Goal: Obtain resource: Obtain resource

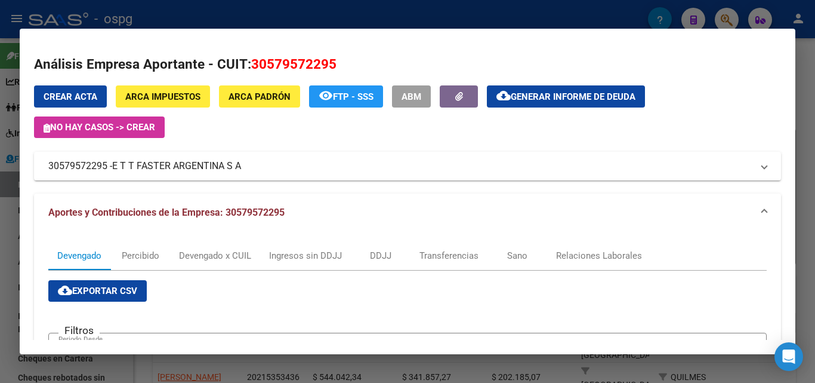
click at [7, 268] on div at bounding box center [407, 191] width 815 height 383
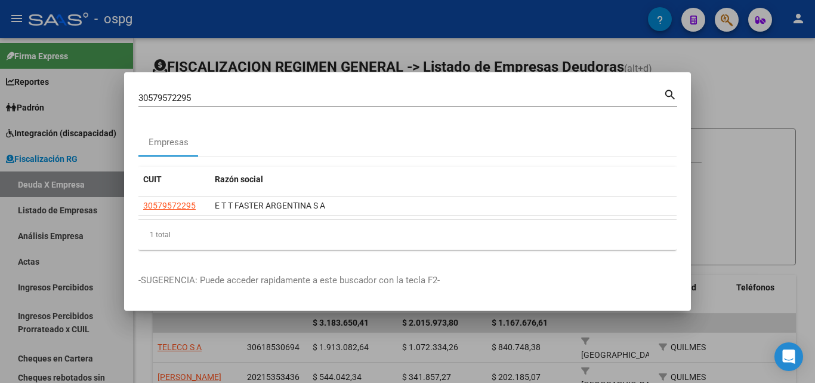
click at [739, 95] on div at bounding box center [407, 191] width 815 height 383
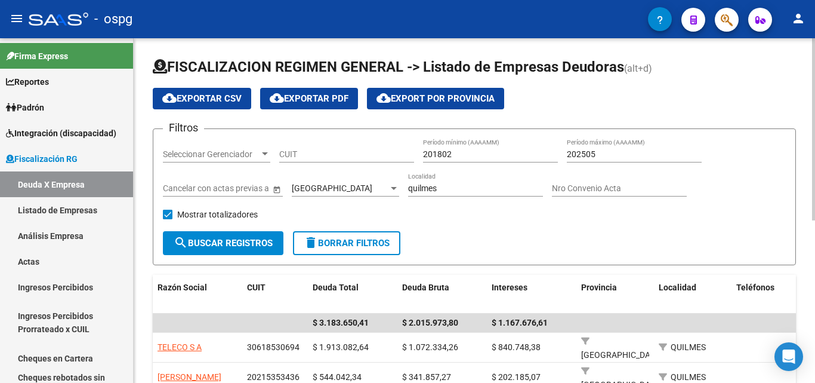
click at [723, 90] on div "cloud_download Exportar CSV cloud_download Exportar PDF cloud_download Export p…" at bounding box center [474, 98] width 643 height 21
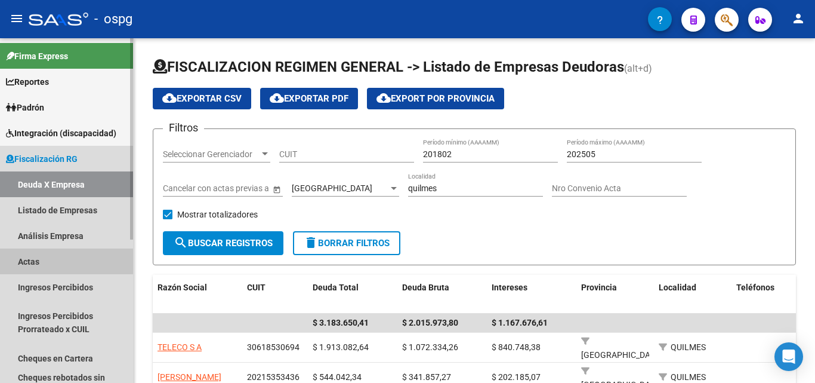
click at [42, 266] on link "Actas" at bounding box center [66, 261] width 133 height 26
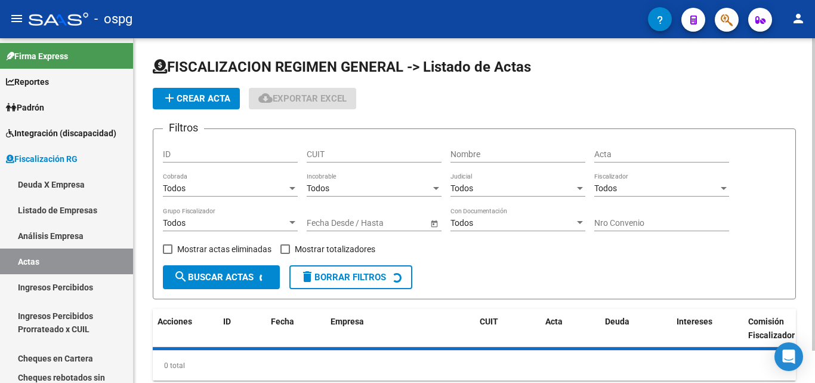
click at [189, 98] on span "add Crear Acta" at bounding box center [196, 98] width 68 height 11
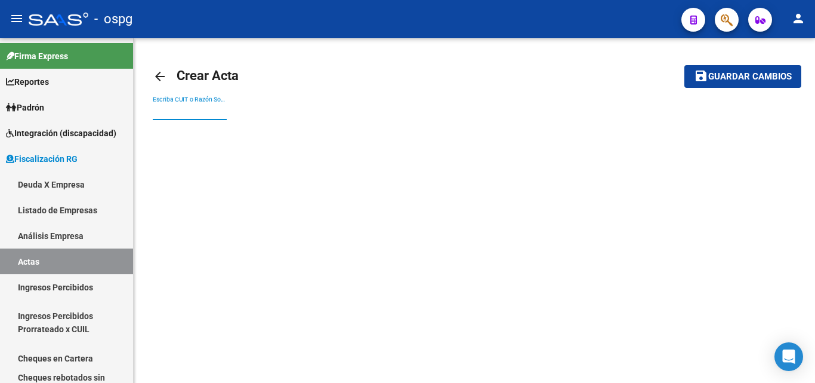
click at [188, 111] on input "Escriba CUIT o Razón Social para buscar" at bounding box center [190, 111] width 74 height 10
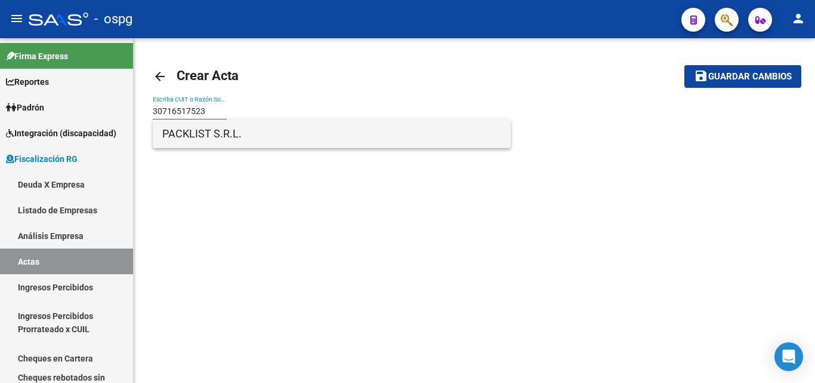
type input "30716517523"
click at [245, 136] on span "PACKLIST S.R.L." at bounding box center [331, 133] width 339 height 29
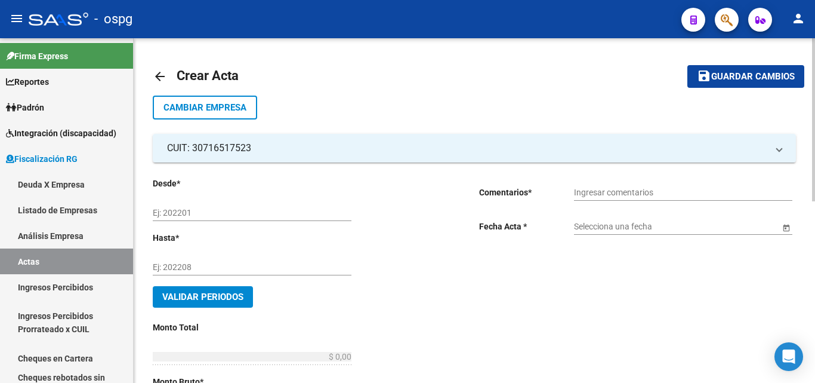
click at [234, 209] on input "Ej: 202201" at bounding box center [252, 213] width 199 height 10
click at [213, 212] on input "Ej: 202201" at bounding box center [252, 213] width 199 height 10
type input "202409"
click at [213, 266] on input "Ej: 202208" at bounding box center [252, 267] width 199 height 10
type input "0"
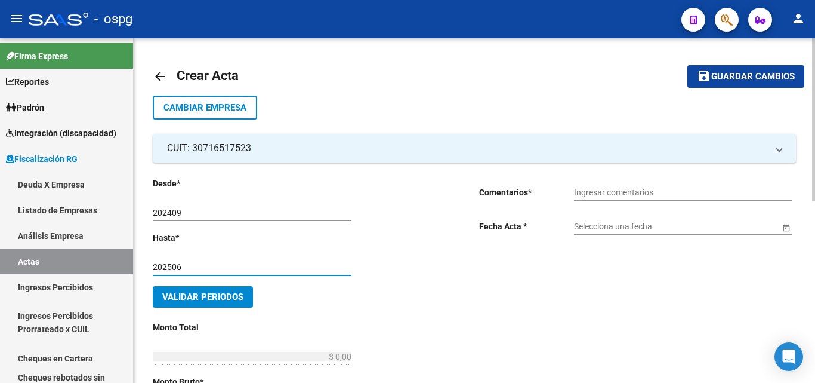
type input "202506"
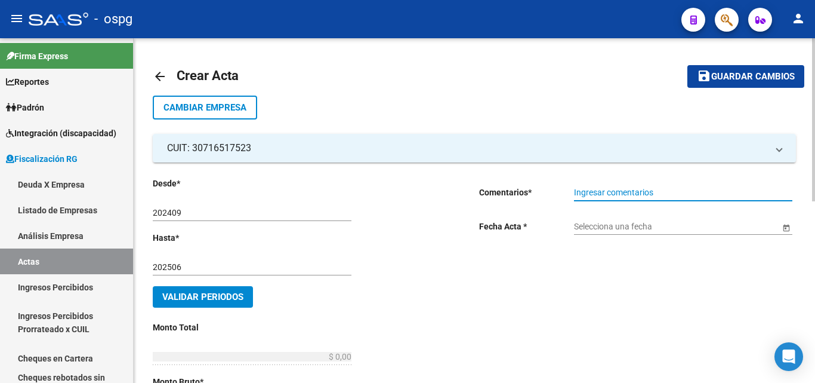
click at [613, 192] on input "Ingresar comentarios" at bounding box center [683, 192] width 218 height 10
type input "RECIBO 43202 ACTA 127011 Y PERIDOS 02-25/06-25"
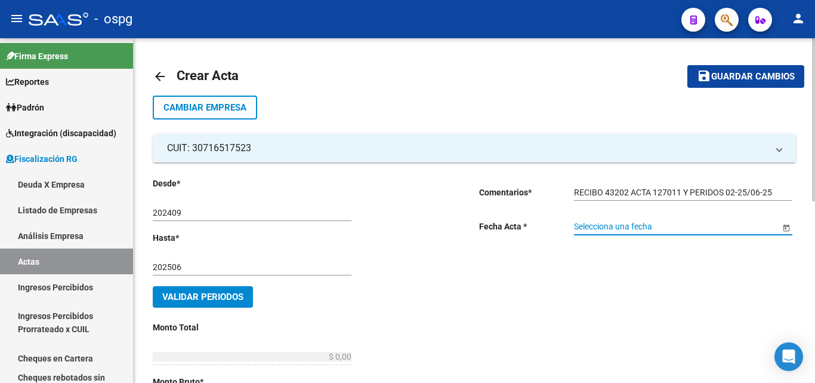
click at [623, 222] on input "Selecciona una fecha" at bounding box center [677, 226] width 206 height 10
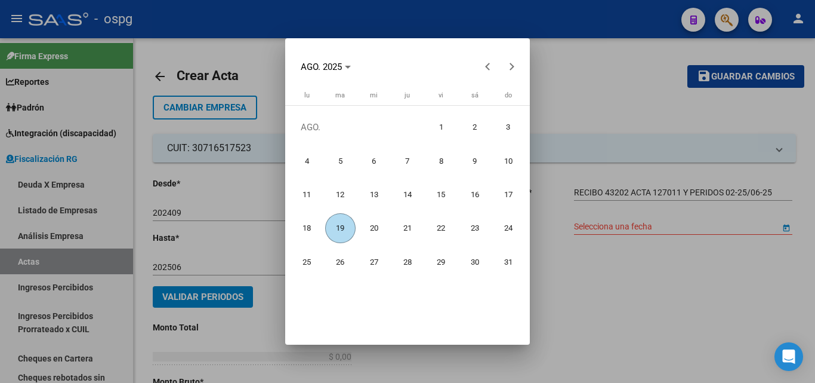
click at [332, 226] on span "19" at bounding box center [340, 228] width 30 height 30
type input "[DATE]"
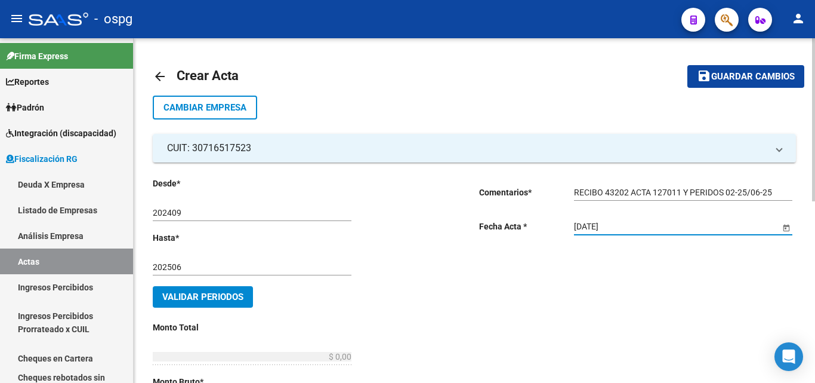
scroll to position [119, 0]
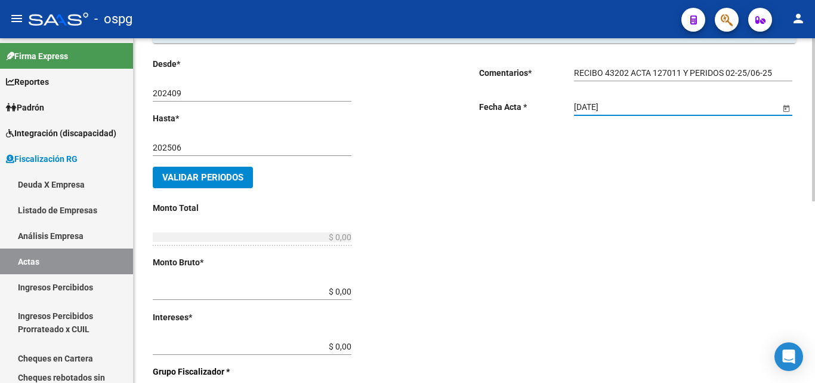
click at [209, 174] on span "Validar Periodos" at bounding box center [202, 177] width 81 height 11
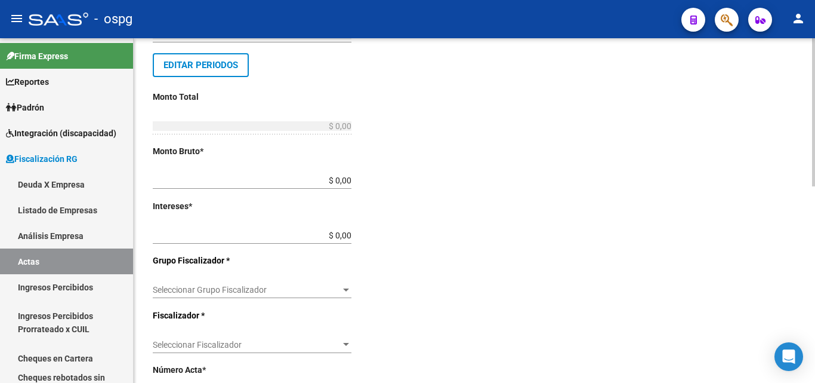
scroll to position [239, 0]
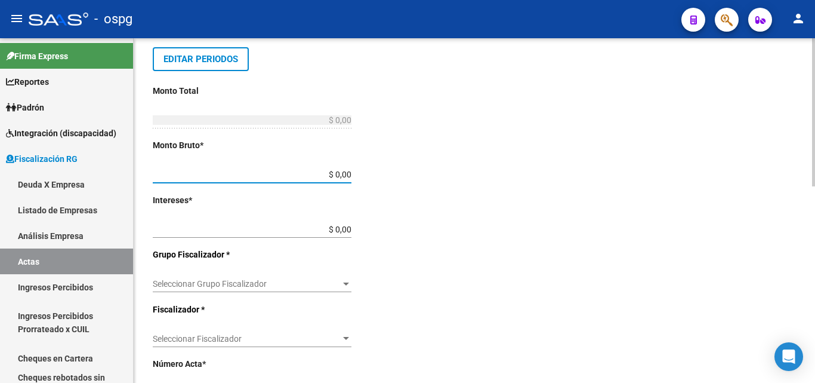
click at [346, 172] on input "$ 0,00" at bounding box center [252, 174] width 199 height 10
click at [345, 173] on input "$ 0,00" at bounding box center [252, 174] width 199 height 10
type input "$ 0,00"
click at [347, 229] on input "$ 0,00" at bounding box center [252, 229] width 199 height 10
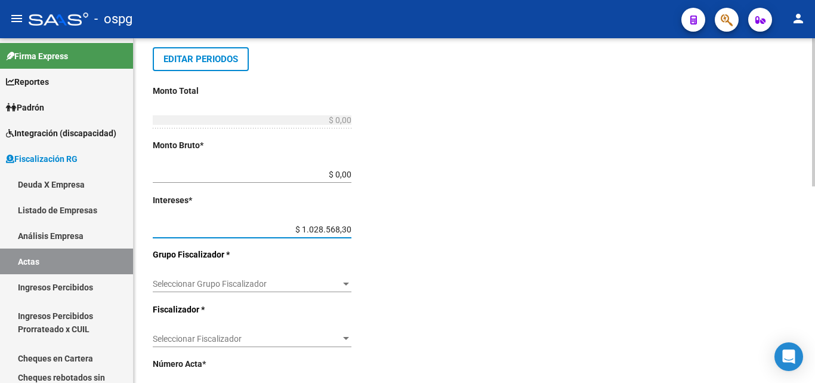
type input "$ 102.856,83"
click at [405, 212] on div "Desde * 202409 Ej: 202201 Hasta * 202506 Ej: 202208 Editar Periodos Monto Total…" at bounding box center [297, 255] width 288 height 634
click at [348, 176] on input "$ 0,00" at bounding box center [252, 174] width 199 height 10
type input "$ 675.589,62"
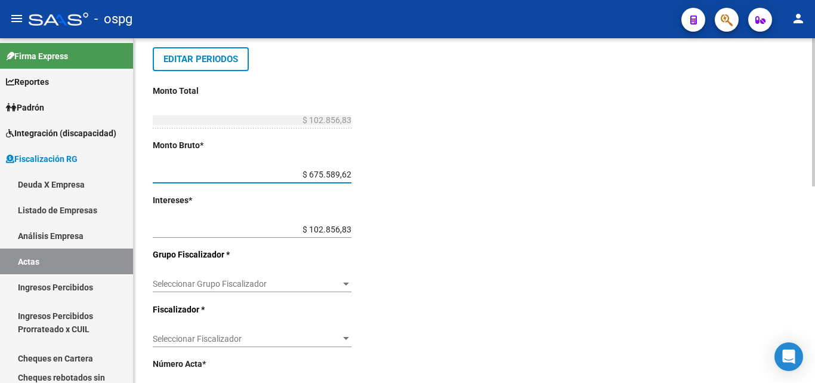
type input "$ 778.446,45"
click at [439, 189] on div "Desde * 202409 Ej: 202201 Hasta * 202506 Ej: 202208 Editar Periodos Monto Total…" at bounding box center [297, 255] width 288 height 634
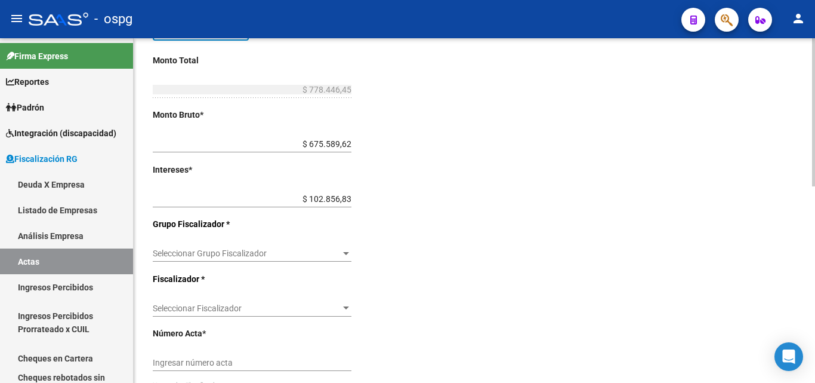
scroll to position [298, 0]
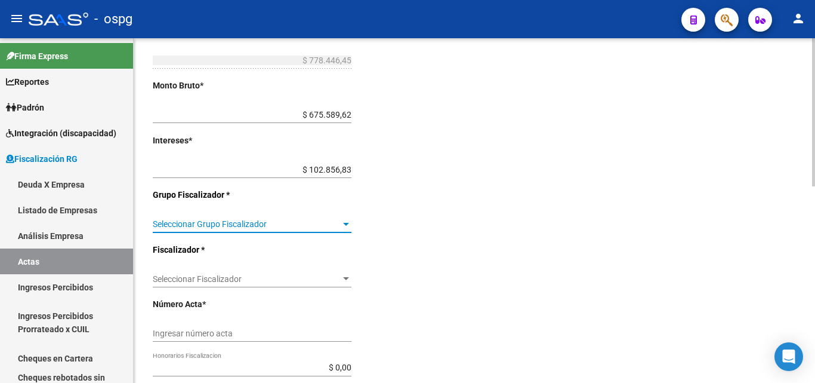
click at [290, 227] on span "Seleccionar Grupo Fiscalizador" at bounding box center [247, 224] width 188 height 10
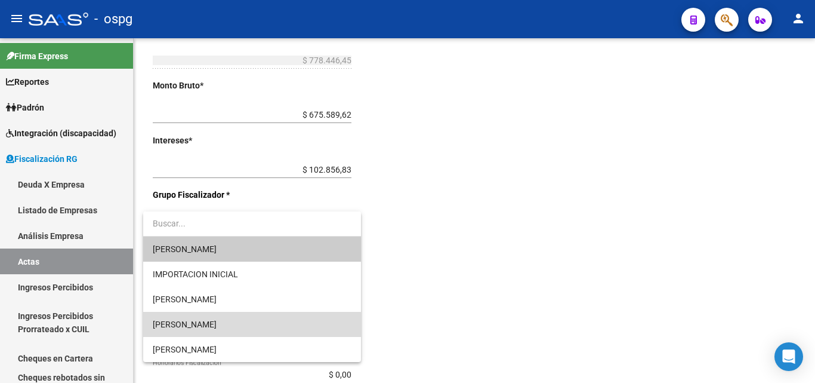
click at [233, 329] on span "[PERSON_NAME]" at bounding box center [252, 324] width 199 height 25
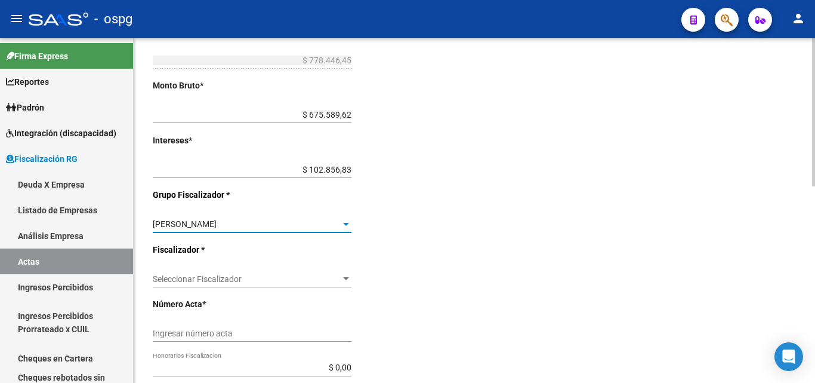
click at [237, 279] on span "Seleccionar Fiscalizador" at bounding box center [247, 279] width 188 height 10
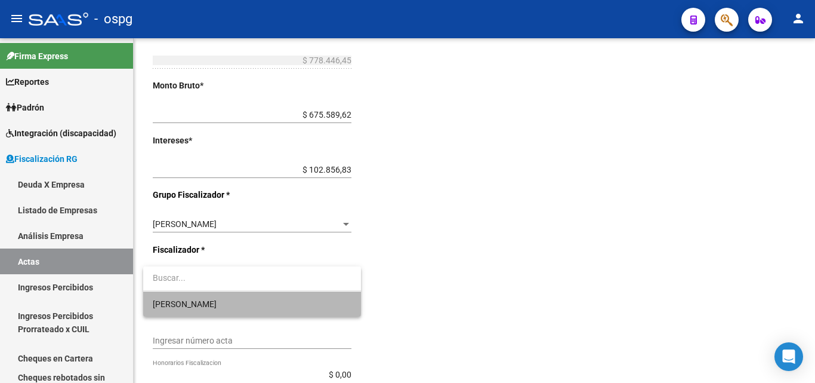
click at [198, 304] on span "[PERSON_NAME]" at bounding box center [252, 303] width 199 height 25
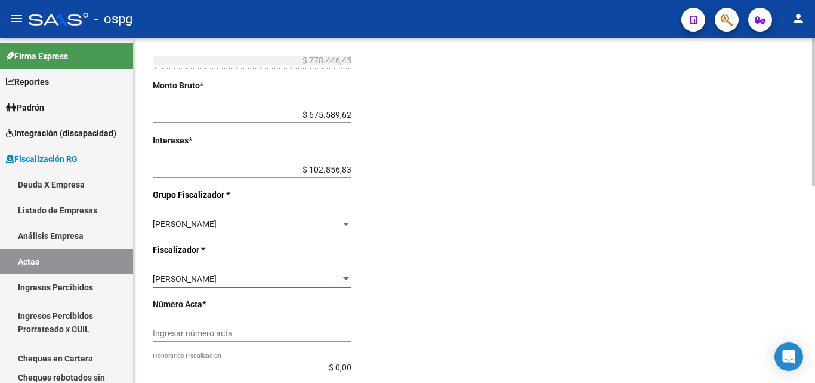
scroll to position [418, 0]
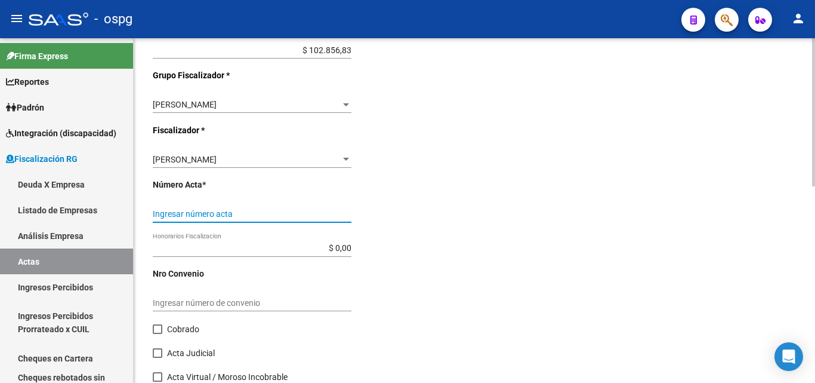
click at [229, 209] on input "Ingresar número acta" at bounding box center [252, 214] width 199 height 10
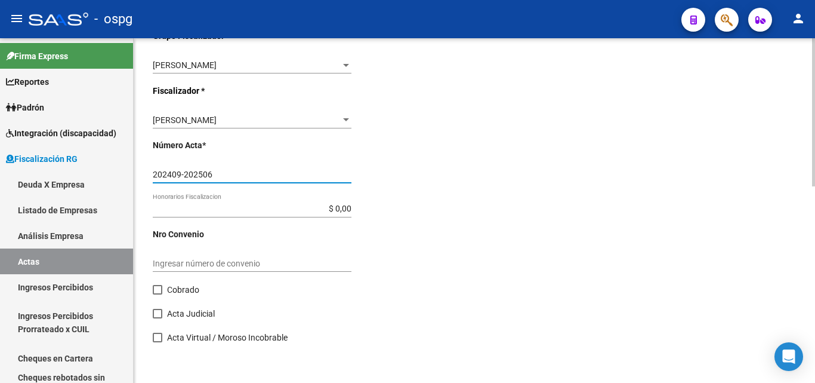
type input "202409-202506"
click at [157, 292] on span at bounding box center [158, 290] width 10 height 10
click at [157, 294] on input "Cobrado" at bounding box center [157, 294] width 1 height 1
checkbox input "true"
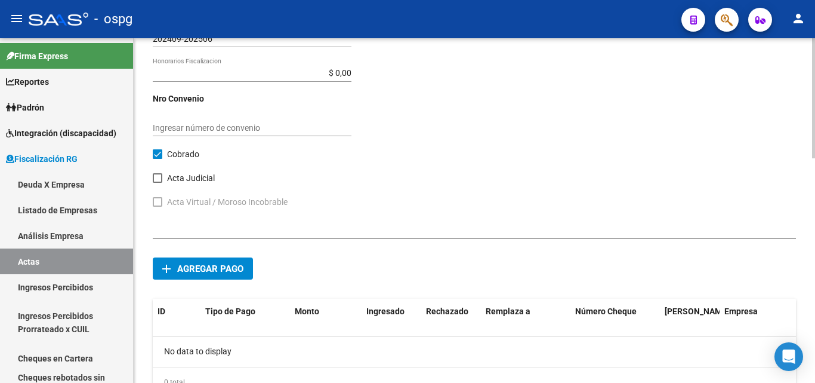
scroll to position [636, 0]
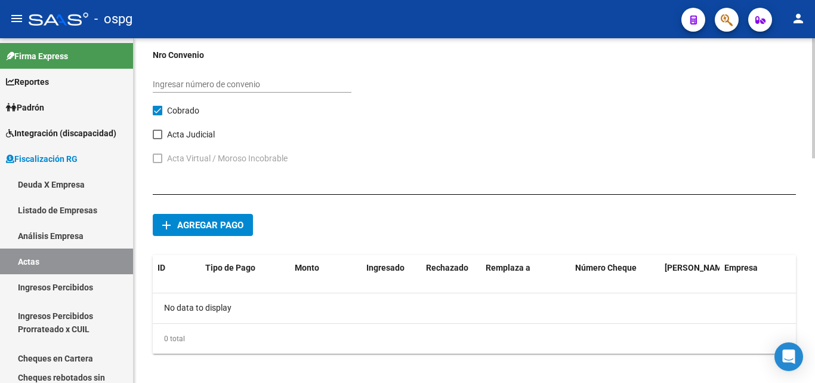
click at [226, 230] on button "add Agregar pago" at bounding box center [203, 225] width 100 height 22
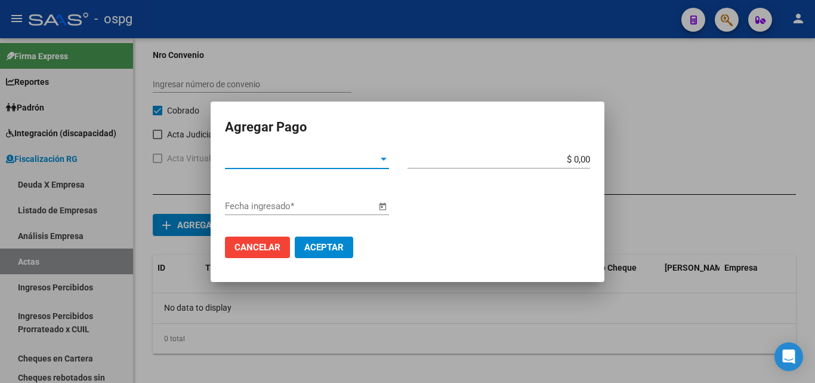
click at [384, 161] on div at bounding box center [383, 160] width 11 height 10
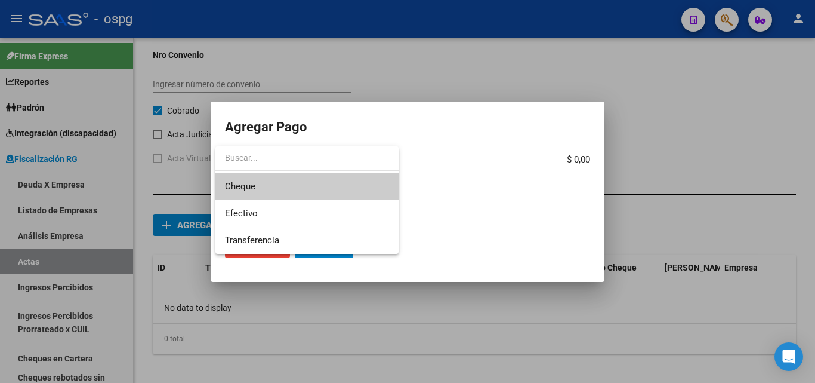
click at [283, 186] on span "Cheque" at bounding box center [307, 186] width 164 height 27
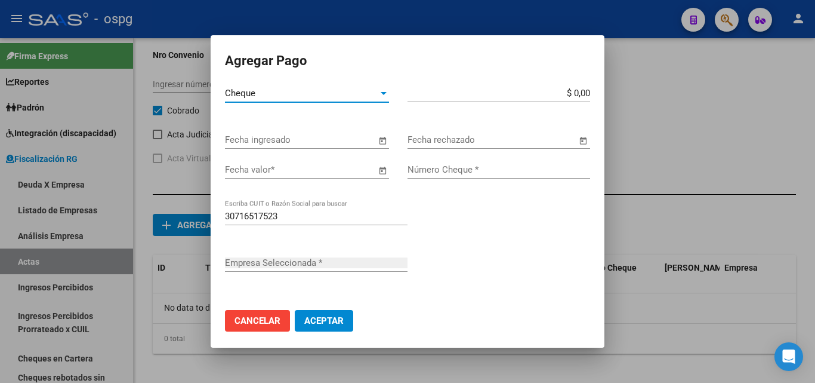
type input "PACKLIST S.R.L."
click at [578, 91] on input "$ 0,00" at bounding box center [499, 93] width 183 height 11
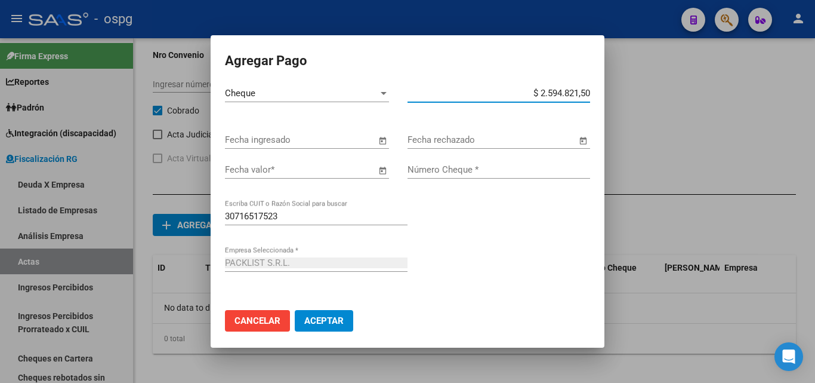
type input "$ 259.482,15"
click at [377, 141] on span "Open calendar" at bounding box center [382, 140] width 29 height 29
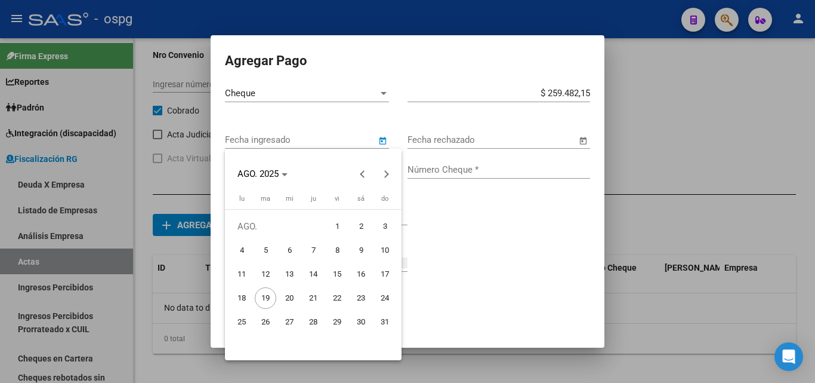
click at [418, 217] on div at bounding box center [407, 191] width 815 height 383
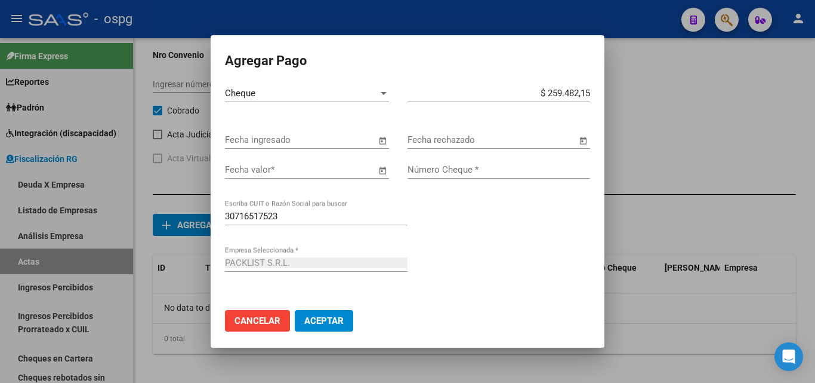
click at [375, 168] on span "Open calendar" at bounding box center [382, 170] width 29 height 29
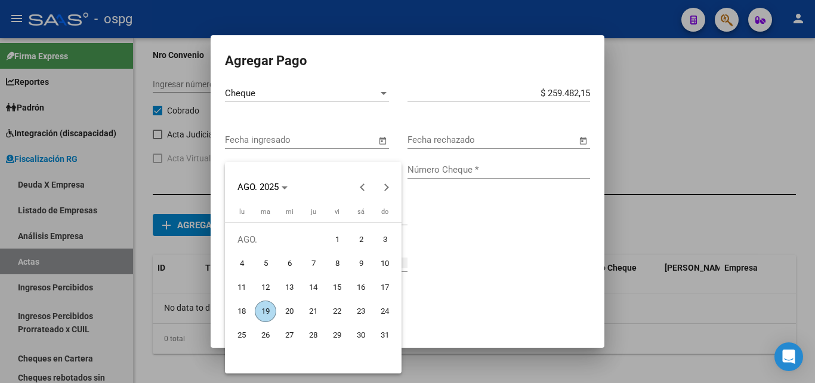
click at [240, 312] on span "18" at bounding box center [241, 310] width 21 height 21
type input "[DATE]"
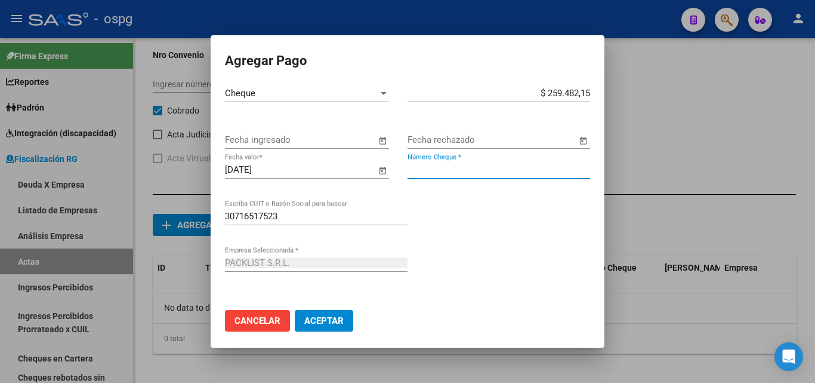
click at [522, 170] on input "Número Cheque *" at bounding box center [499, 169] width 183 height 11
drag, startPoint x: 418, startPoint y: 171, endPoint x: 373, endPoint y: 164, distance: 45.3
click at [372, 164] on div "[DATE] Fecha valor * 43 Número Cheque *" at bounding box center [407, 184] width 365 height 47
type input "1000043"
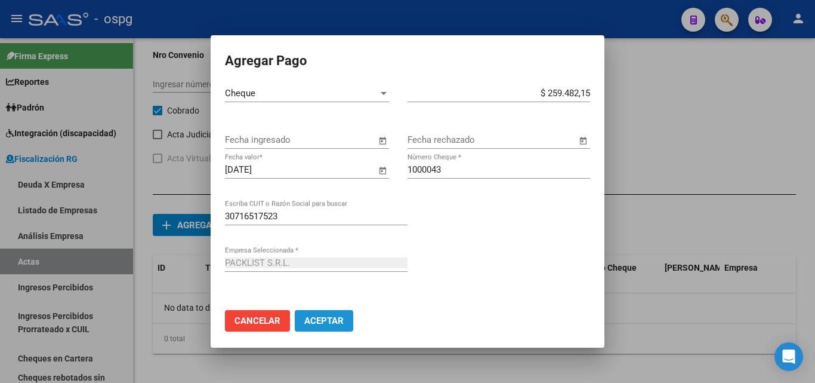
click at [326, 322] on span "Aceptar" at bounding box center [323, 320] width 39 height 11
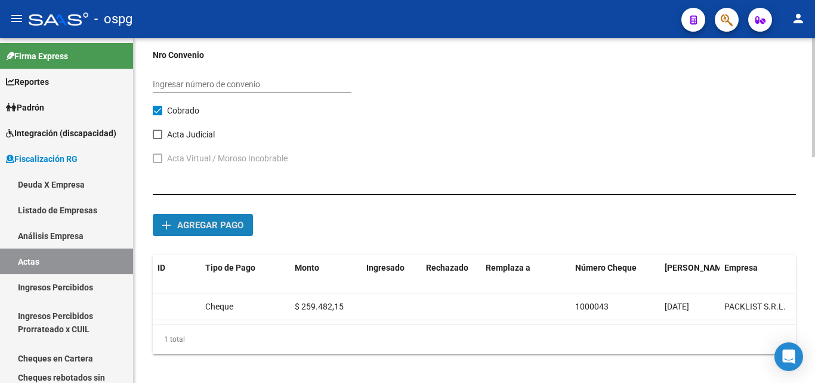
click at [221, 224] on span "Agregar pago" at bounding box center [210, 225] width 66 height 11
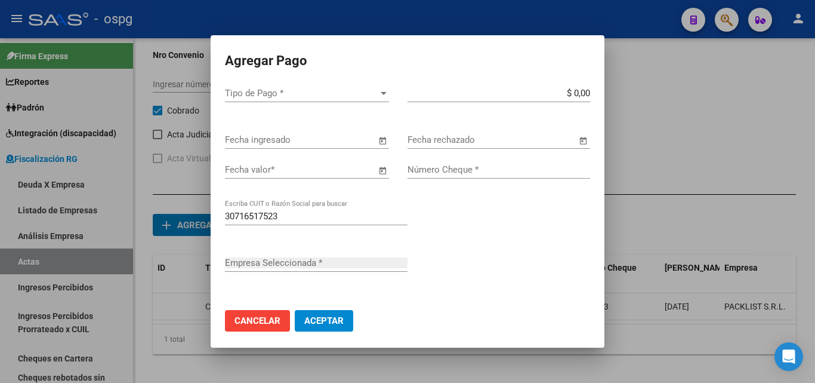
type input "PACKLIST S.R.L."
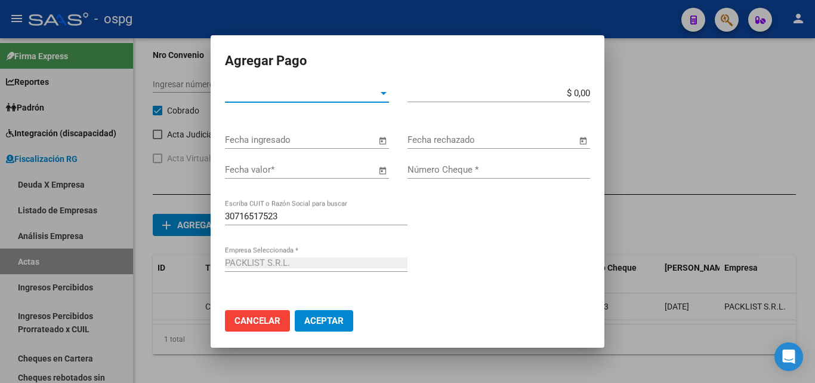
click at [365, 94] on span "Tipo de Pago *" at bounding box center [301, 93] width 153 height 11
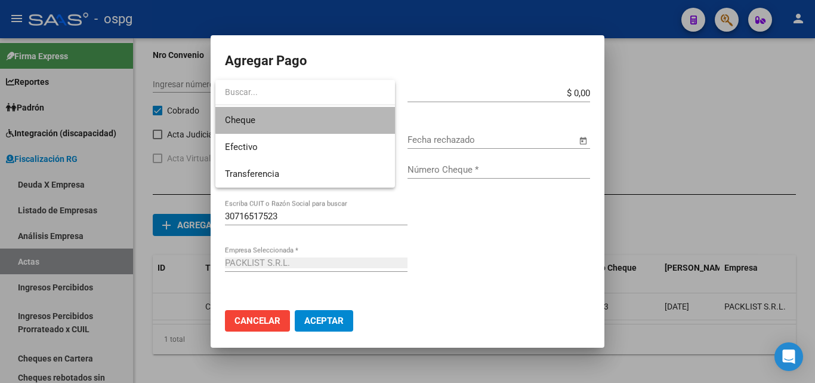
drag, startPoint x: 306, startPoint y: 118, endPoint x: 486, endPoint y: 86, distance: 182.4
click at [312, 118] on span "Cheque" at bounding box center [305, 120] width 161 height 27
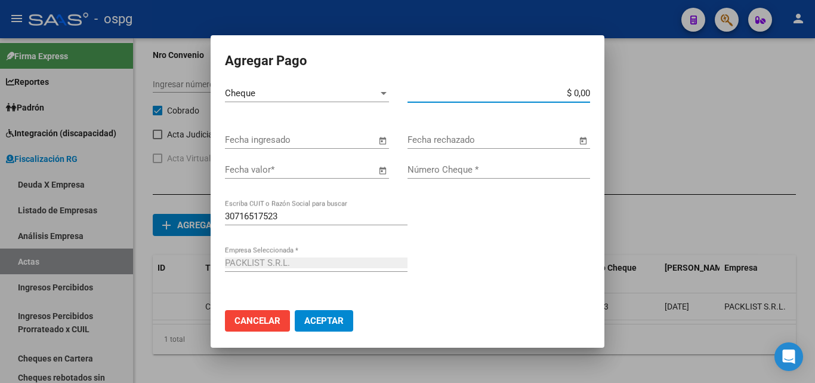
click at [578, 90] on input "$ 0,00" at bounding box center [499, 93] width 183 height 11
type input "$ 259.482,15"
click at [376, 170] on span "Open calendar" at bounding box center [382, 170] width 29 height 29
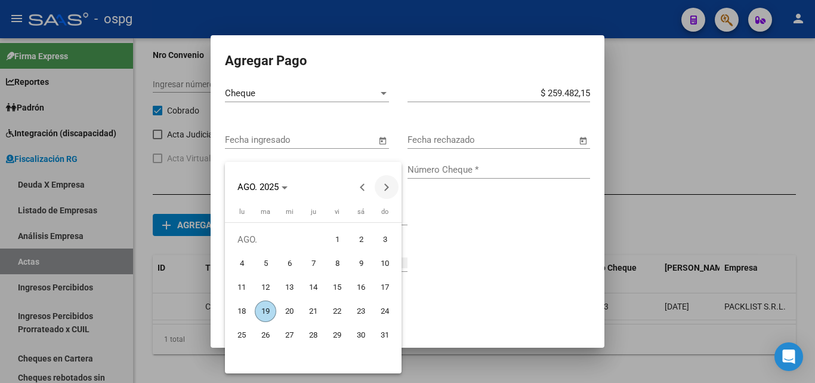
click at [387, 186] on button "Next month" at bounding box center [387, 187] width 24 height 24
click at [308, 312] on span "18" at bounding box center [313, 310] width 21 height 21
type input "[DATE]"
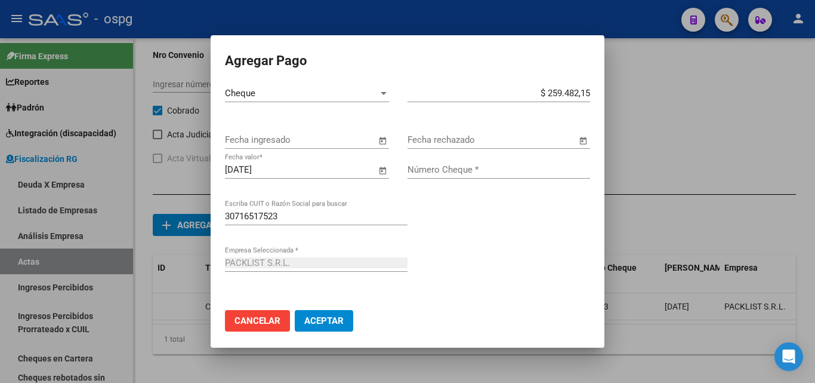
click at [454, 169] on input "Número Cheque *" at bounding box center [499, 169] width 183 height 11
type input "1000044"
click at [317, 324] on span "Aceptar" at bounding box center [323, 320] width 39 height 11
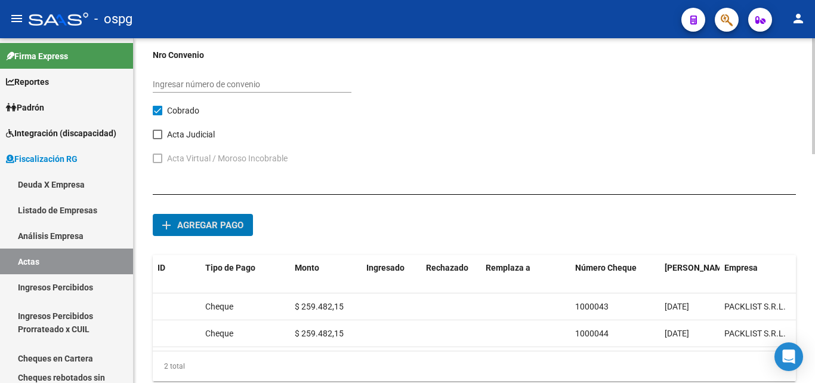
click at [223, 224] on span "Agregar pago" at bounding box center [210, 225] width 66 height 11
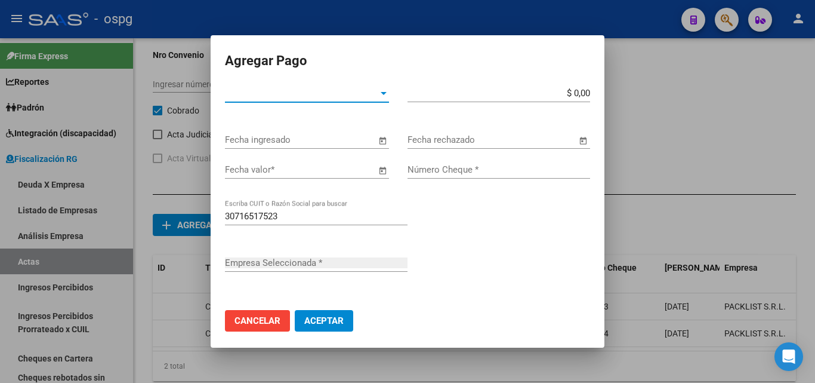
type input "PACKLIST S.R.L."
click at [381, 94] on div at bounding box center [384, 93] width 6 height 3
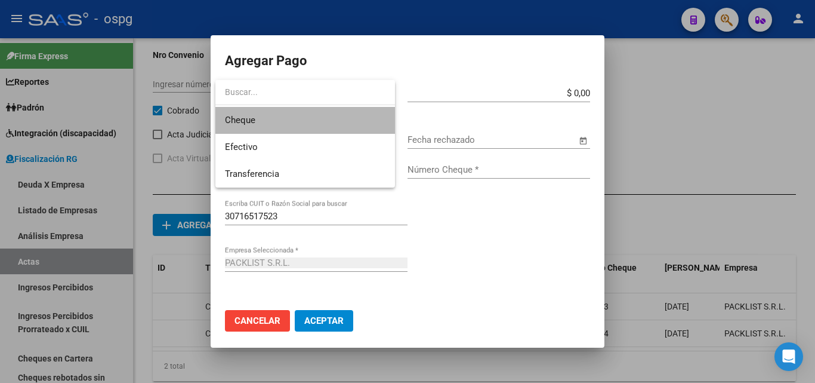
drag, startPoint x: 310, startPoint y: 130, endPoint x: 433, endPoint y: 116, distance: 123.2
click at [310, 129] on span "Cheque" at bounding box center [305, 120] width 161 height 27
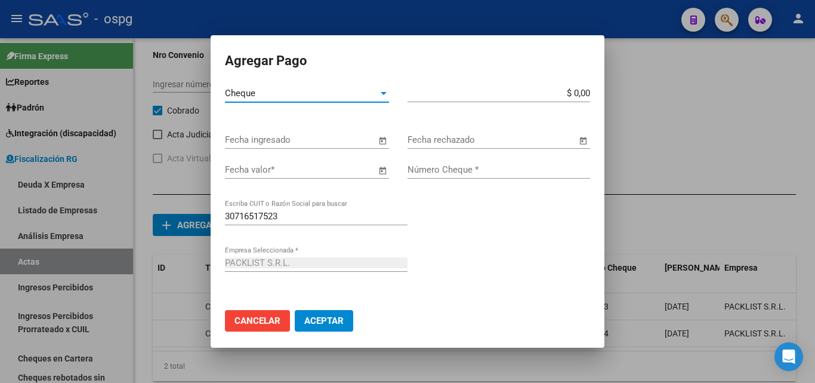
click at [575, 92] on input "$ 0,00" at bounding box center [499, 93] width 183 height 11
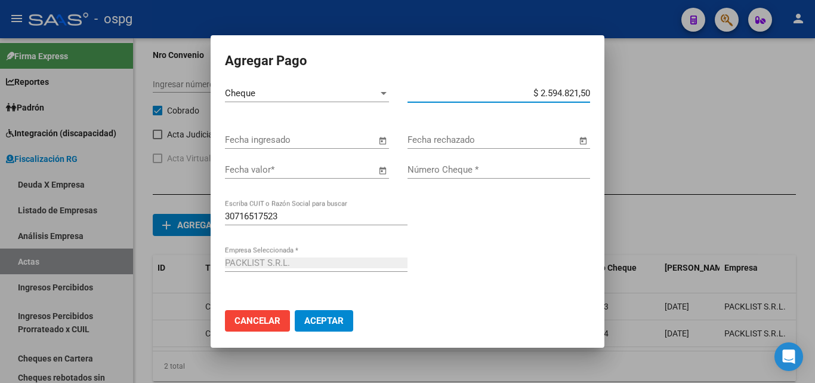
type input "$ 259.482,15"
click at [375, 171] on span "Open calendar" at bounding box center [382, 170] width 29 height 29
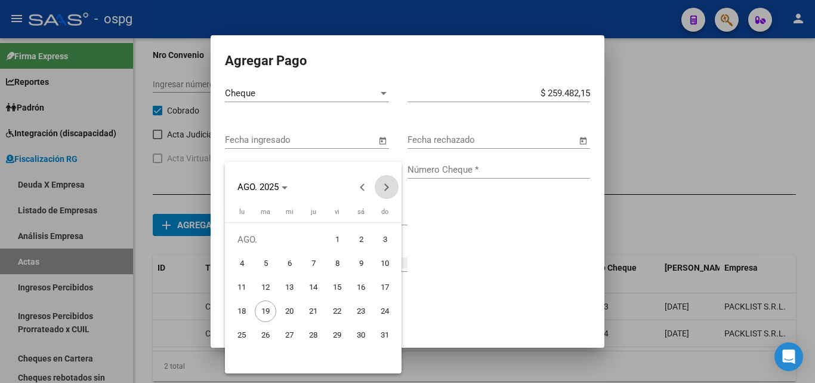
click at [386, 186] on button "Next month" at bounding box center [387, 187] width 24 height 24
click at [243, 330] on span "20" at bounding box center [241, 334] width 21 height 21
type input "[DATE]"
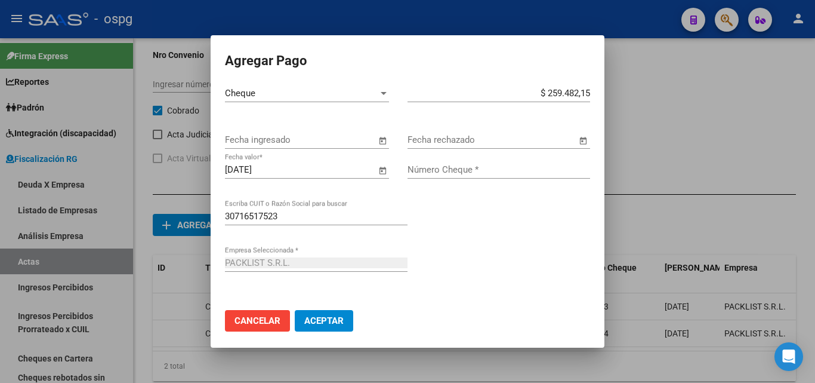
click at [454, 171] on input "Número Cheque *" at bounding box center [499, 169] width 183 height 11
type input "1000045"
click at [341, 322] on span "Aceptar" at bounding box center [323, 320] width 39 height 11
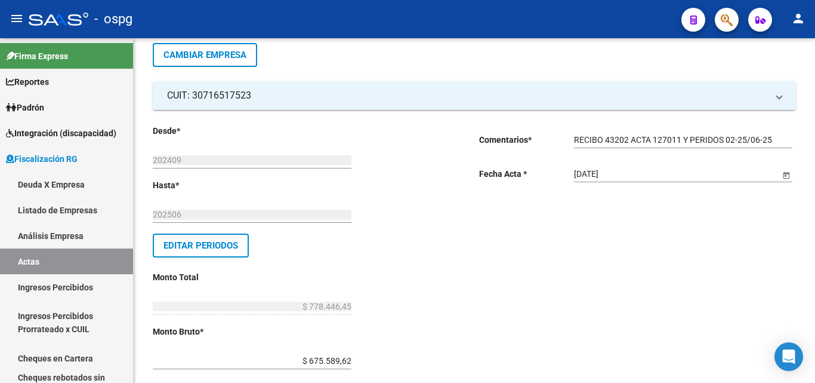
scroll to position [0, 0]
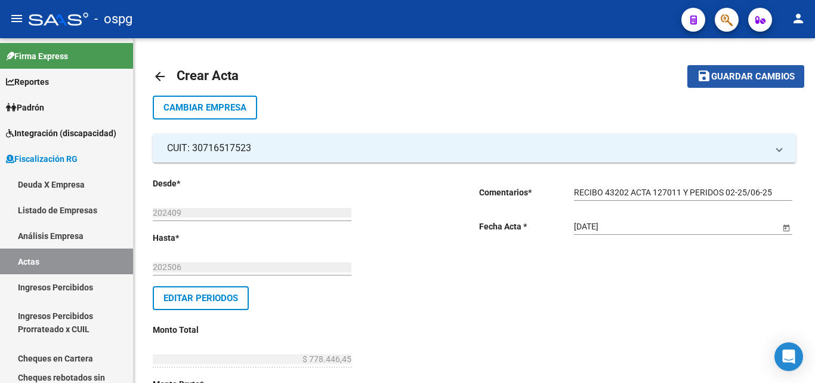
click at [708, 79] on mat-icon "save" at bounding box center [704, 76] width 14 height 14
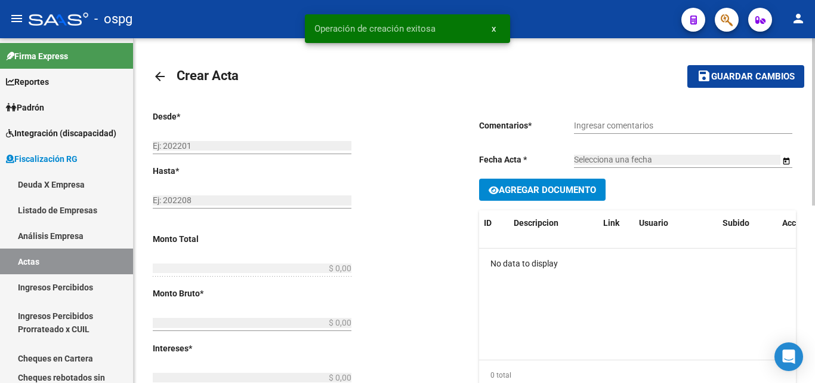
type input "202409"
type input "202506"
type input "$ 778.446,45"
type input "$ 675.589,62"
type input "$ 102.856,83"
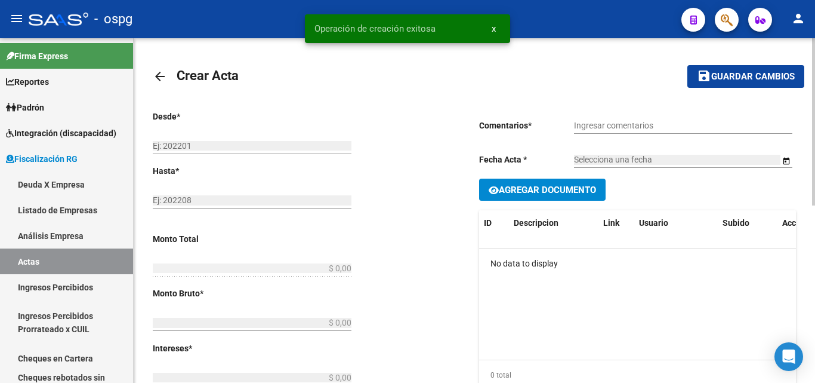
type input "202409-202506"
checkbox input "true"
type input "RECIBO 43202 ACTA 127011 Y PERIDOS 02-25/06-25"
type input "[DATE]"
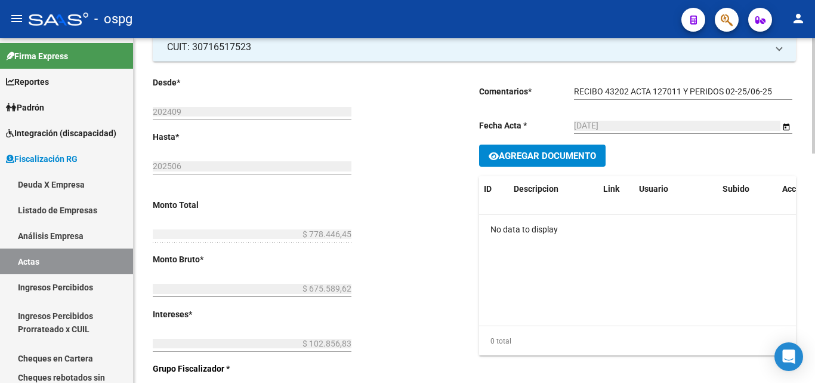
scroll to position [60, 0]
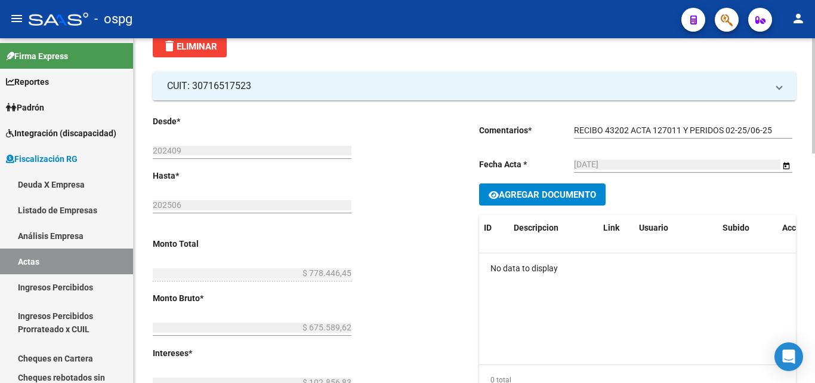
click at [577, 199] on span "Agregar Documento" at bounding box center [547, 194] width 97 height 11
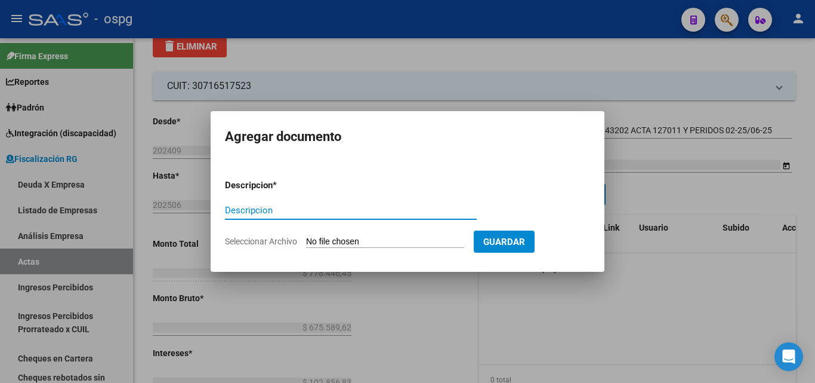
click at [352, 210] on input "Descripcion" at bounding box center [351, 210] width 252 height 11
type input "LIQUIDACION"
click at [367, 240] on input "Seleccionar Archivo" at bounding box center [385, 241] width 158 height 11
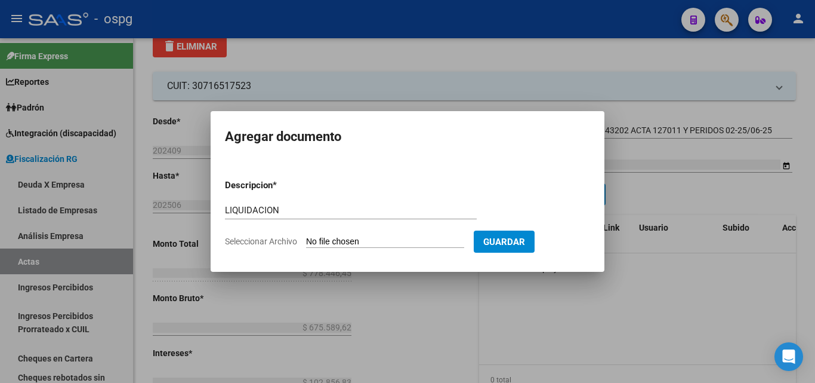
type input "C:\fakepath\PACK LIST 202506 (1).pdf"
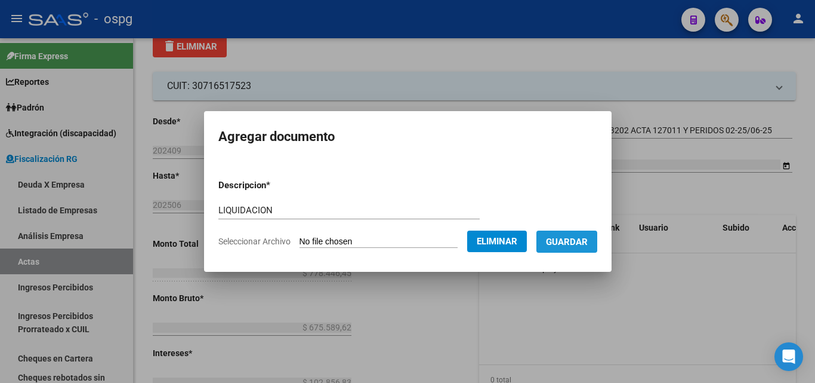
click at [572, 236] on span "Guardar" at bounding box center [567, 241] width 42 height 11
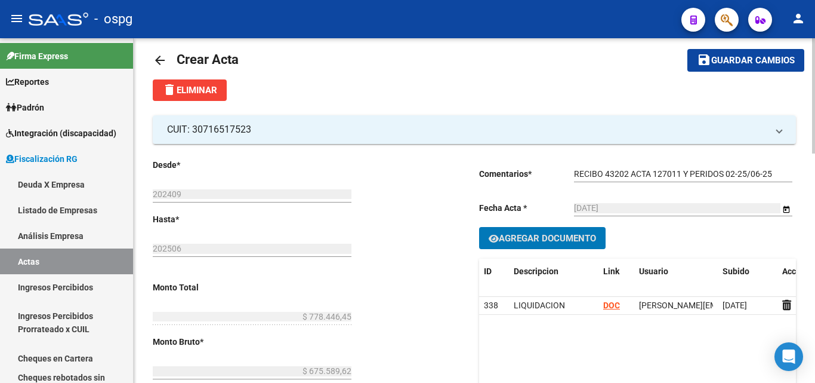
scroll to position [0, 0]
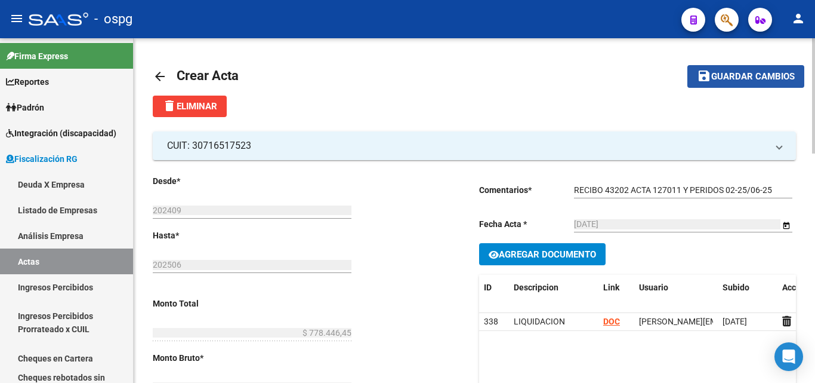
click at [772, 73] on span "Guardar cambios" at bounding box center [753, 77] width 84 height 11
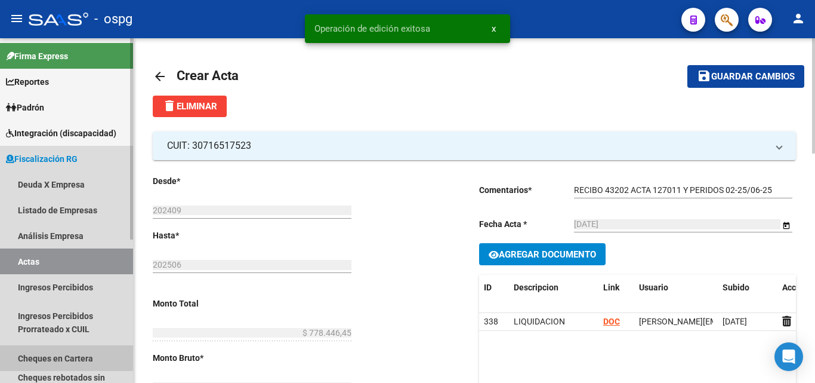
click at [81, 361] on link "Cheques en Cartera" at bounding box center [66, 358] width 133 height 26
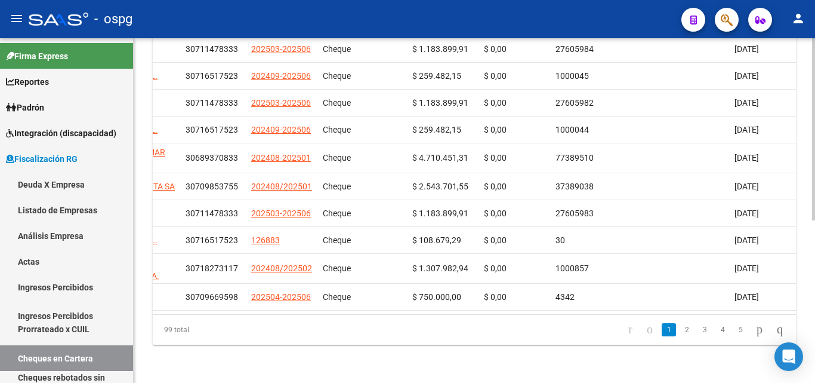
scroll to position [0, 383]
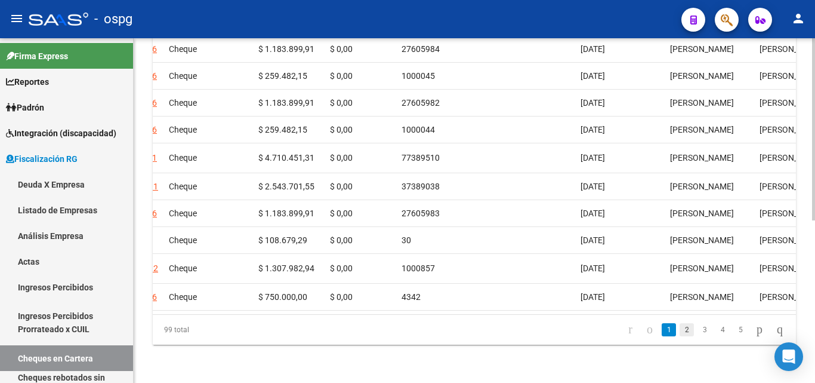
click at [680, 336] on link "2" at bounding box center [687, 329] width 14 height 13
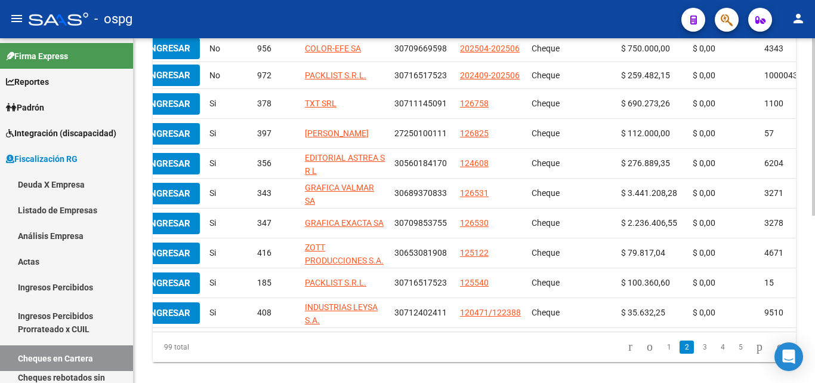
scroll to position [0, 0]
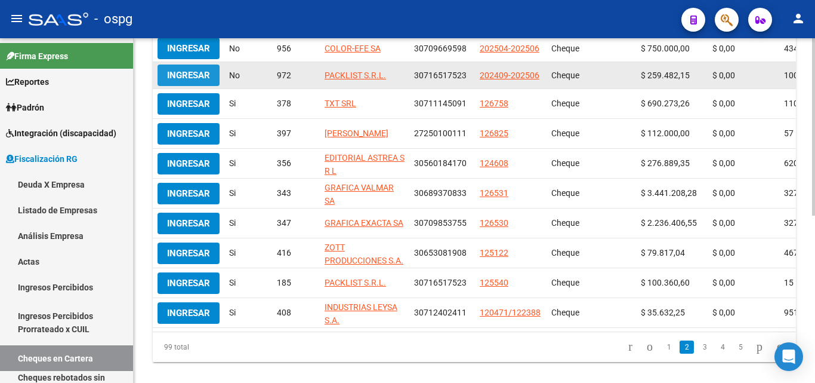
click at [178, 73] on span "Ingresar" at bounding box center [188, 75] width 43 height 11
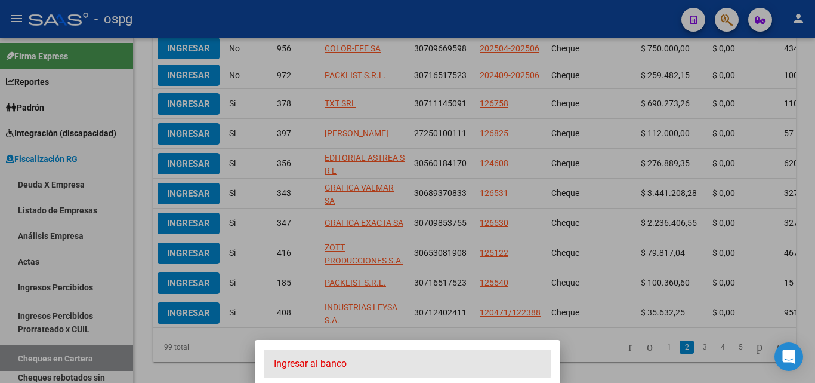
click at [320, 360] on span "Ingresar al banco" at bounding box center [407, 363] width 267 height 13
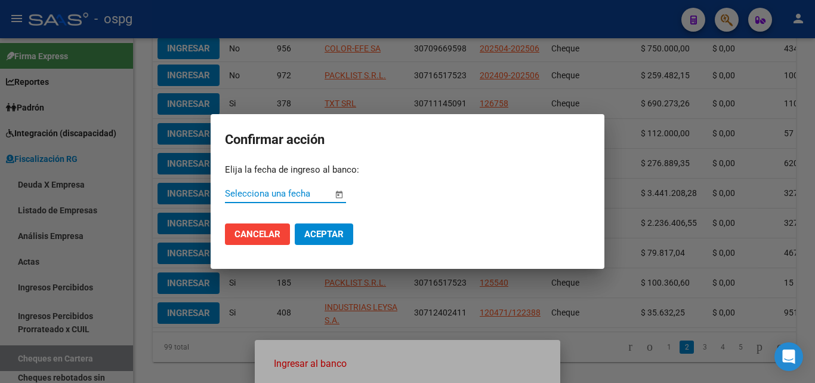
click at [335, 193] on span "Open calendar" at bounding box center [339, 194] width 29 height 29
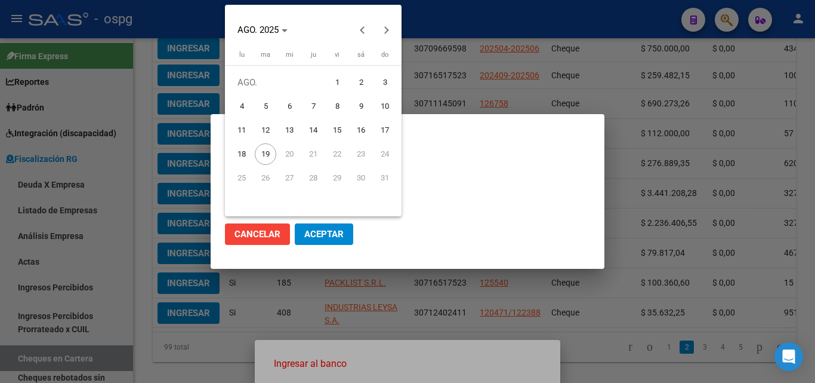
click at [243, 152] on span "18" at bounding box center [241, 153] width 21 height 21
type input "[DATE]"
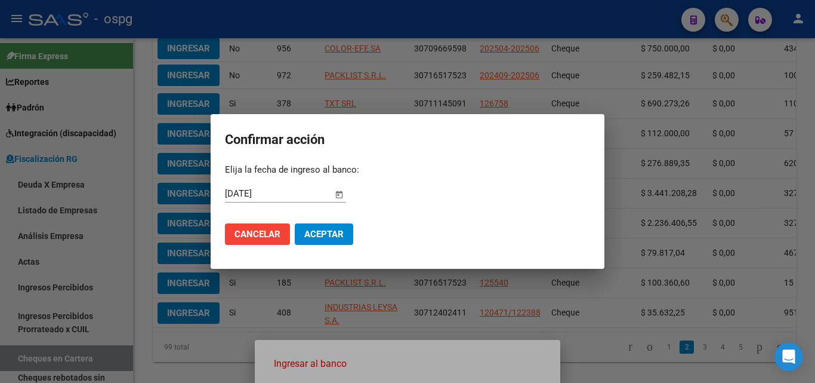
click at [332, 226] on button "Aceptar" at bounding box center [324, 233] width 58 height 21
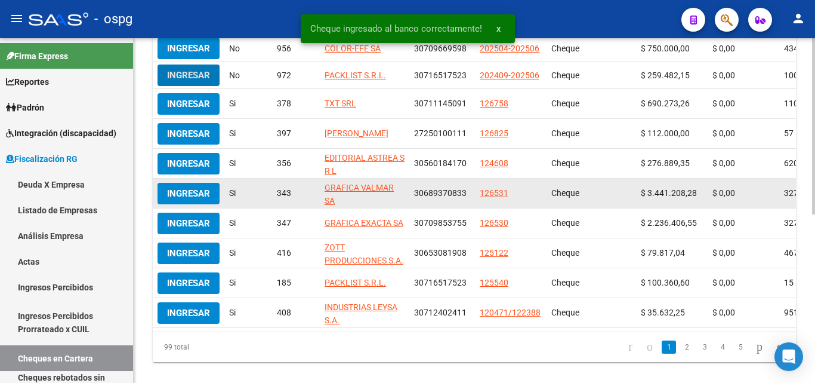
scroll to position [298, 0]
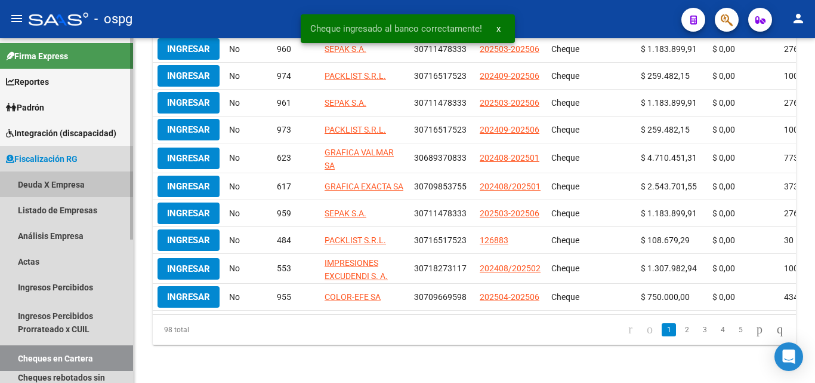
click at [74, 188] on link "Deuda X Empresa" at bounding box center [66, 184] width 133 height 26
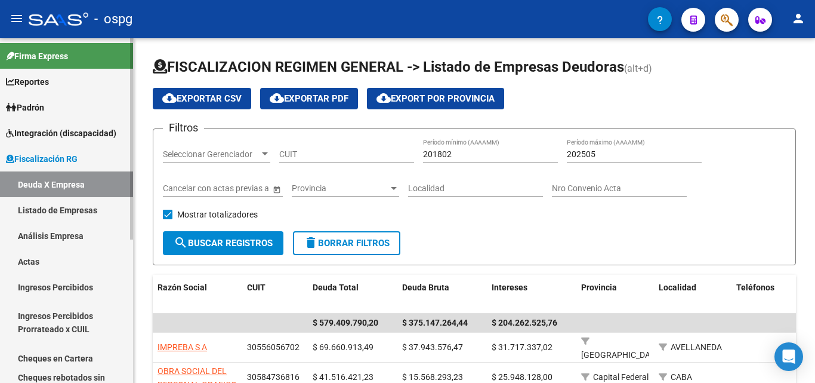
click at [64, 285] on link "Ingresos Percibidos" at bounding box center [66, 287] width 133 height 26
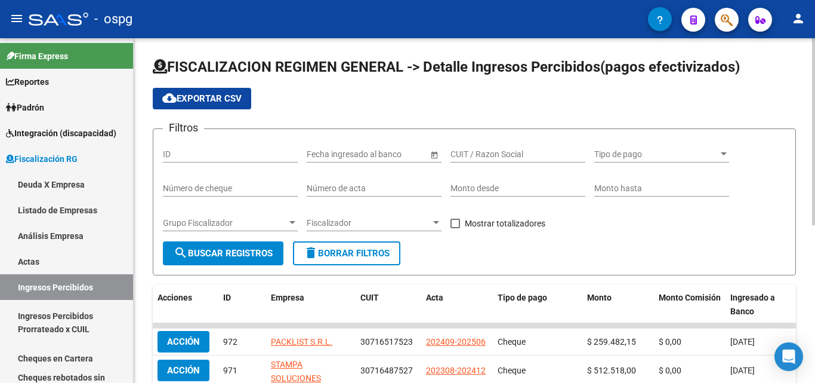
scroll to position [60, 0]
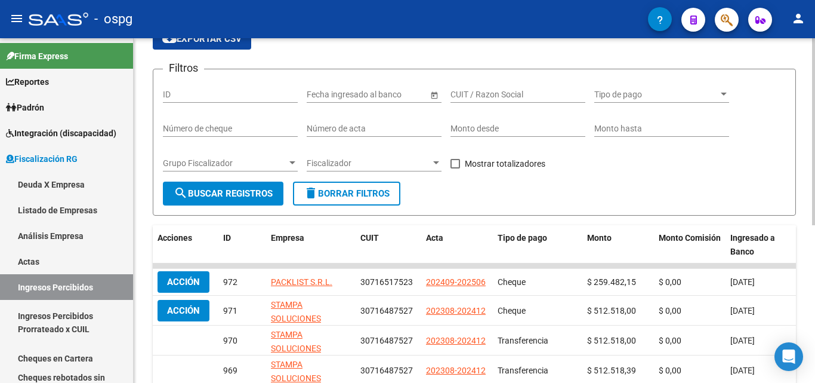
click at [454, 163] on span at bounding box center [456, 164] width 10 height 10
click at [455, 168] on input "Mostrar totalizadores" at bounding box center [455, 168] width 1 height 1
checkbox input "true"
click at [283, 164] on span "Grupo Fiscalizador" at bounding box center [225, 163] width 124 height 10
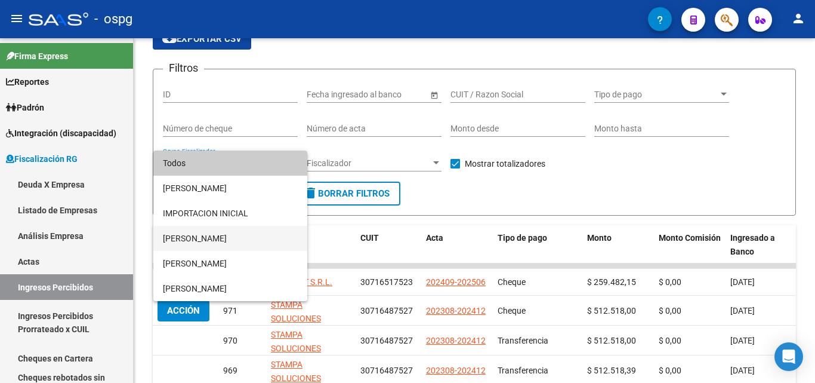
click at [210, 241] on span "[PERSON_NAME]" at bounding box center [230, 238] width 135 height 25
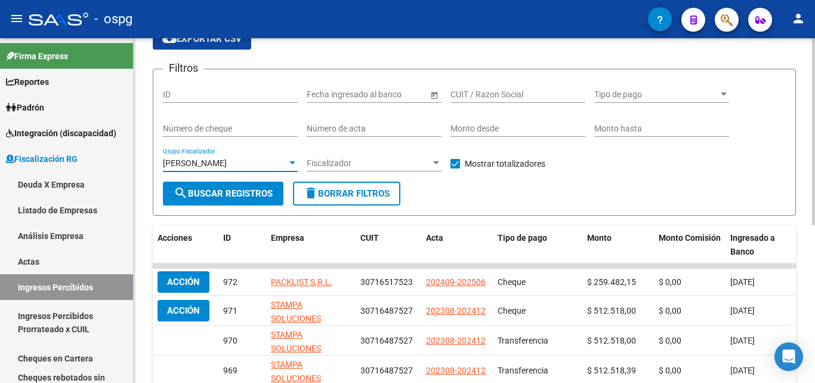
click at [222, 200] on button "search Buscar Registros" at bounding box center [223, 193] width 121 height 24
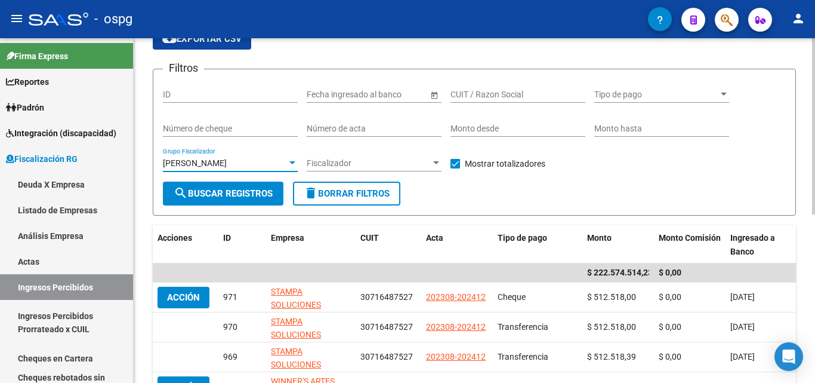
click at [294, 160] on div at bounding box center [292, 163] width 11 height 10
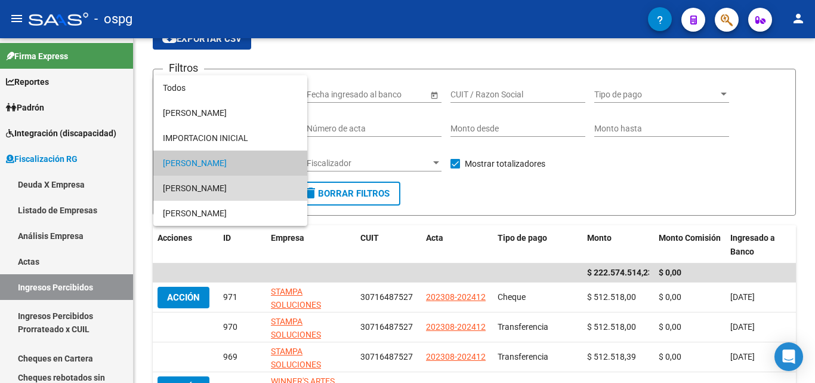
click at [226, 183] on span "[PERSON_NAME]" at bounding box center [230, 187] width 135 height 25
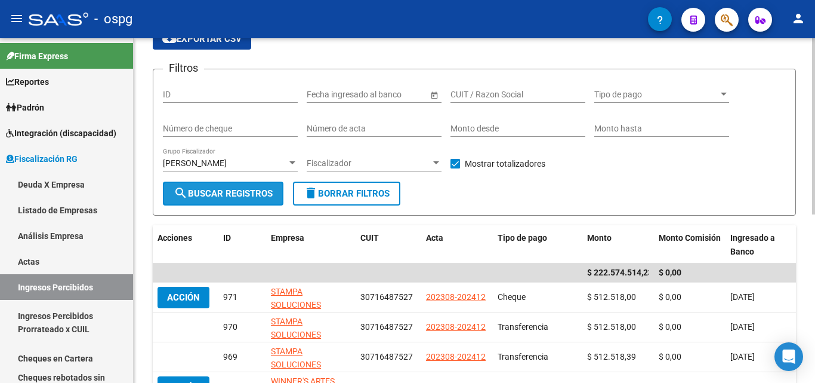
click at [223, 191] on span "search Buscar Registros" at bounding box center [223, 193] width 99 height 11
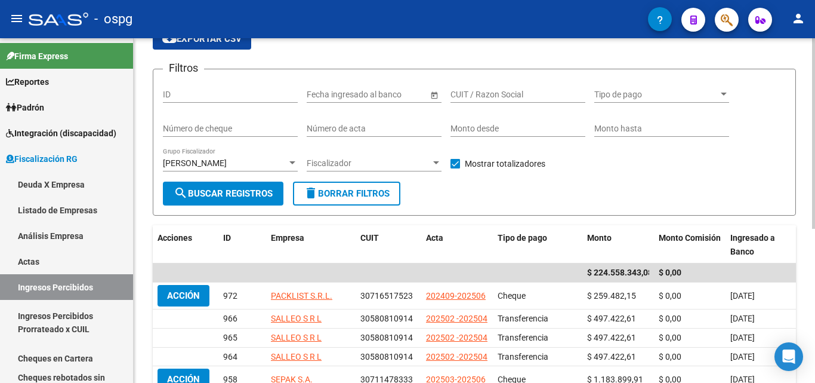
click at [289, 166] on div at bounding box center [292, 163] width 11 height 10
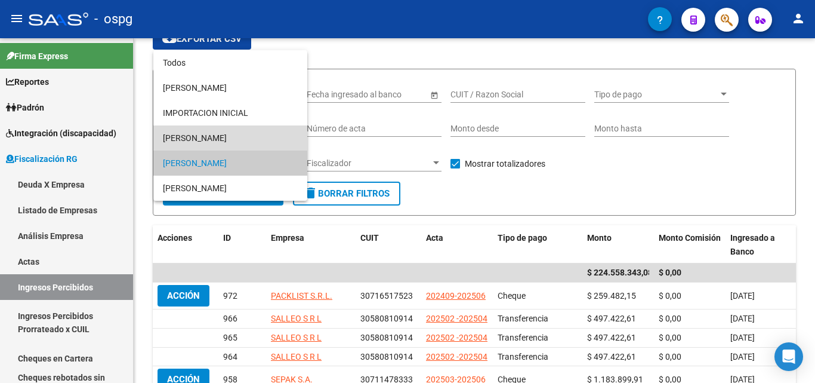
click at [252, 132] on span "[PERSON_NAME]" at bounding box center [230, 137] width 135 height 25
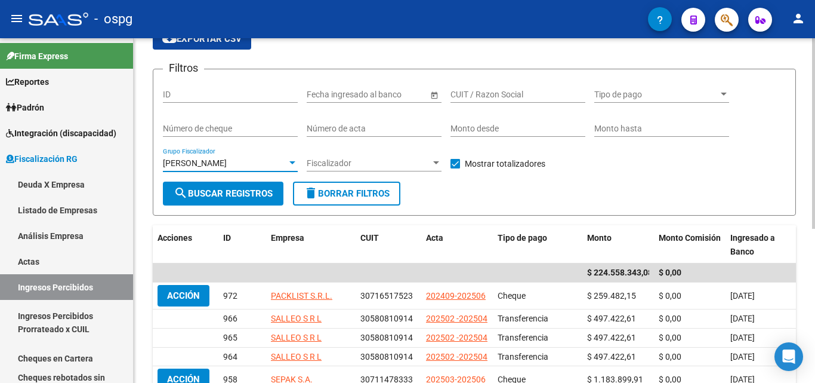
click at [238, 192] on span "search Buscar Registros" at bounding box center [223, 193] width 99 height 11
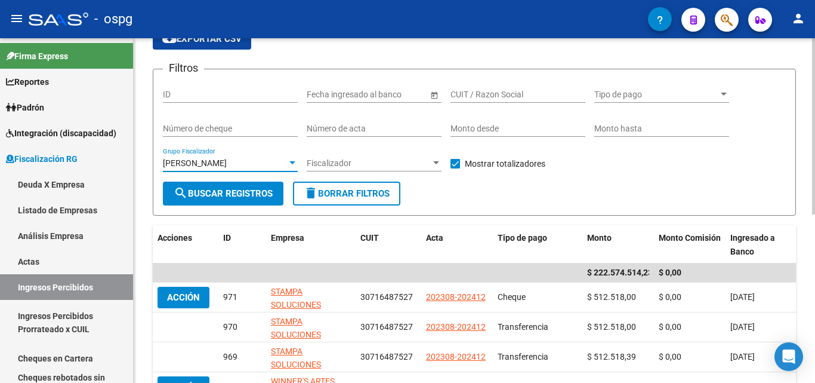
click at [295, 164] on div at bounding box center [292, 163] width 11 height 10
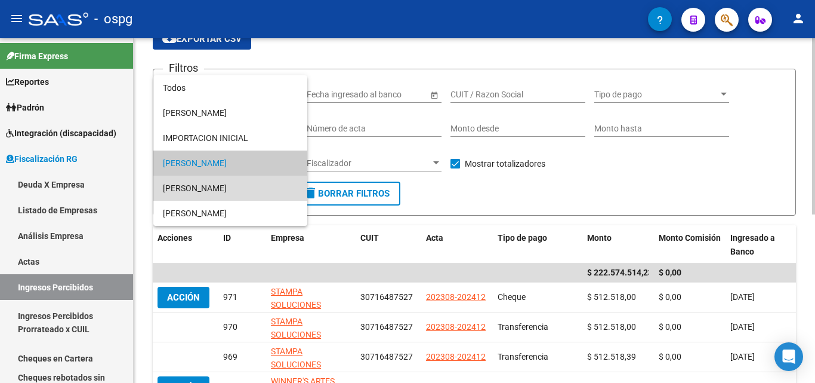
drag, startPoint x: 241, startPoint y: 188, endPoint x: 236, endPoint y: 201, distance: 13.6
click at [240, 188] on span "[PERSON_NAME]" at bounding box center [230, 187] width 135 height 25
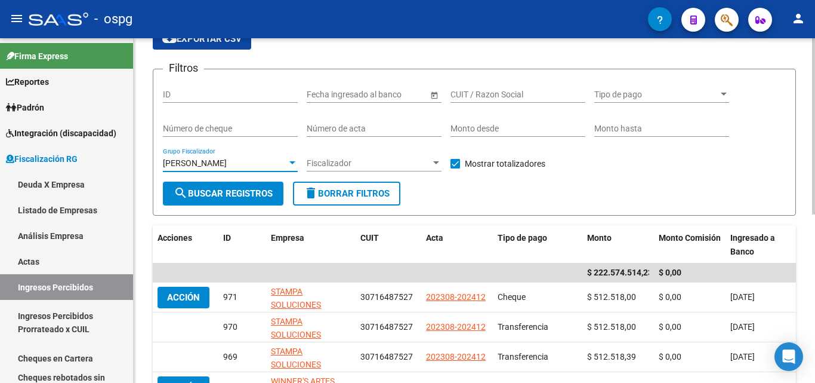
click at [231, 197] on span "search Buscar Registros" at bounding box center [223, 193] width 99 height 11
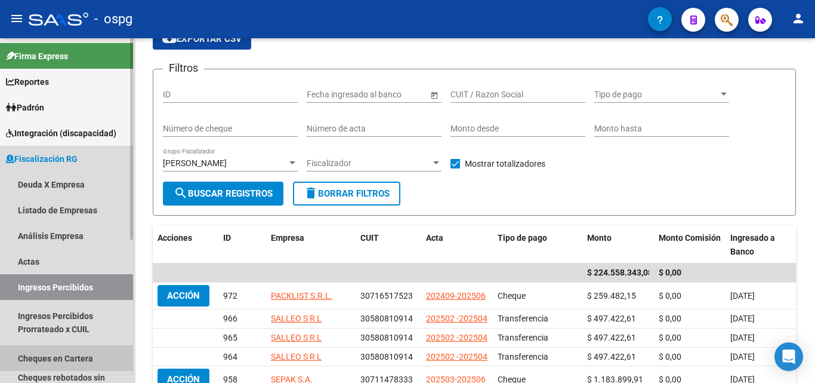
click at [88, 357] on link "Cheques en Cartera" at bounding box center [66, 358] width 133 height 26
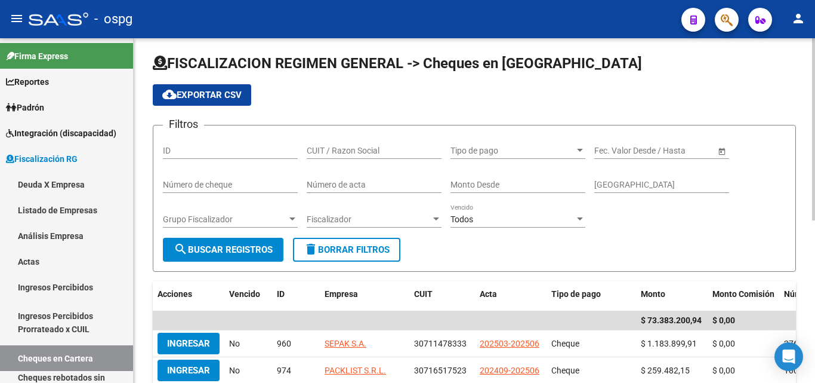
scroll to position [60, 0]
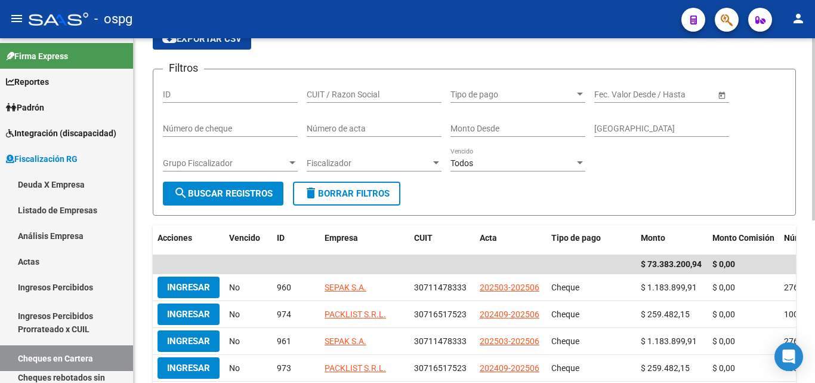
click at [288, 163] on div at bounding box center [292, 163] width 11 height 10
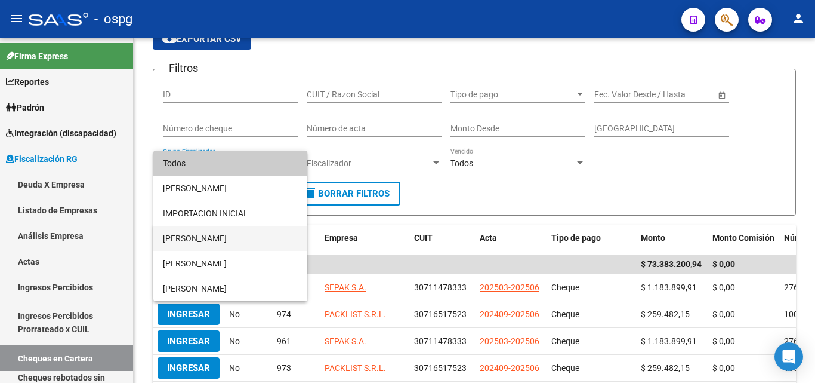
click at [215, 236] on span "[PERSON_NAME]" at bounding box center [230, 238] width 135 height 25
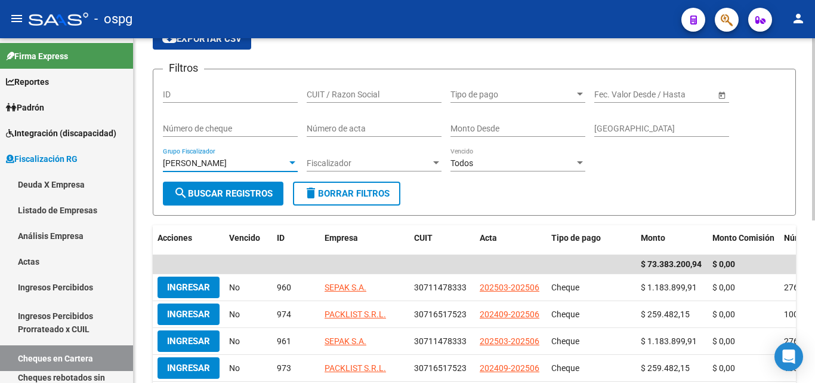
click at [217, 193] on span "search Buscar Registros" at bounding box center [223, 193] width 99 height 11
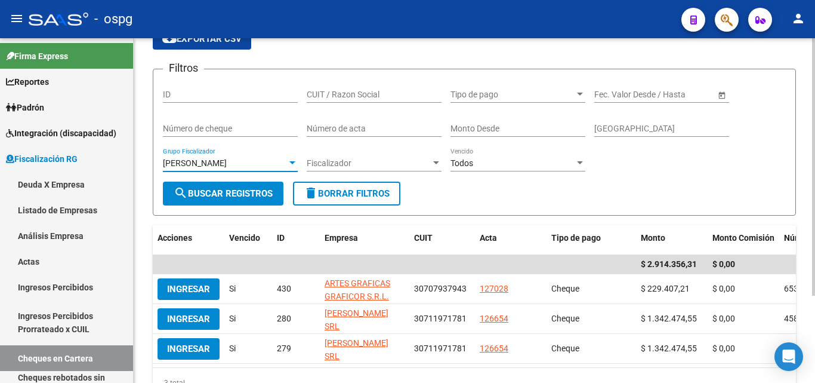
click at [289, 163] on div at bounding box center [292, 162] width 6 height 3
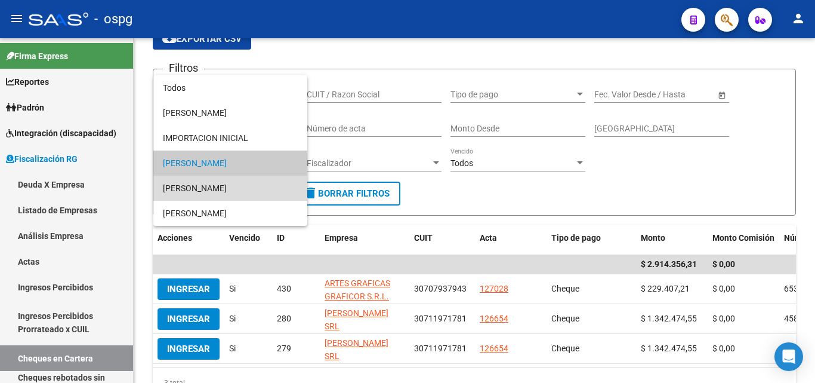
click at [225, 187] on span "[PERSON_NAME]" at bounding box center [230, 187] width 135 height 25
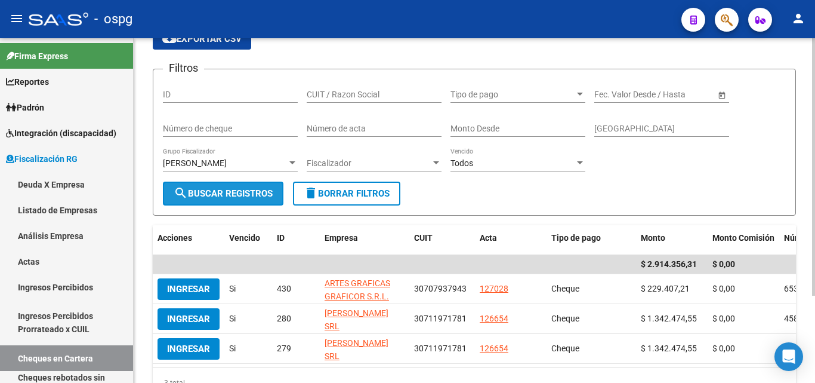
click at [217, 195] on span "search Buscar Registros" at bounding box center [223, 193] width 99 height 11
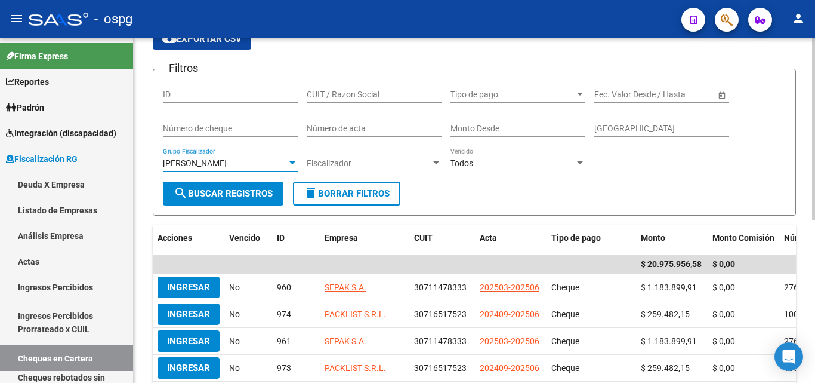
click at [292, 161] on div at bounding box center [292, 163] width 11 height 10
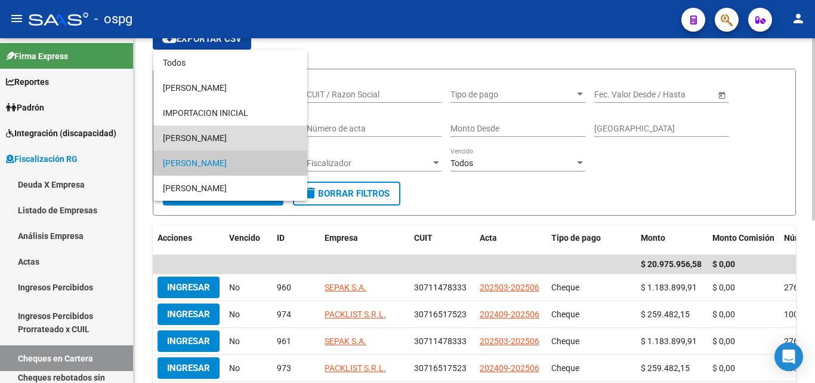
drag, startPoint x: 242, startPoint y: 138, endPoint x: 232, endPoint y: 152, distance: 16.7
click at [240, 138] on span "[PERSON_NAME]" at bounding box center [230, 137] width 135 height 25
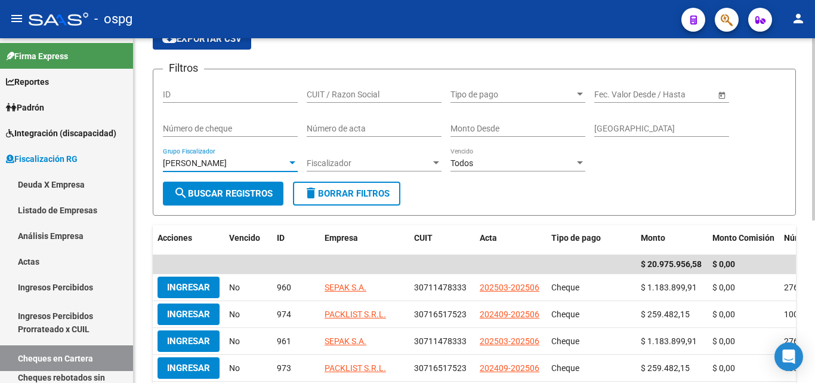
click at [226, 191] on span "search Buscar Registros" at bounding box center [223, 193] width 99 height 11
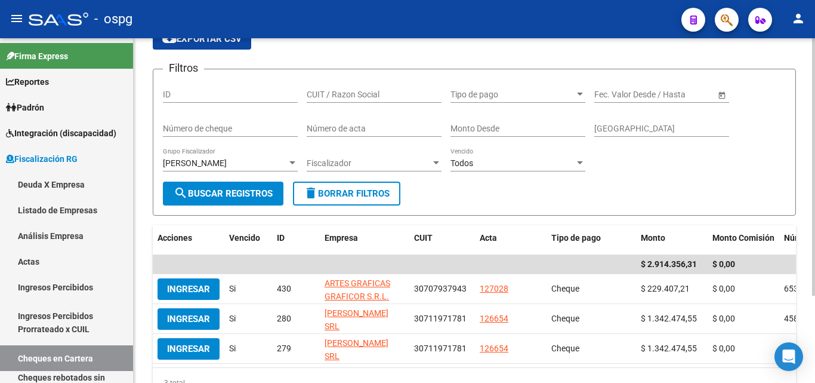
click at [288, 162] on div at bounding box center [292, 163] width 11 height 10
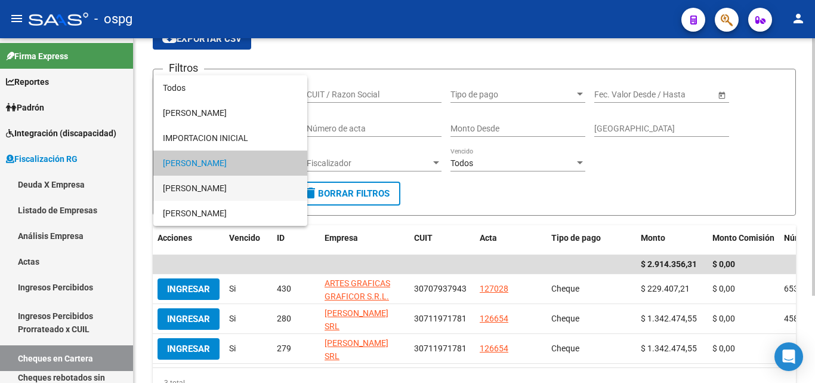
click at [273, 181] on span "[PERSON_NAME]" at bounding box center [230, 187] width 135 height 25
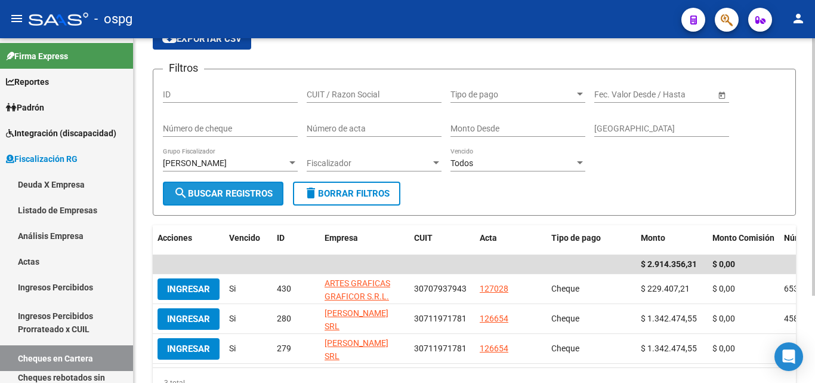
click at [255, 196] on span "search Buscar Registros" at bounding box center [223, 193] width 99 height 11
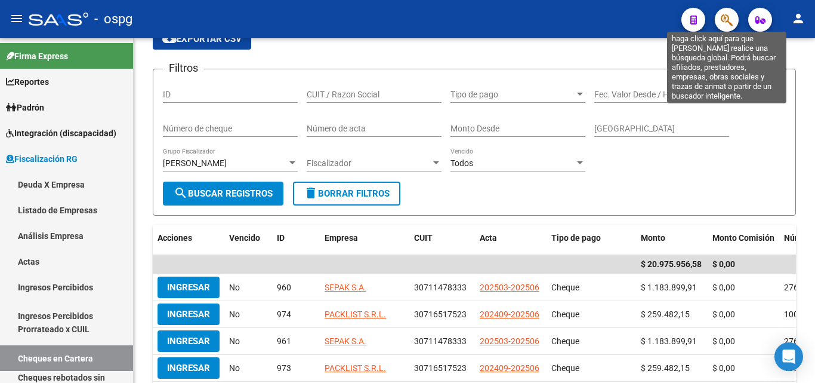
click at [726, 22] on icon "button" at bounding box center [727, 20] width 12 height 14
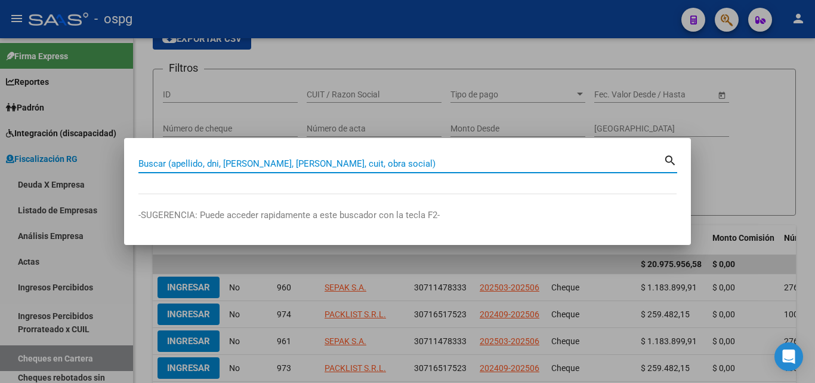
paste input "30-70821168-7"
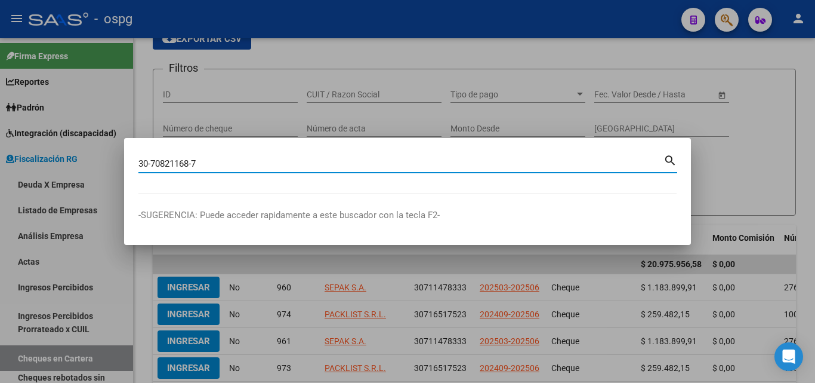
type input "30708211687"
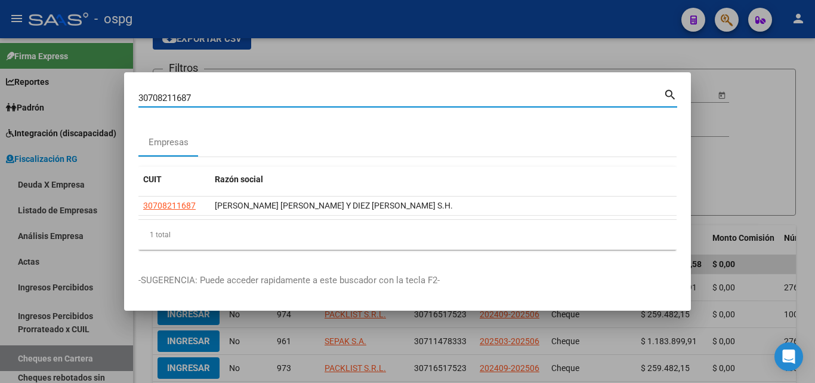
drag, startPoint x: 167, startPoint y: 216, endPoint x: 166, endPoint y: 206, distance: 10.2
click at [167, 215] on datatable-selection "30708211687 [PERSON_NAME] [PERSON_NAME] Y DIEZ [PERSON_NAME]" at bounding box center [407, 212] width 538 height 11
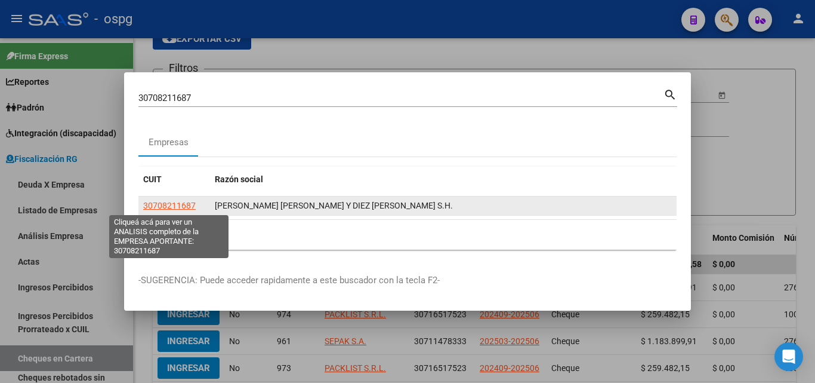
click at [166, 202] on span "30708211687" at bounding box center [169, 206] width 53 height 10
type textarea "30708211687"
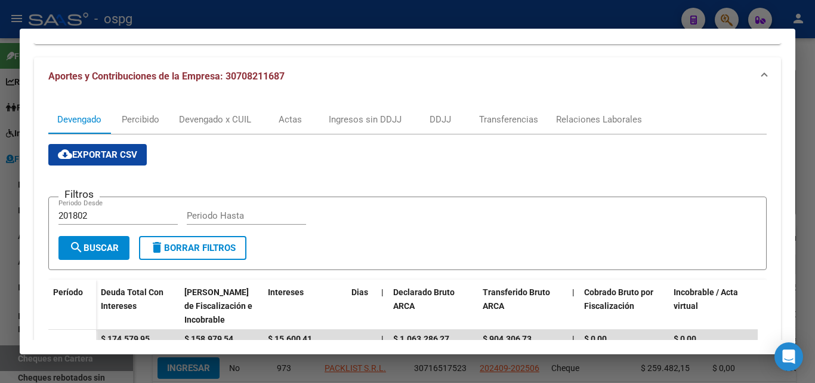
scroll to position [119, 0]
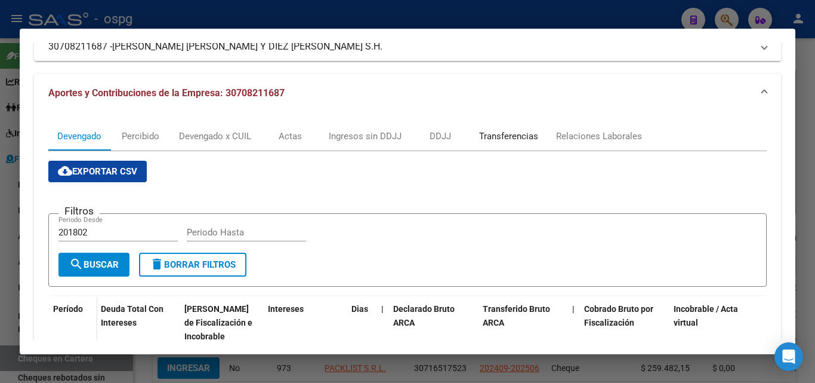
click at [497, 135] on div "Transferencias" at bounding box center [508, 135] width 59 height 13
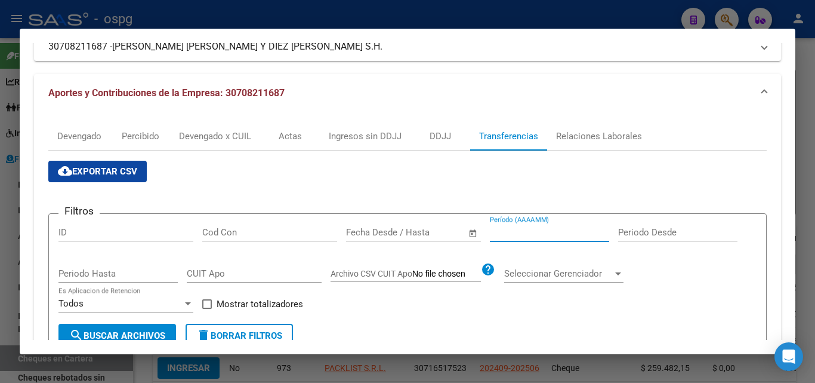
click at [544, 237] on input "Período (AAAAMM)" at bounding box center [549, 232] width 119 height 11
click at [206, 305] on span at bounding box center [207, 304] width 10 height 10
click at [206, 309] on input "Mostrar totalizadores" at bounding box center [206, 309] width 1 height 1
checkbox input "true"
click at [529, 234] on input "Período (AAAAMM)" at bounding box center [549, 232] width 119 height 11
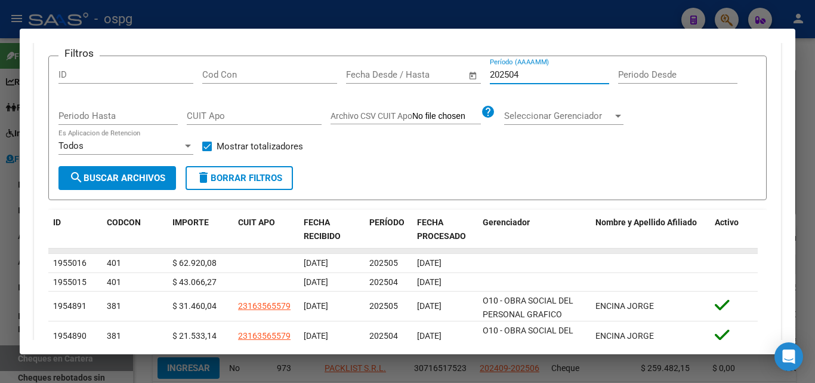
scroll to position [298, 0]
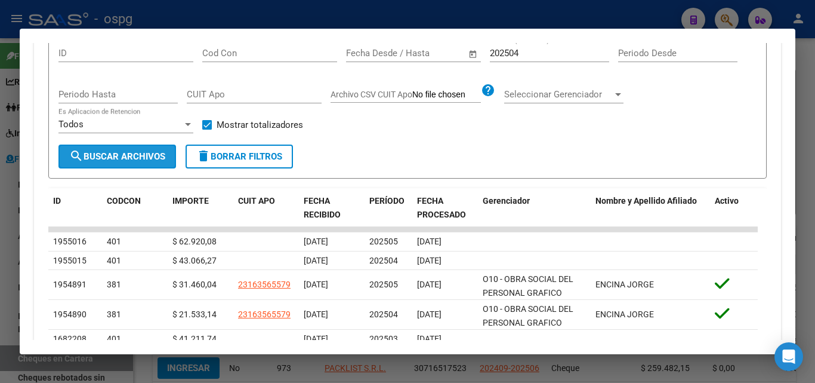
click at [125, 161] on span "search Buscar Archivos" at bounding box center [117, 156] width 96 height 11
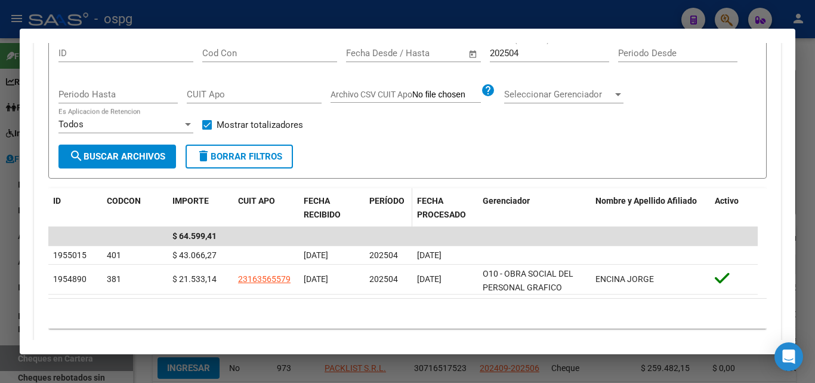
scroll to position [179, 0]
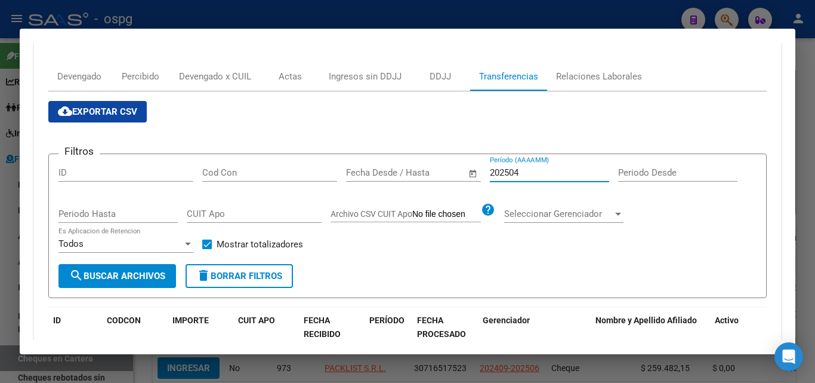
click at [531, 170] on input "202504" at bounding box center [549, 172] width 119 height 11
click at [137, 279] on span "search Buscar Archivos" at bounding box center [117, 275] width 96 height 11
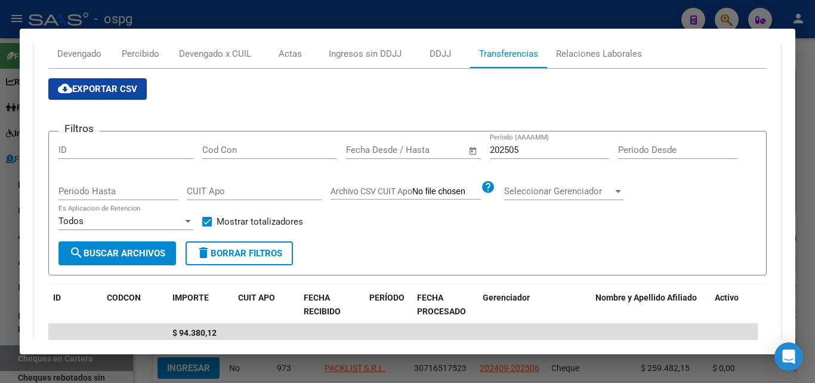
scroll to position [201, 0]
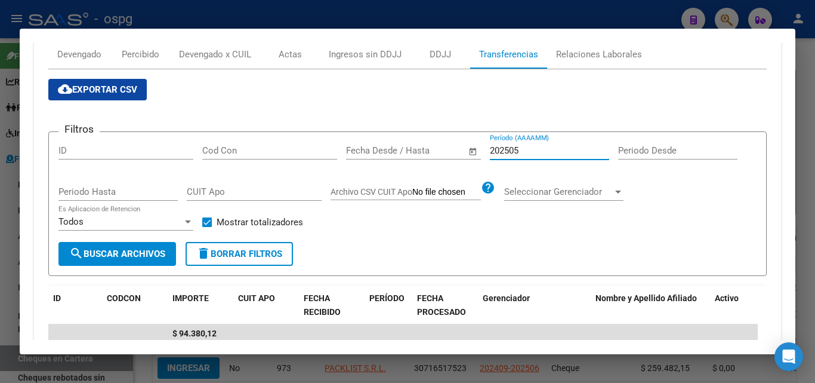
click at [526, 152] on input "202505" at bounding box center [549, 150] width 119 height 11
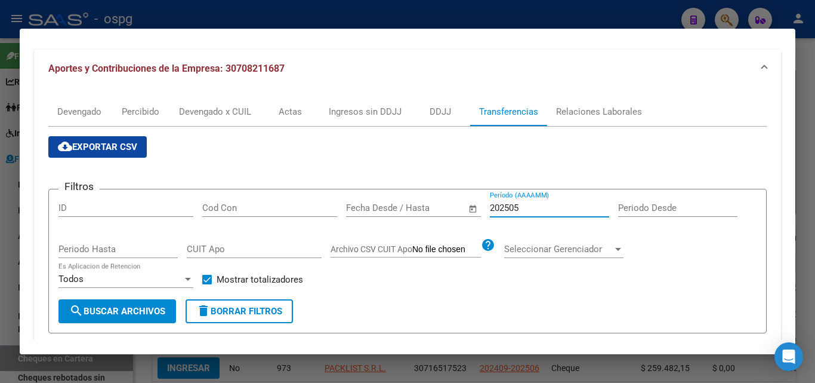
scroll to position [141, 0]
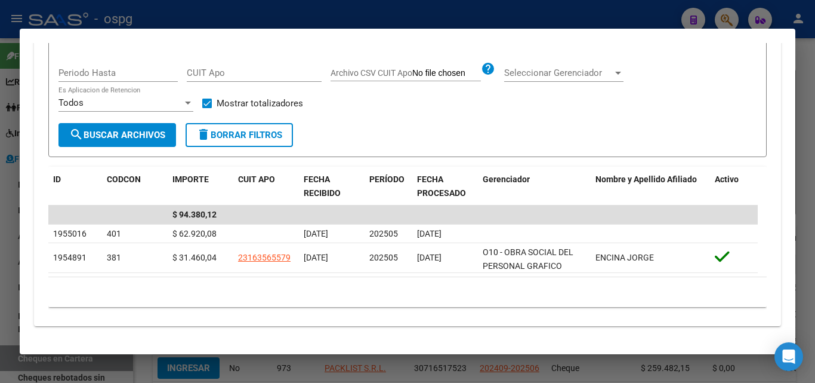
type input "202504"
click at [136, 139] on span "search Buscar Archivos" at bounding box center [117, 134] width 96 height 11
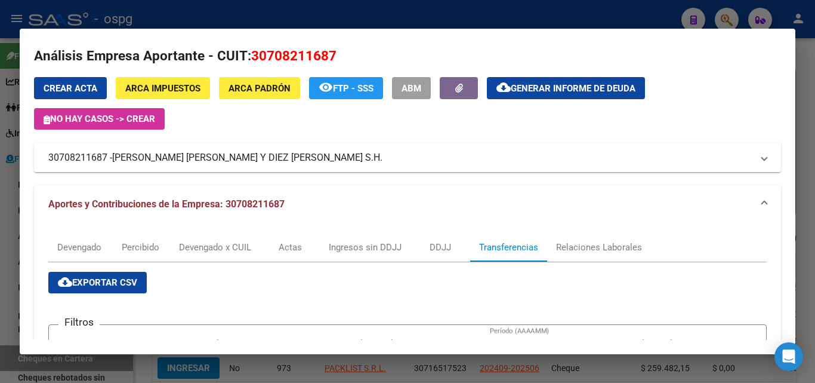
scroll to position [0, 0]
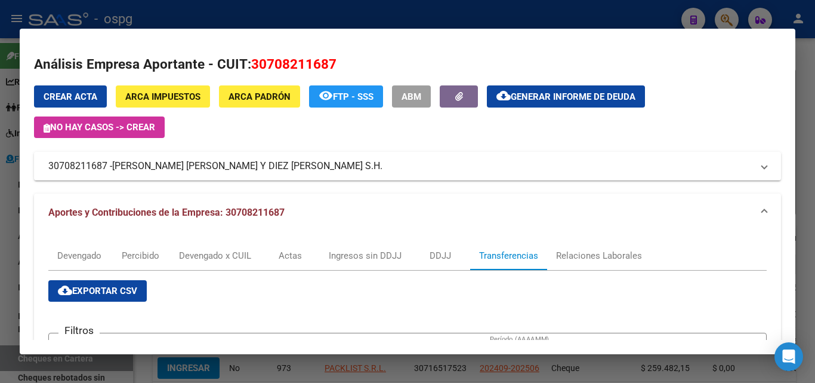
click at [815, 73] on div at bounding box center [407, 191] width 815 height 383
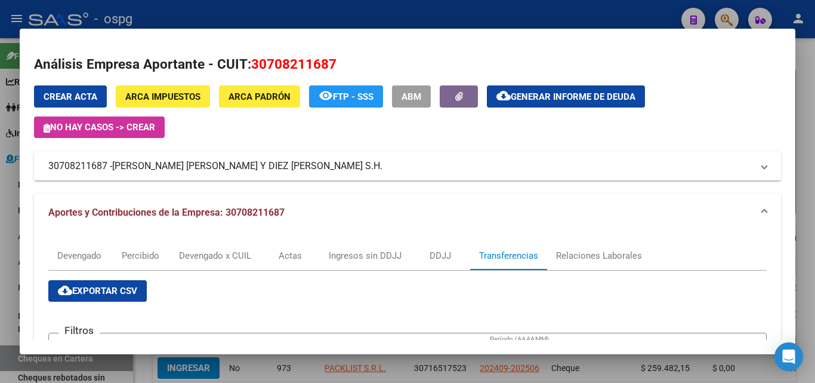
click at [815, 73] on div at bounding box center [407, 191] width 815 height 383
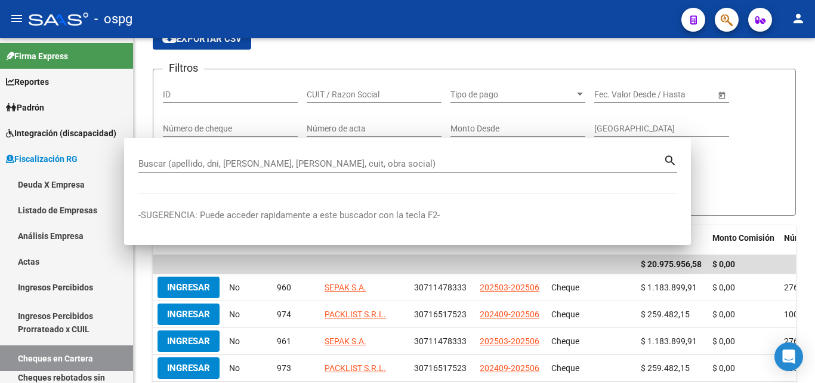
click at [815, 73] on div at bounding box center [813, 162] width 3 height 182
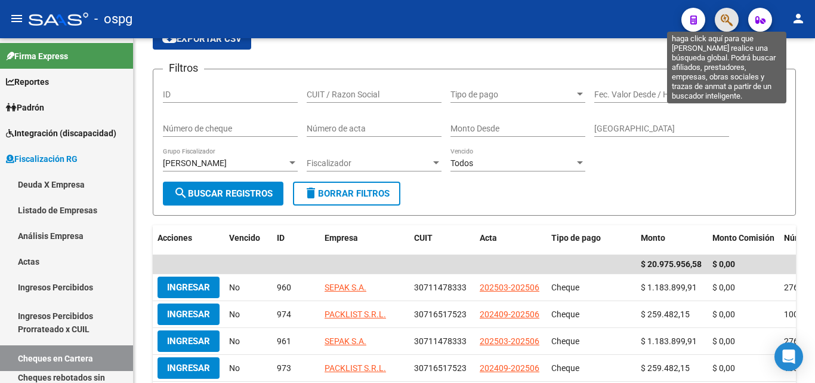
click at [728, 19] on icon "button" at bounding box center [727, 20] width 12 height 14
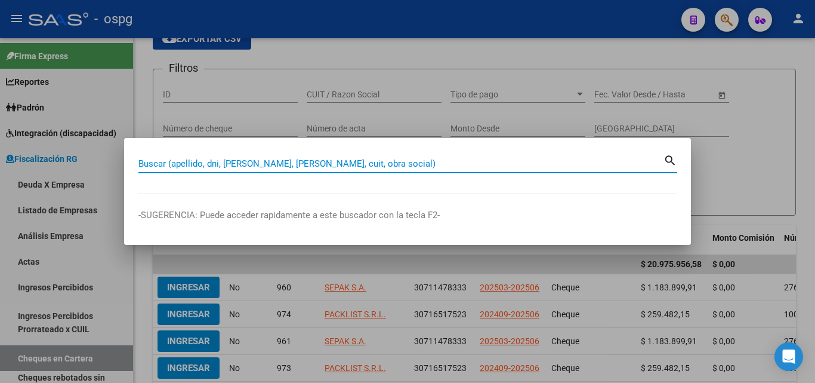
click at [290, 159] on input "Buscar (apellido, dni, [PERSON_NAME], [PERSON_NAME], cuit, obra social)" at bounding box center [400, 163] width 525 height 11
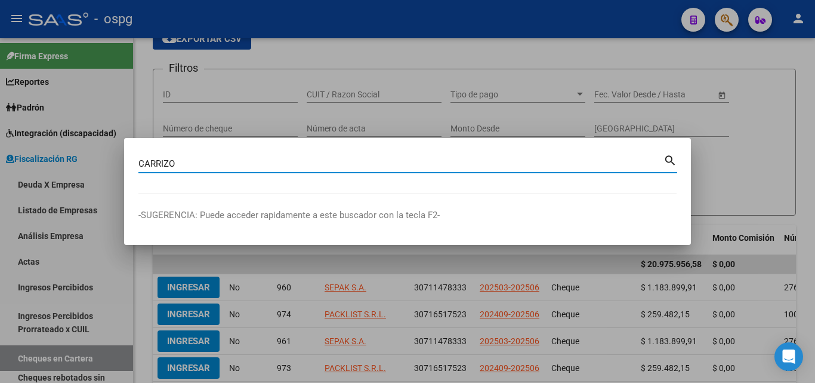
type input "CARRIZO"
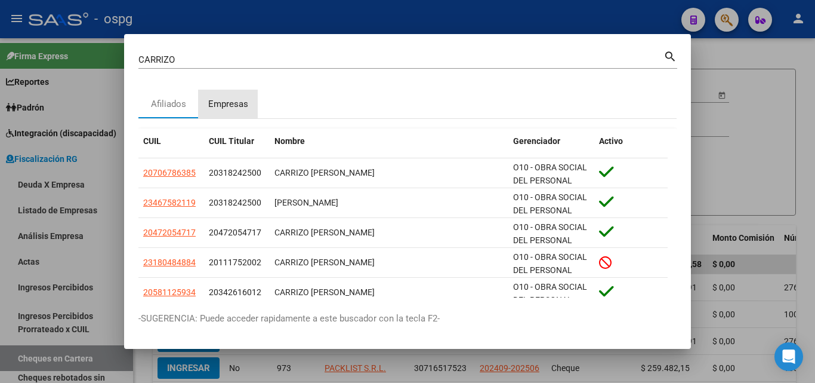
click at [223, 100] on div "Empresas" at bounding box center [228, 104] width 40 height 14
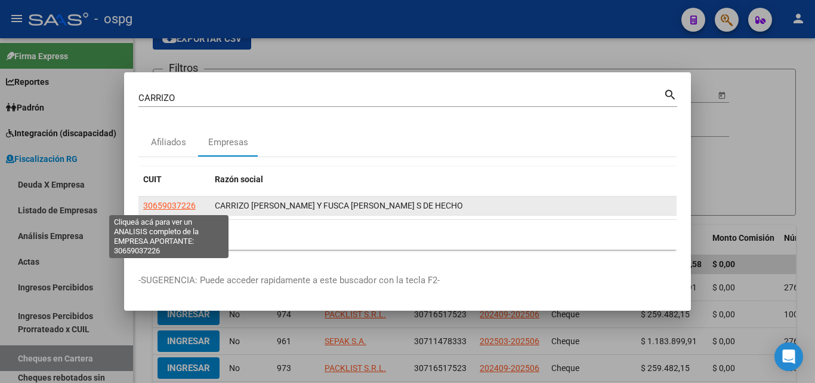
click at [193, 205] on span "30659037226" at bounding box center [169, 206] width 53 height 10
type textarea "30659037226"
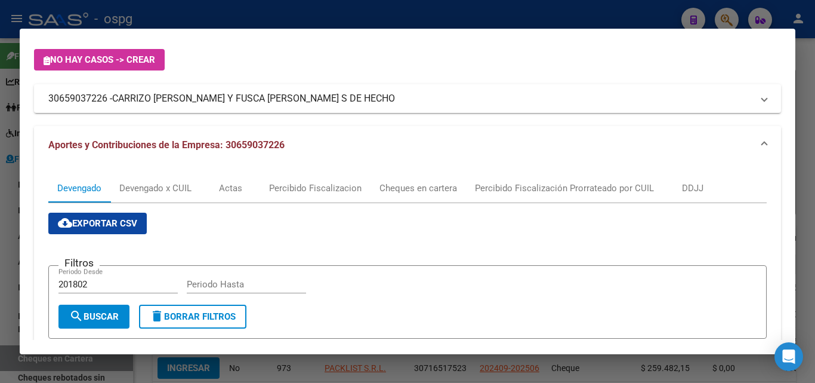
scroll to position [60, 0]
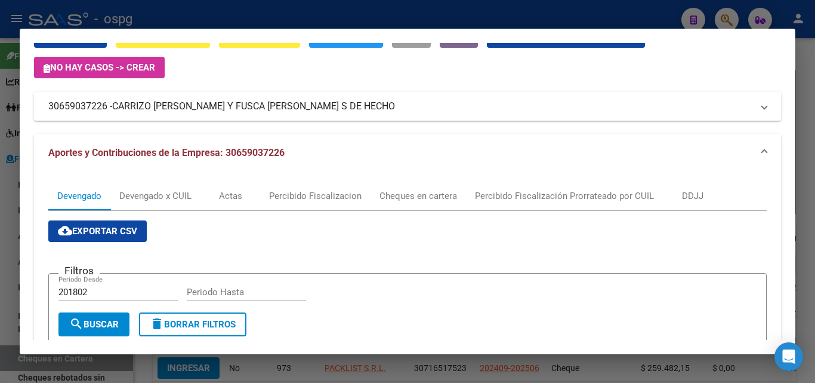
drag, startPoint x: 116, startPoint y: 105, endPoint x: 371, endPoint y: 115, distance: 254.4
click at [383, 115] on mat-expansion-panel-header "30659037226 - CARRIZO [PERSON_NAME] Y FUSCA [PERSON_NAME] S DE HECHO" at bounding box center [407, 106] width 747 height 29
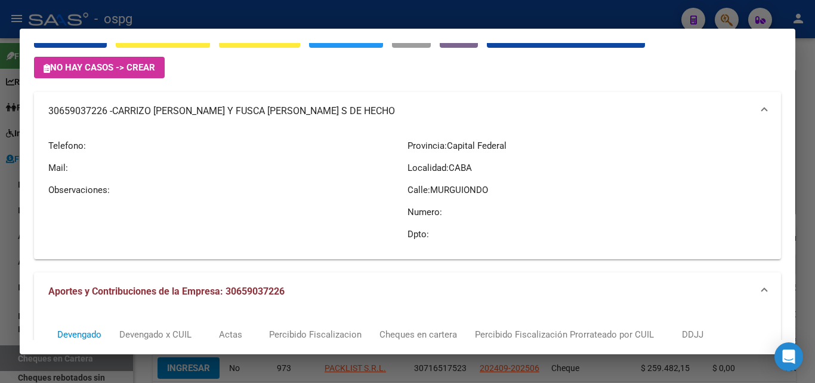
copy span "CARRIZO [PERSON_NAME] Y FUSCA [PERSON_NAME] S DE HECHO"
click at [801, 121] on div at bounding box center [407, 191] width 815 height 383
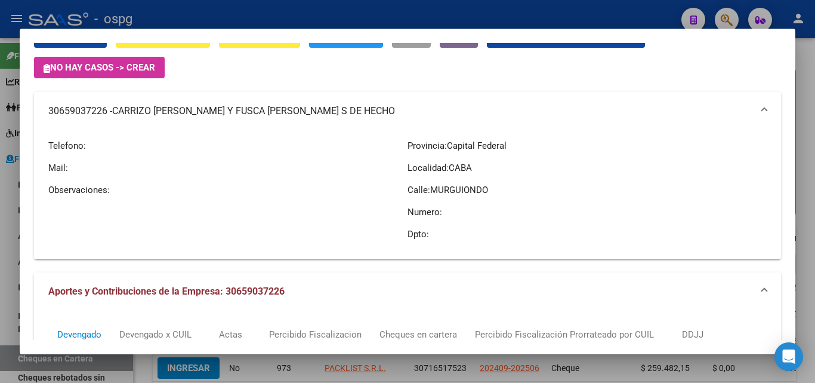
click at [801, 121] on div at bounding box center [407, 191] width 815 height 383
click at [801, 121] on div "FISCALIZACION REGIMEN GENERAL -> Cheques en Cartera cloud_download Exportar CSV…" at bounding box center [474, 300] width 681 height 642
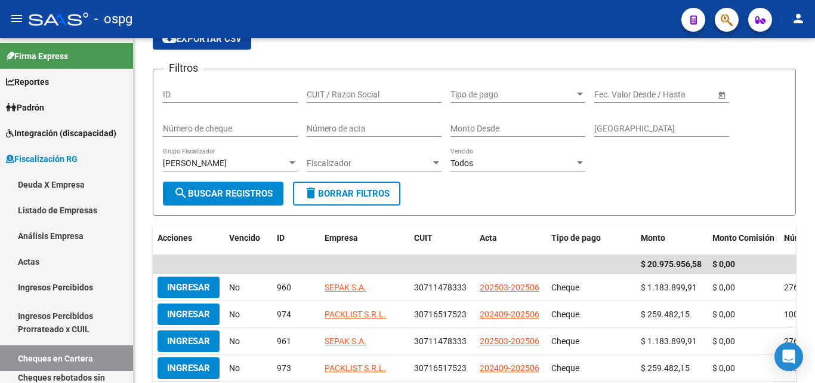
click at [801, 121] on div "FISCALIZACION REGIMEN GENERAL -> Cheques en Cartera cloud_download Exportar CSV…" at bounding box center [474, 300] width 681 height 642
click at [720, 19] on button "button" at bounding box center [727, 20] width 24 height 24
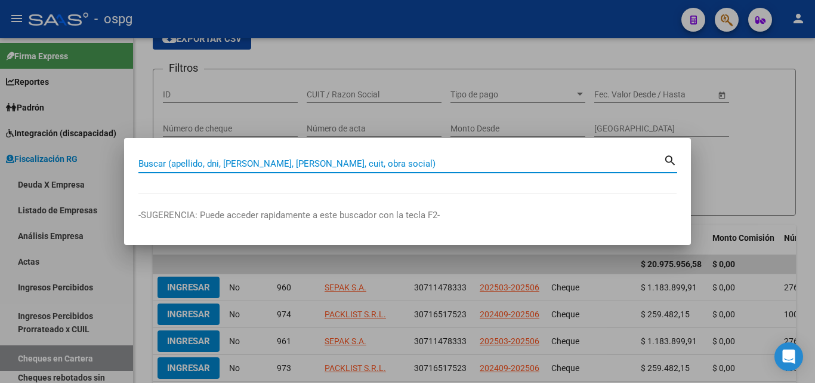
click at [282, 161] on input "Buscar (apellido, dni, [PERSON_NAME], [PERSON_NAME], cuit, obra social)" at bounding box center [400, 163] width 525 height 11
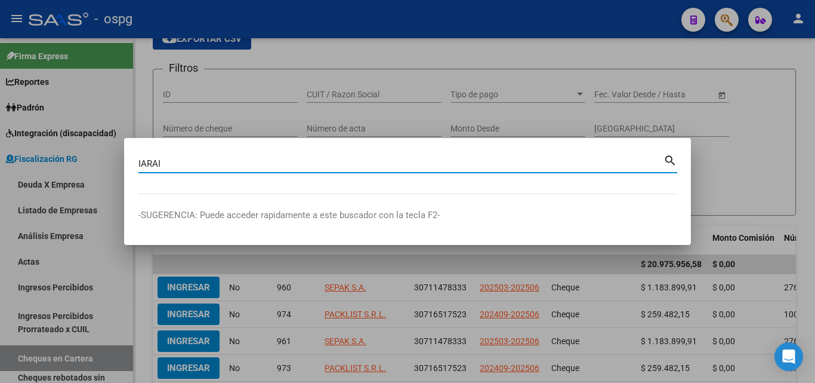
type input "IARAI"
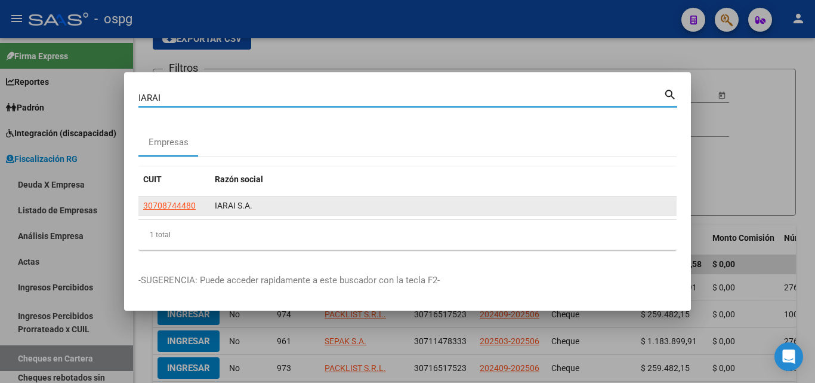
drag, startPoint x: 186, startPoint y: 198, endPoint x: 184, endPoint y: 207, distance: 9.7
click at [185, 202] on datatable-body-cell "30708744480" at bounding box center [174, 205] width 72 height 18
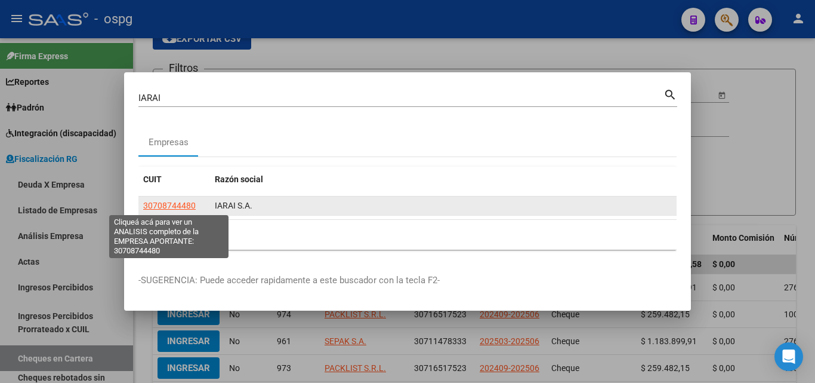
click at [184, 207] on span "30708744480" at bounding box center [169, 206] width 53 height 10
copy span "307087444"
type textarea "30708744480"
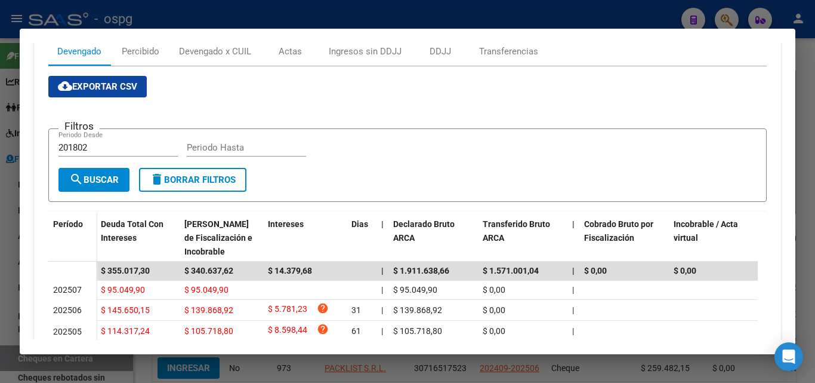
scroll to position [264, 0]
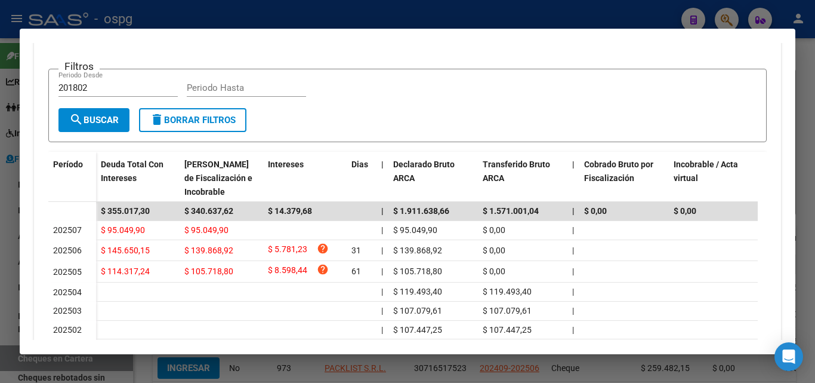
click at [813, 115] on div at bounding box center [407, 191] width 815 height 383
click at [812, 115] on div at bounding box center [407, 191] width 815 height 383
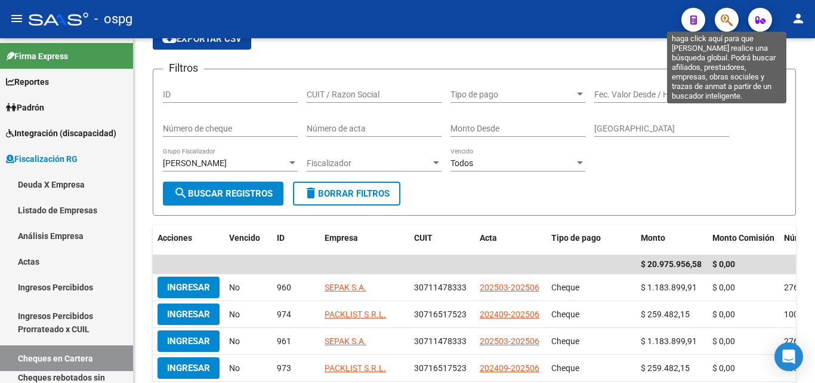
click at [731, 24] on icon "button" at bounding box center [727, 20] width 12 height 14
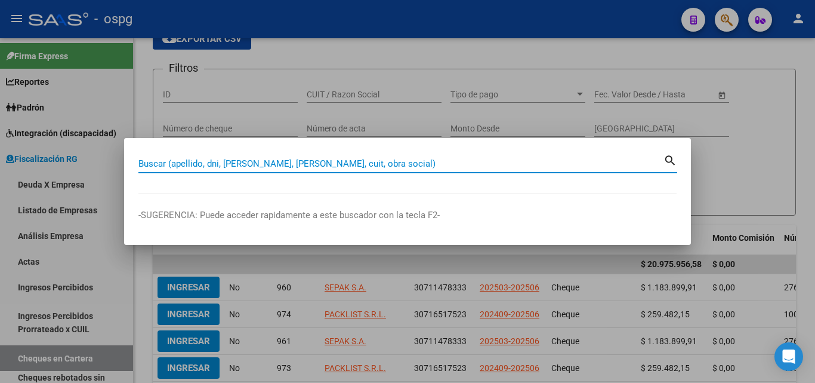
click at [244, 167] on input "Buscar (apellido, dni, [PERSON_NAME], [PERSON_NAME], cuit, obra social)" at bounding box center [400, 163] width 525 height 11
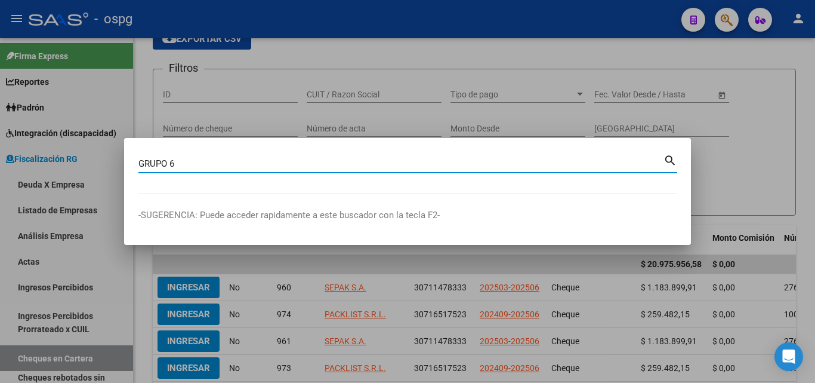
type input "GRUPO 6"
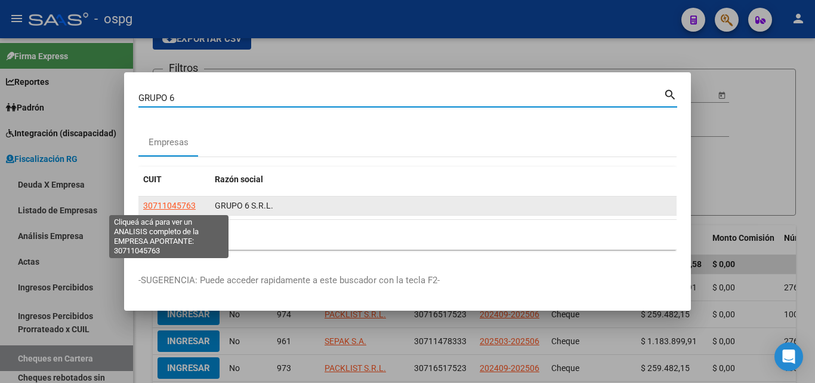
click at [186, 208] on span "30711045763" at bounding box center [169, 206] width 53 height 10
type textarea "30711045763"
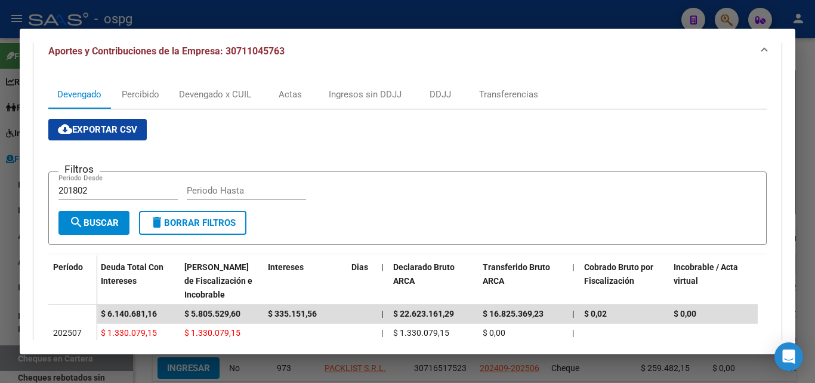
scroll to position [119, 0]
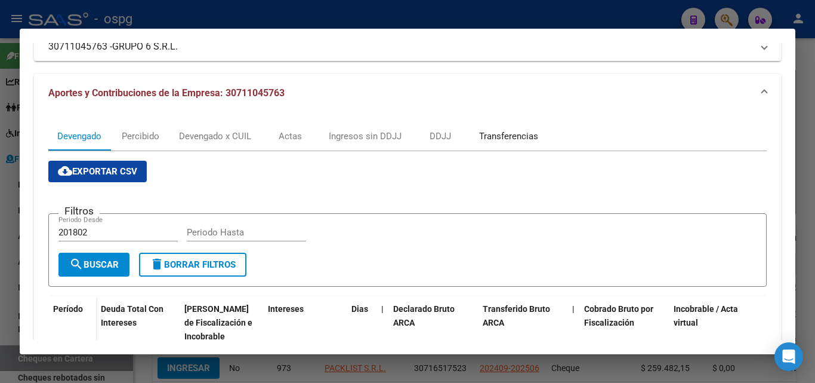
click at [507, 133] on div "Transferencias" at bounding box center [508, 135] width 59 height 13
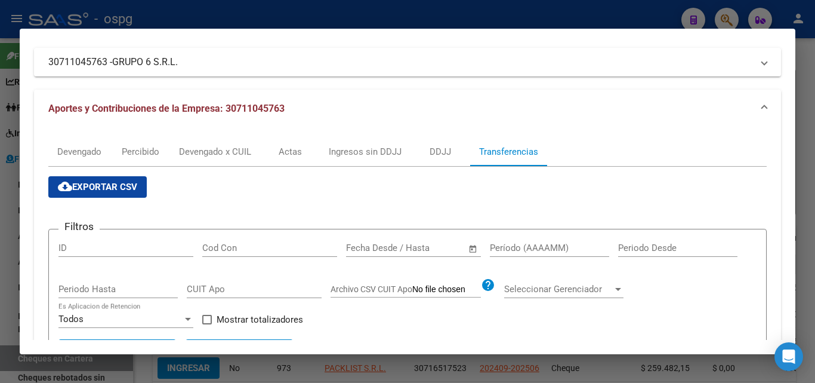
scroll to position [358, 0]
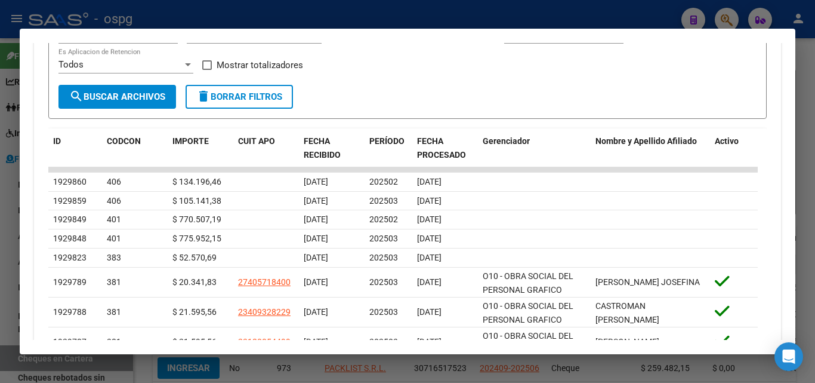
click at [5, 229] on div at bounding box center [407, 191] width 815 height 383
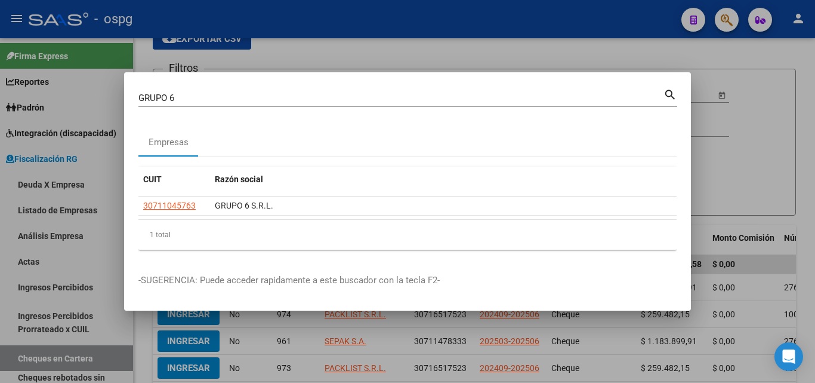
click at [323, 54] on div at bounding box center [407, 191] width 815 height 383
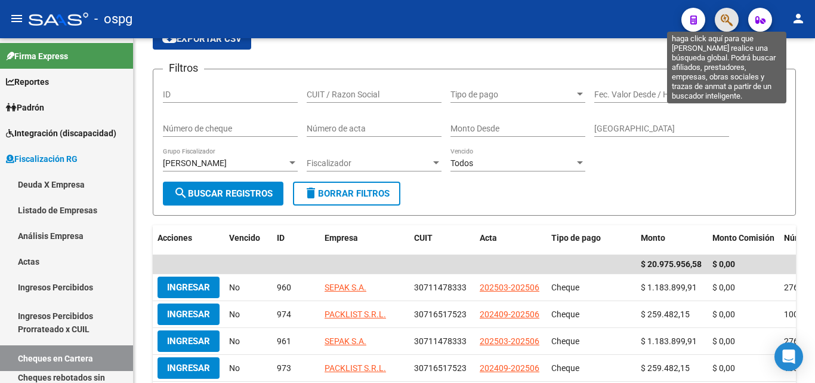
click at [728, 16] on icon "button" at bounding box center [727, 20] width 12 height 14
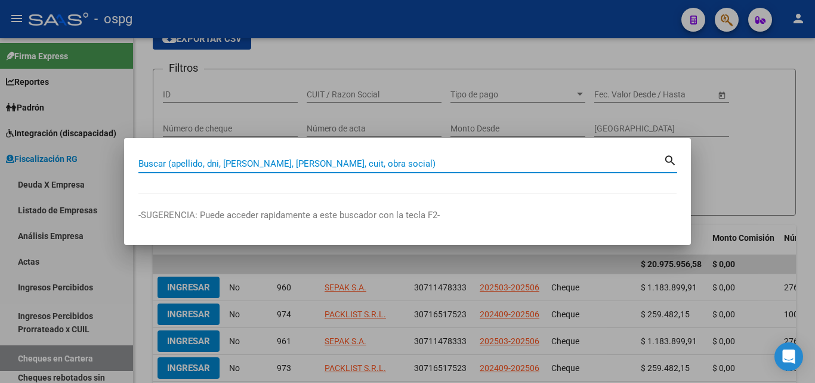
click at [304, 165] on input "Buscar (apellido, dni, [PERSON_NAME], [PERSON_NAME], cuit, obra social)" at bounding box center [400, 163] width 525 height 11
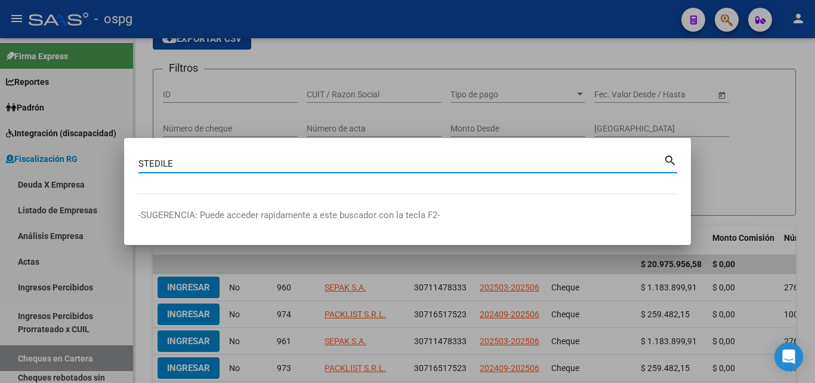
type input "STEDILE"
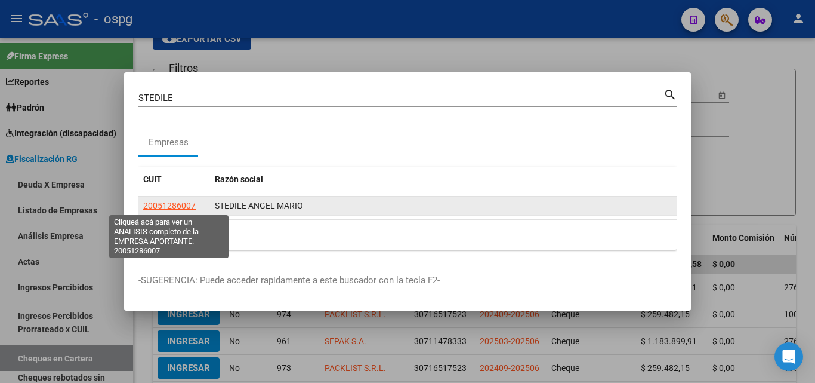
click at [182, 206] on span "20051286007" at bounding box center [169, 206] width 53 height 10
type textarea "20051286007"
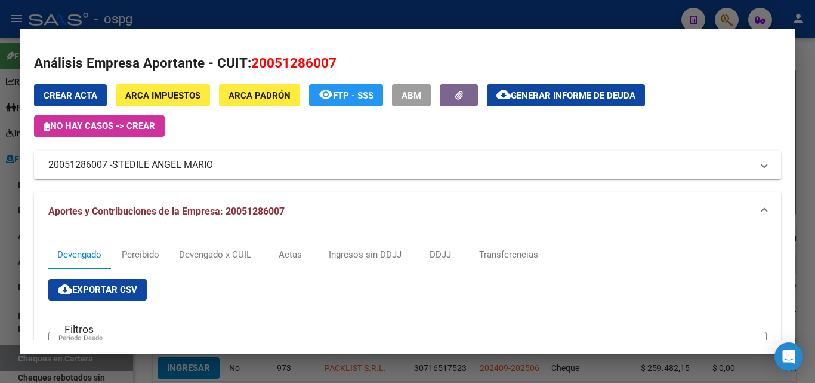
scroll to position [0, 0]
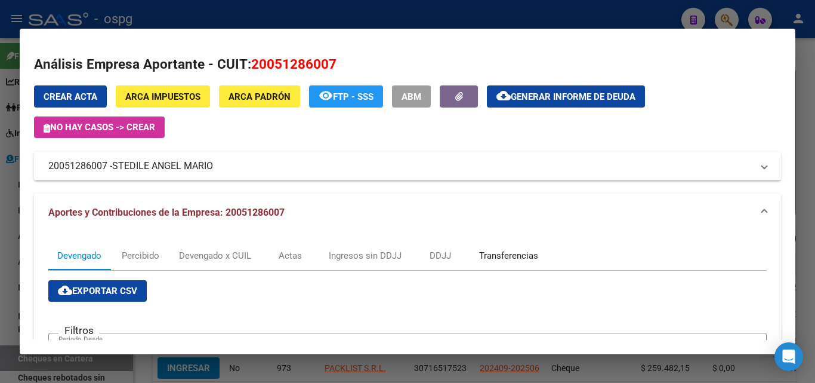
click at [492, 253] on div "Transferencias" at bounding box center [508, 255] width 59 height 13
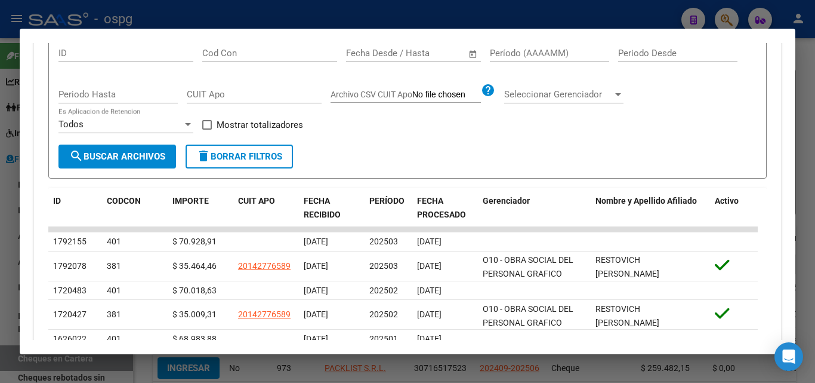
click at [815, 89] on div at bounding box center [407, 191] width 815 height 383
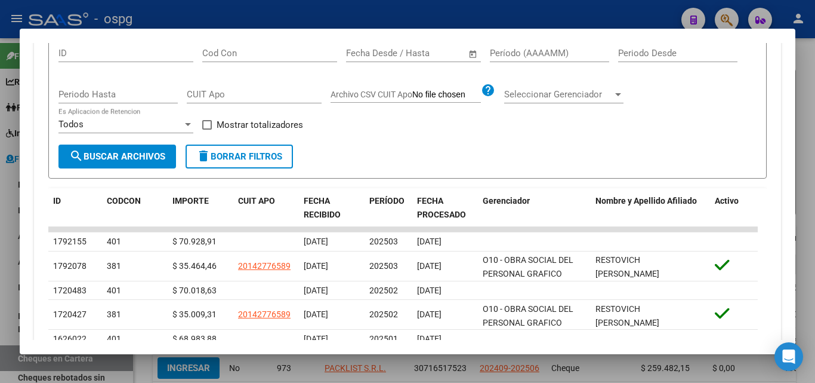
click at [815, 89] on div at bounding box center [407, 191] width 815 height 383
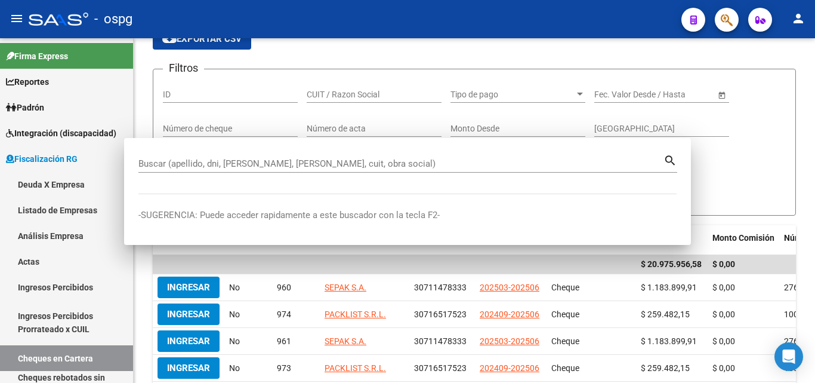
click at [815, 89] on div at bounding box center [813, 162] width 3 height 182
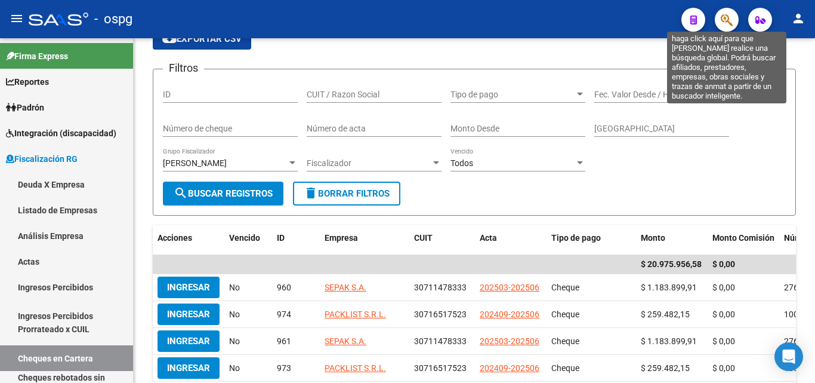
click at [723, 21] on icon "button" at bounding box center [727, 20] width 12 height 14
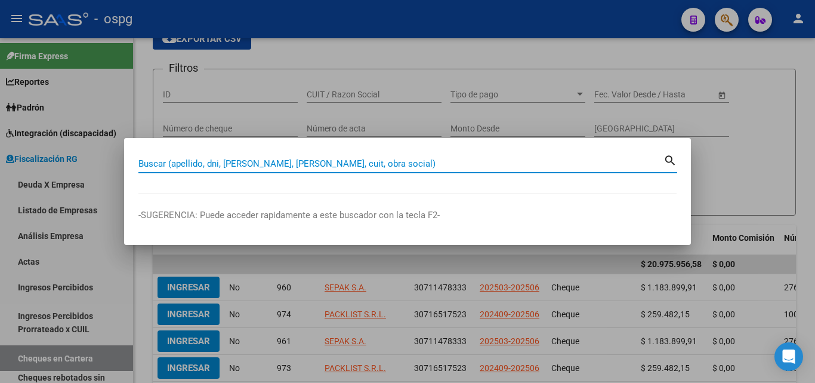
click at [286, 165] on input "Buscar (apellido, dni, [PERSON_NAME], [PERSON_NAME], cuit, obra social)" at bounding box center [400, 163] width 525 height 11
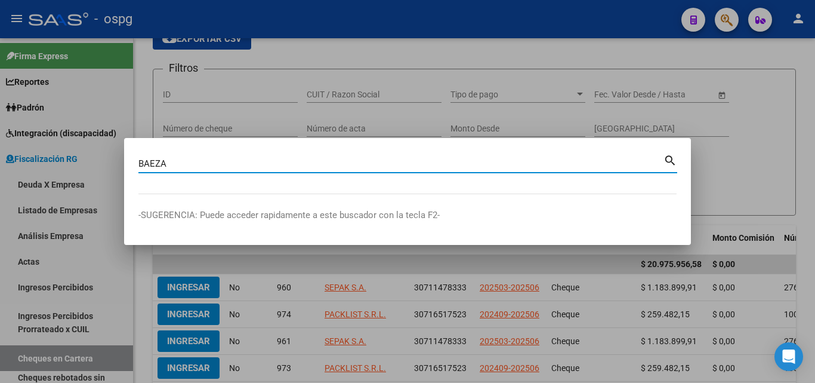
type input "BAEZA"
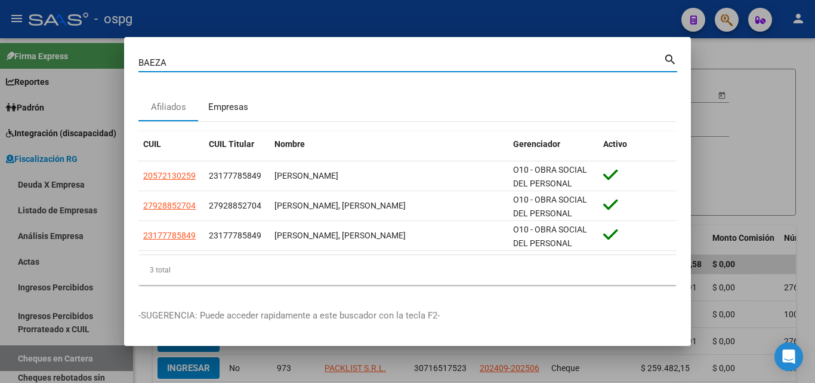
click at [230, 109] on div "Empresas" at bounding box center [228, 107] width 40 height 14
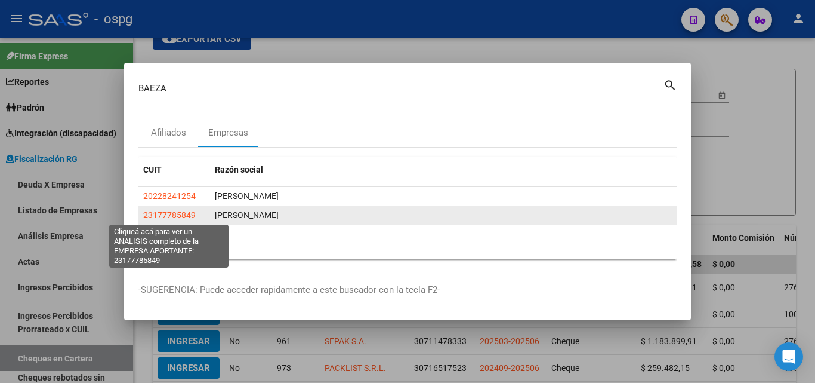
click at [174, 210] on span "23177785849" at bounding box center [169, 215] width 53 height 10
type textarea "23177785849"
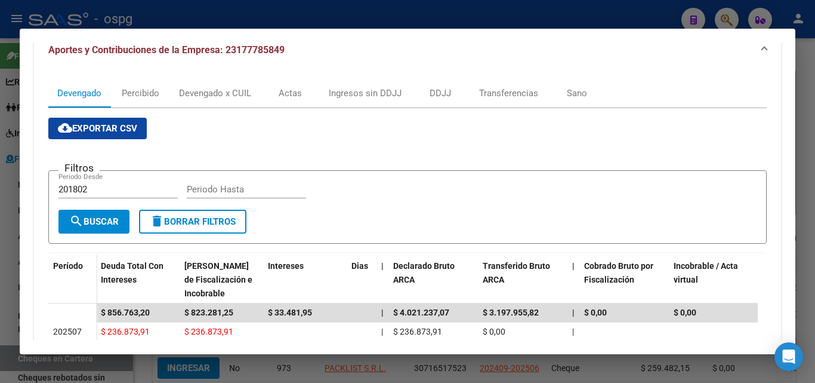
scroll to position [114, 0]
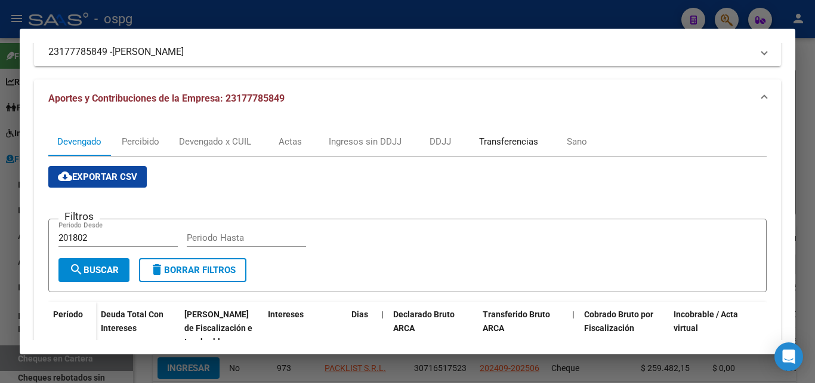
click at [507, 135] on div "Transferencias" at bounding box center [508, 141] width 59 height 13
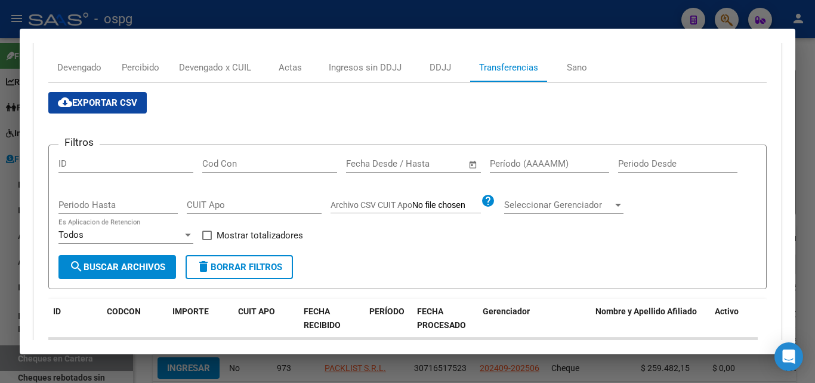
scroll to position [298, 0]
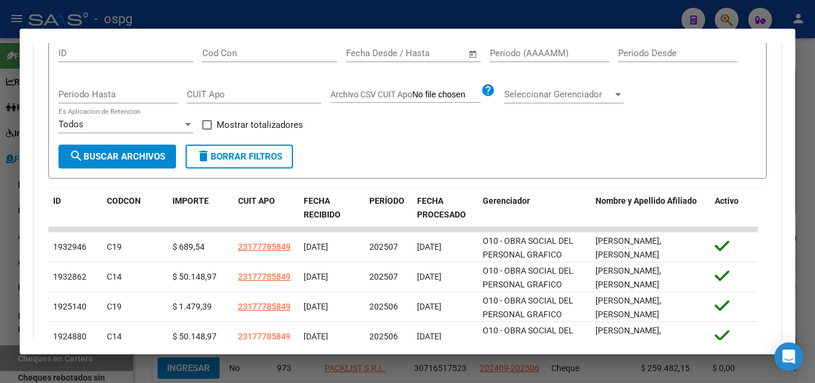
click at [808, 137] on div at bounding box center [407, 191] width 815 height 383
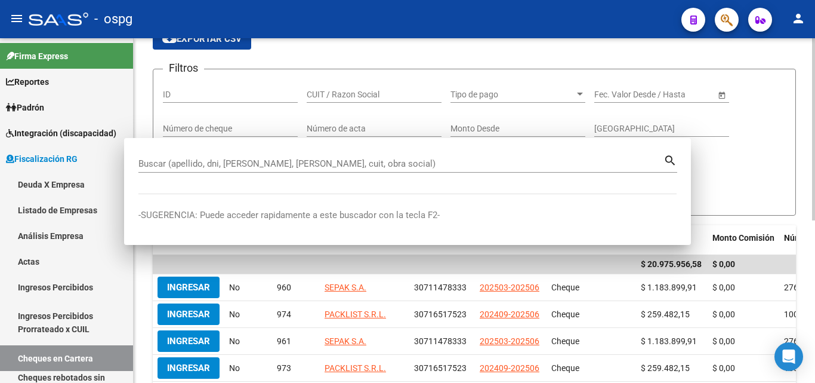
drag, startPoint x: 808, startPoint y: 137, endPoint x: 745, endPoint y: 84, distance: 82.6
click at [807, 135] on div "FISCALIZACION REGIMEN GENERAL -> Cheques en Cartera cloud_download Exportar CSV…" at bounding box center [474, 300] width 681 height 642
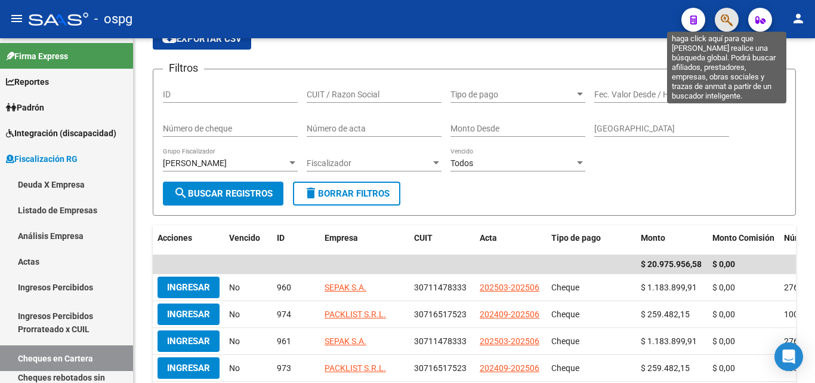
click at [729, 23] on icon "button" at bounding box center [727, 20] width 12 height 14
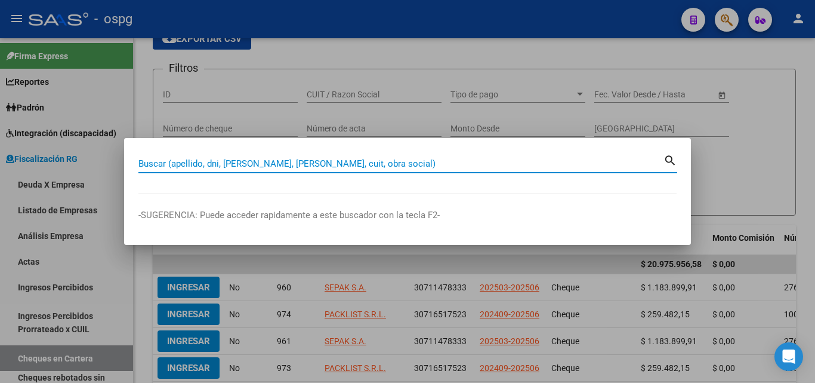
click at [266, 164] on input "Buscar (apellido, dni, [PERSON_NAME], [PERSON_NAME], cuit, obra social)" at bounding box center [400, 163] width 525 height 11
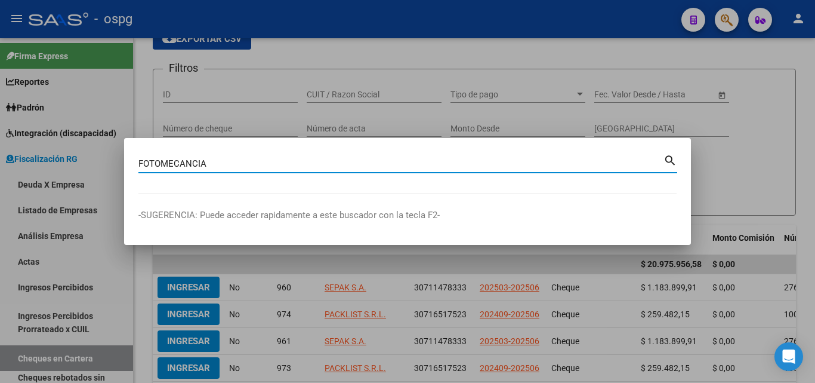
type input "FOTOMECANCIA"
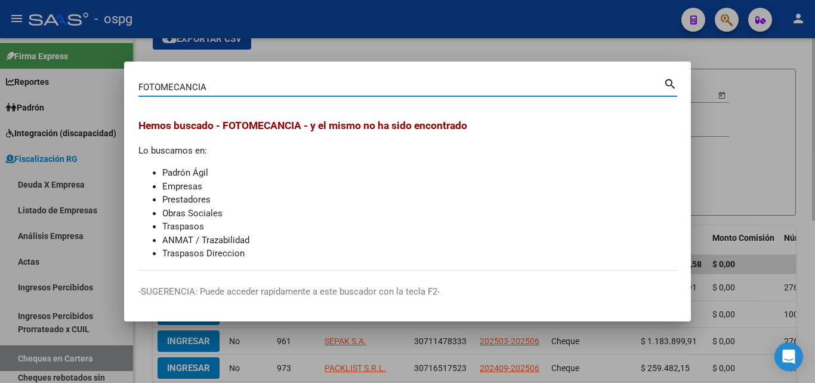
drag, startPoint x: 777, startPoint y: 112, endPoint x: 761, endPoint y: 67, distance: 47.0
click at [776, 108] on div at bounding box center [407, 191] width 815 height 383
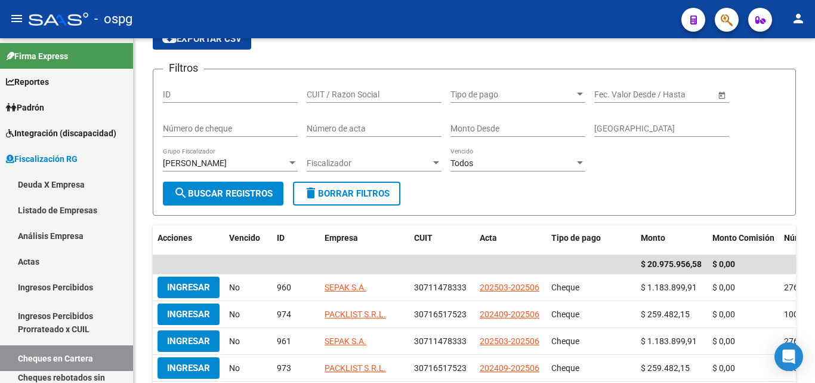
click at [722, 26] on icon "button" at bounding box center [727, 20] width 12 height 14
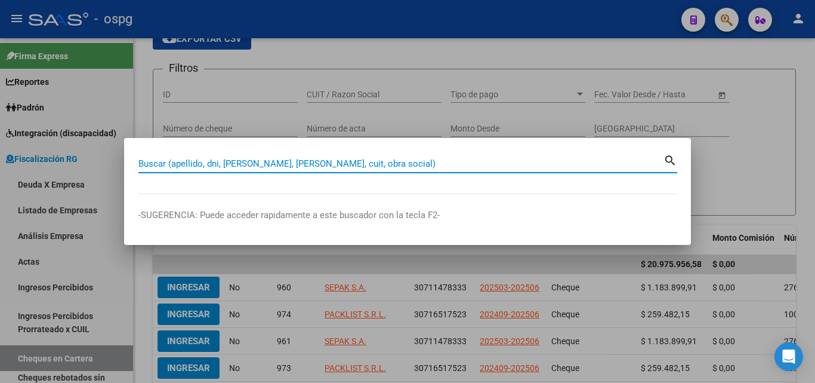
click at [234, 165] on input "Buscar (apellido, dni, [PERSON_NAME], [PERSON_NAME], cuit, obra social)" at bounding box center [400, 163] width 525 height 11
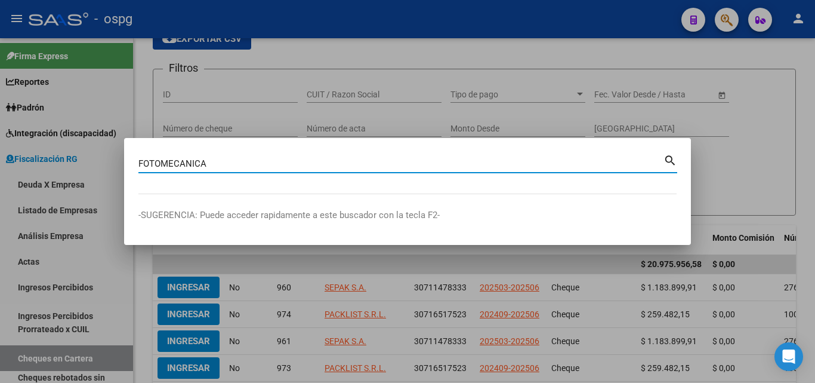
type input "FOTOMECANICA"
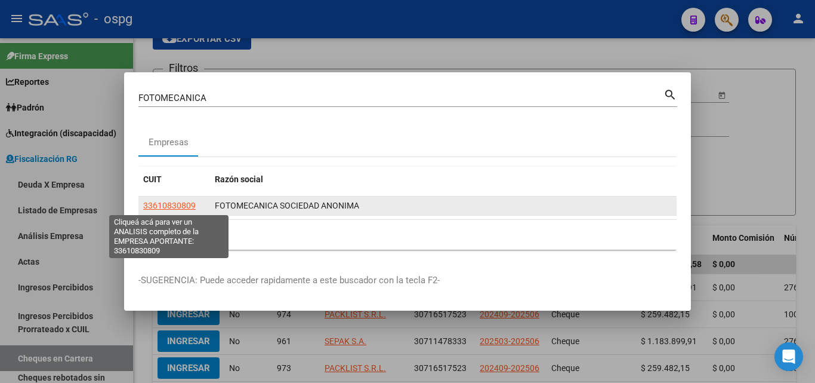
click at [190, 203] on span "33610830809" at bounding box center [169, 206] width 53 height 10
type textarea "33610830809"
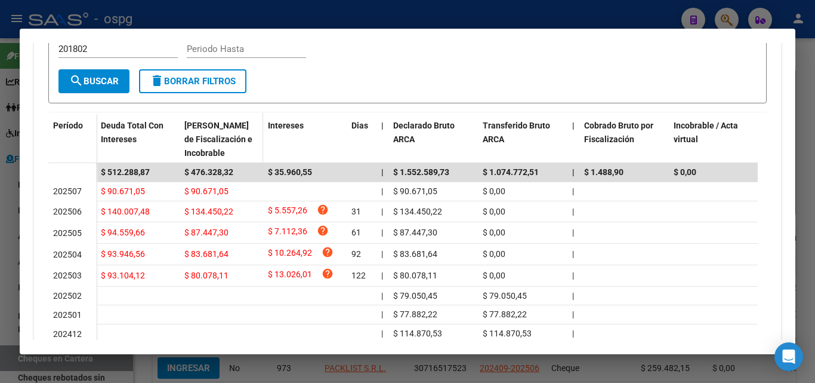
scroll to position [323, 0]
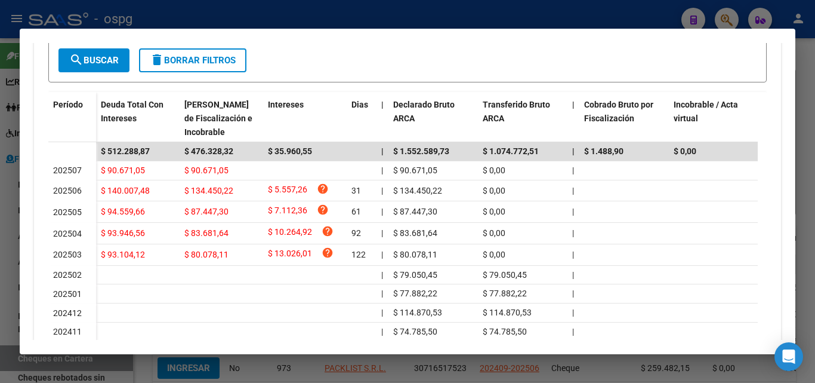
click at [0, 267] on div at bounding box center [407, 191] width 815 height 383
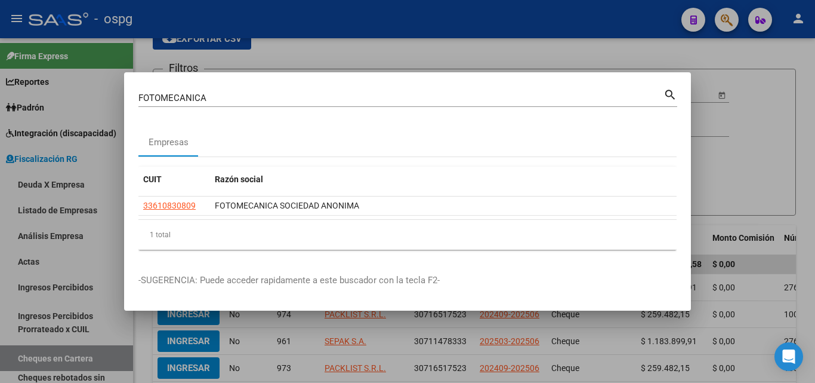
click at [307, 60] on div at bounding box center [407, 191] width 815 height 383
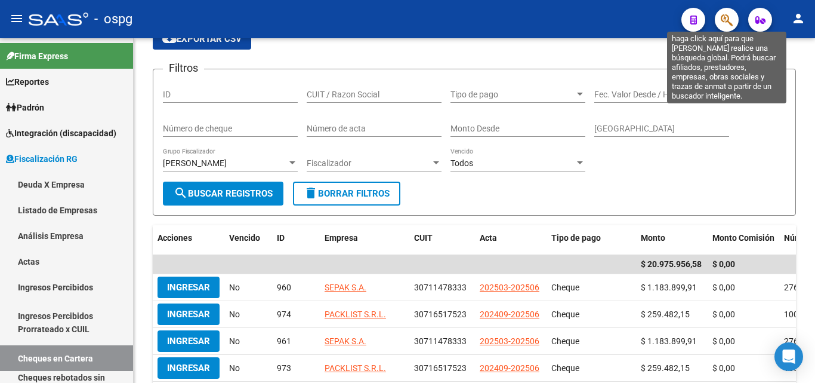
click at [723, 16] on icon "button" at bounding box center [727, 20] width 12 height 14
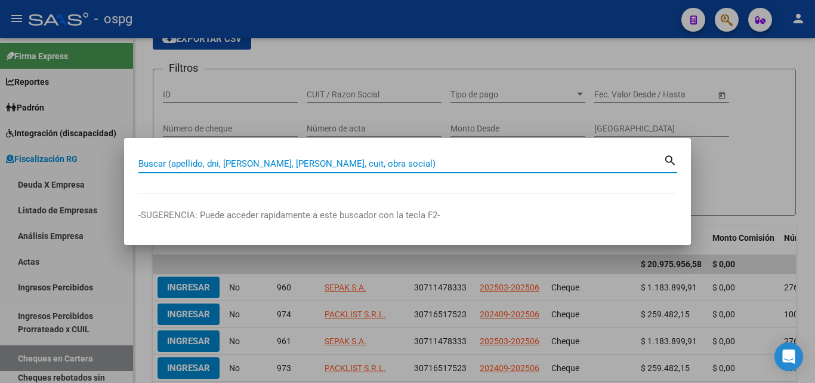
click at [304, 162] on input "Buscar (apellido, dni, [PERSON_NAME], [PERSON_NAME], cuit, obra social)" at bounding box center [400, 163] width 525 height 11
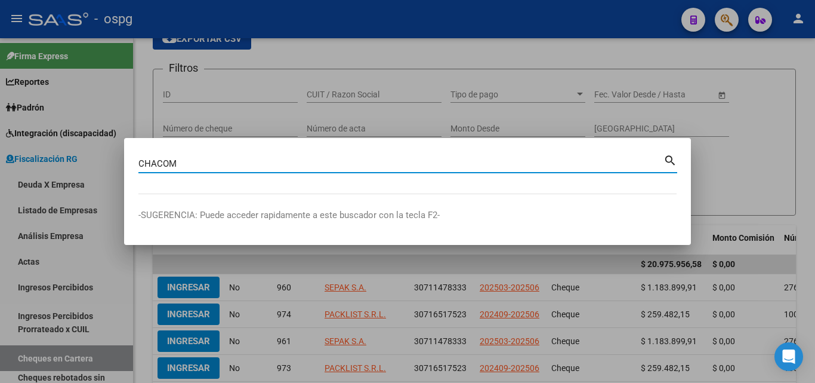
type input "CHACOM"
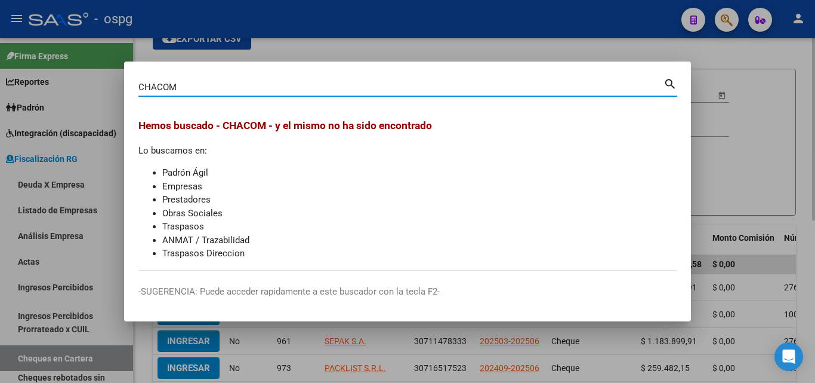
drag, startPoint x: 750, startPoint y: 110, endPoint x: 749, endPoint y: 74, distance: 36.4
click at [750, 108] on div at bounding box center [407, 191] width 815 height 383
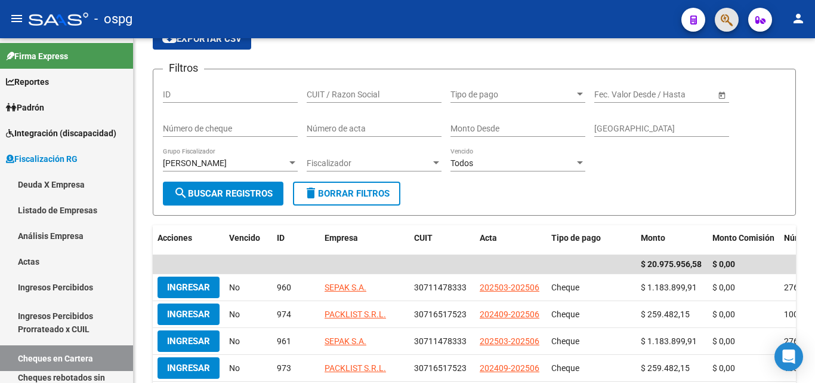
click at [733, 29] on span "button" at bounding box center [727, 20] width 12 height 24
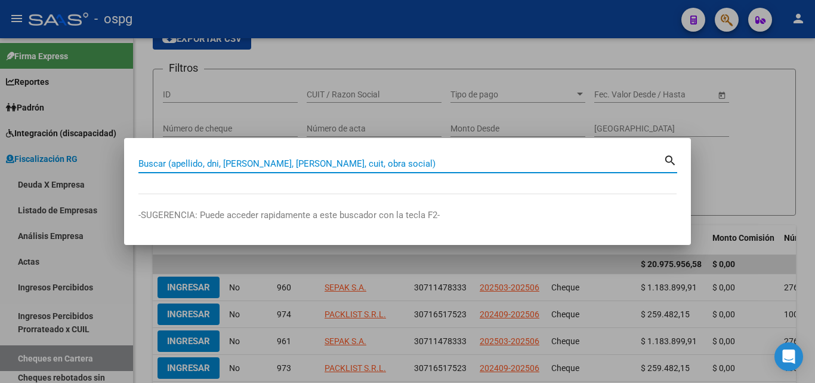
click at [309, 162] on input "Buscar (apellido, dni, [PERSON_NAME], [PERSON_NAME], cuit, obra social)" at bounding box center [400, 163] width 525 height 11
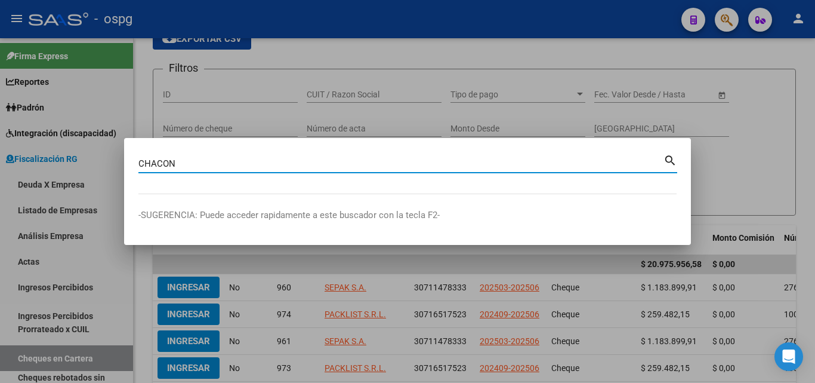
type input "CHACON"
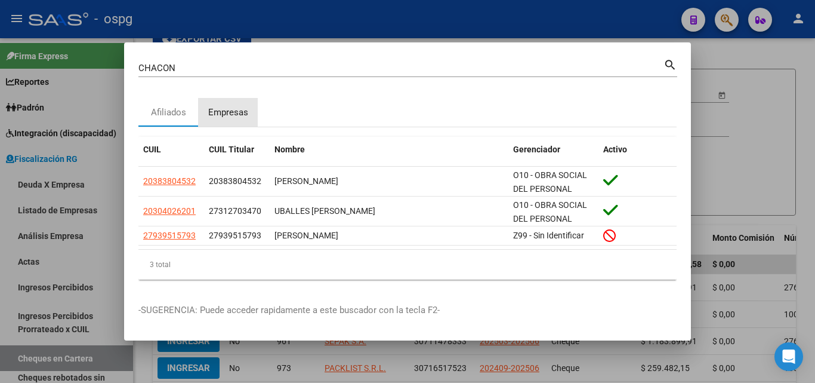
click at [233, 104] on div "Empresas" at bounding box center [228, 112] width 60 height 29
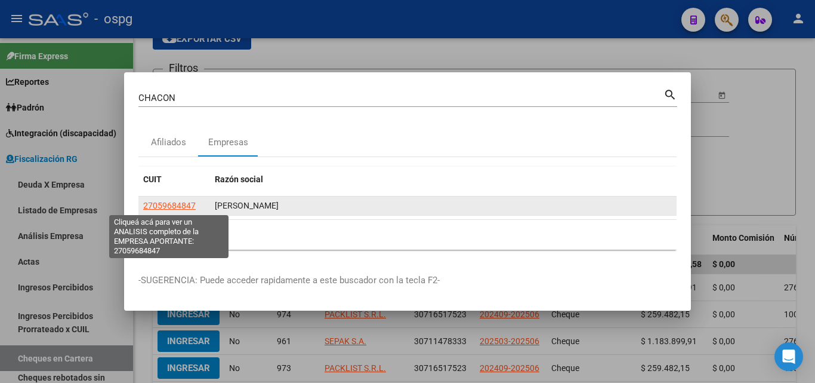
click at [151, 199] on app-link-go-to "27059684847" at bounding box center [169, 206] width 53 height 14
click at [154, 202] on span "27059684847" at bounding box center [169, 206] width 53 height 10
type textarea "27059684847"
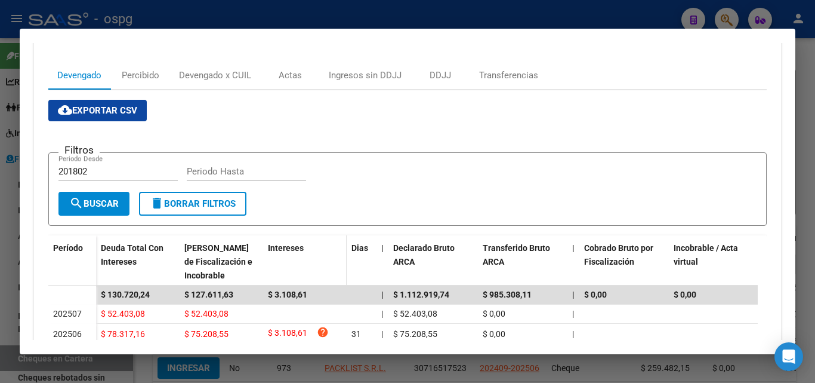
scroll to position [179, 0]
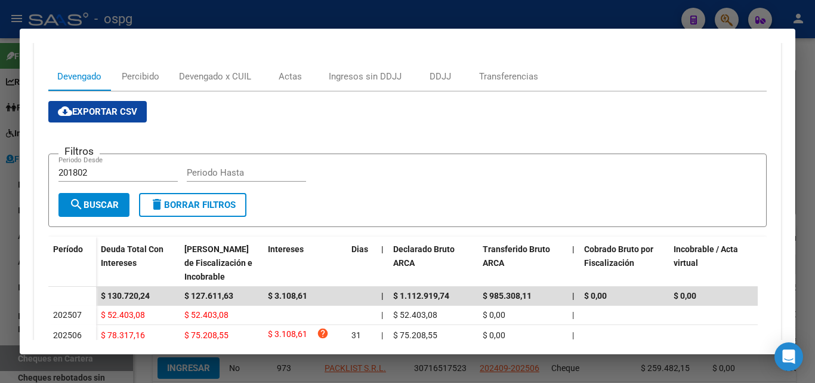
click at [0, 282] on div at bounding box center [407, 191] width 815 height 383
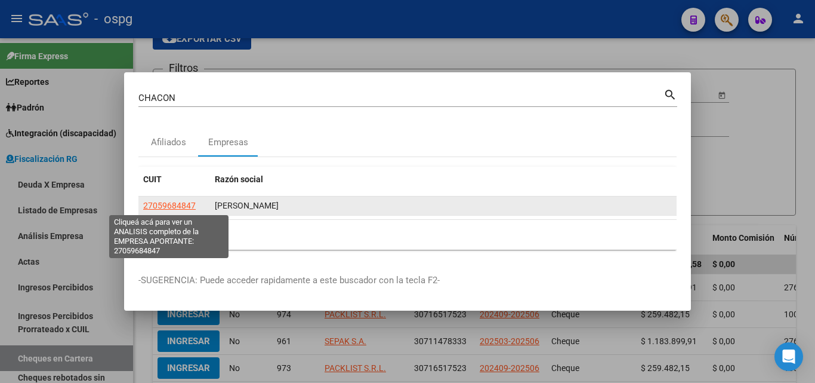
click at [164, 201] on span "27059684847" at bounding box center [169, 206] width 53 height 10
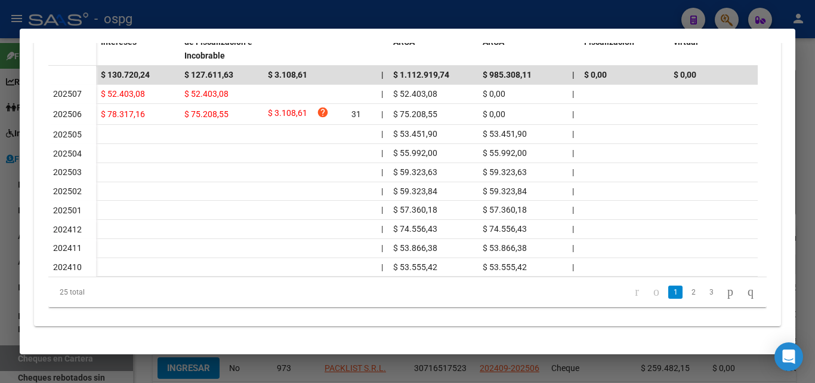
scroll to position [409, 0]
click at [0, 279] on div at bounding box center [407, 191] width 815 height 383
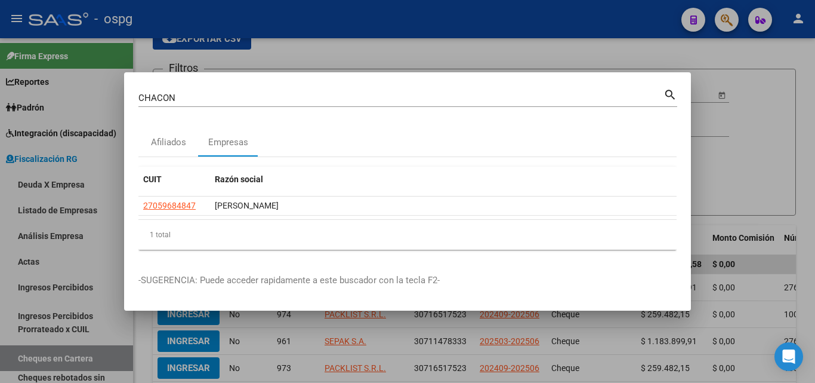
click at [0, 279] on div at bounding box center [407, 191] width 815 height 383
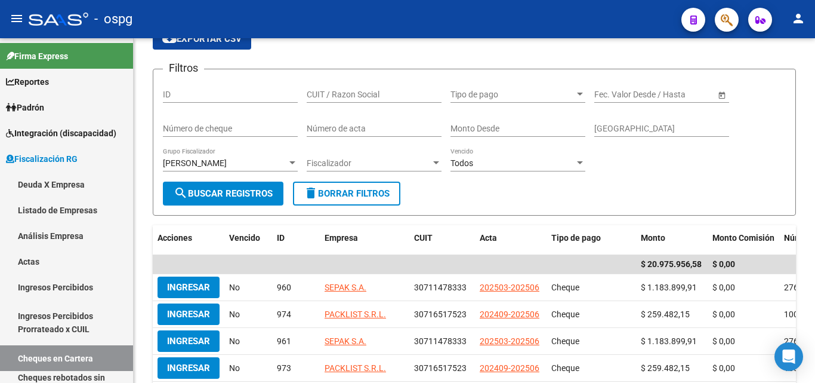
click at [721, 20] on icon "button" at bounding box center [727, 20] width 12 height 14
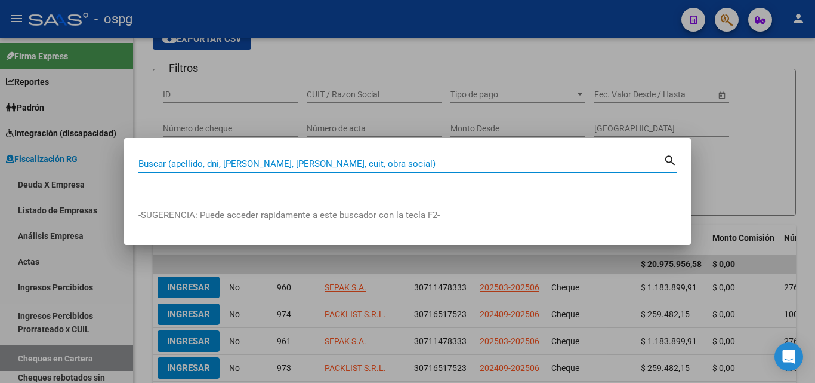
click at [264, 163] on input "Buscar (apellido, dni, [PERSON_NAME], [PERSON_NAME], cuit, obra social)" at bounding box center [400, 163] width 525 height 11
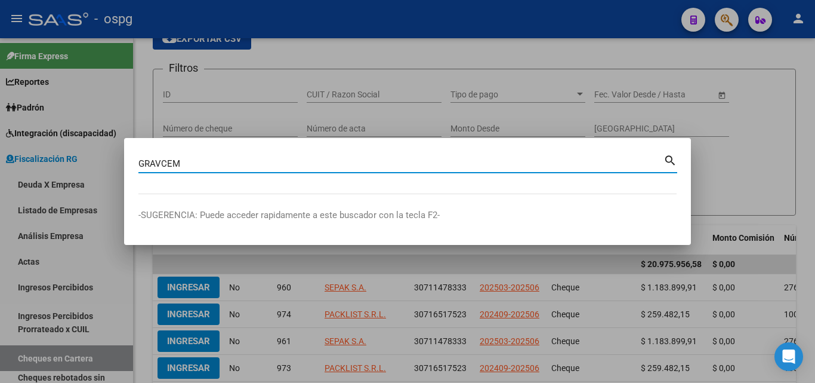
type input "GRAVCEM"
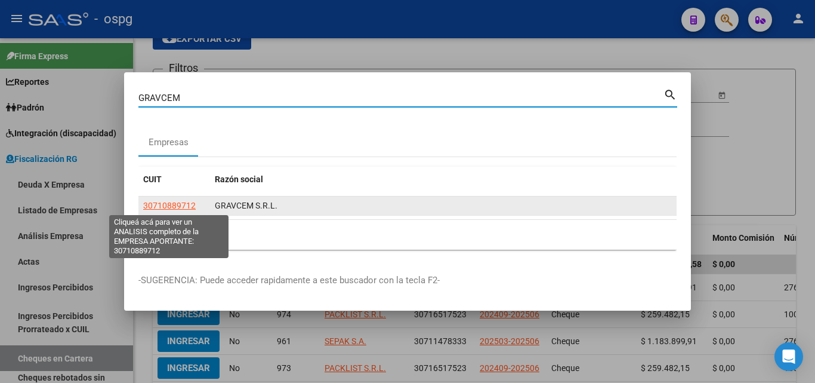
click at [181, 203] on span "30710889712" at bounding box center [169, 206] width 53 height 10
type textarea "30710889712"
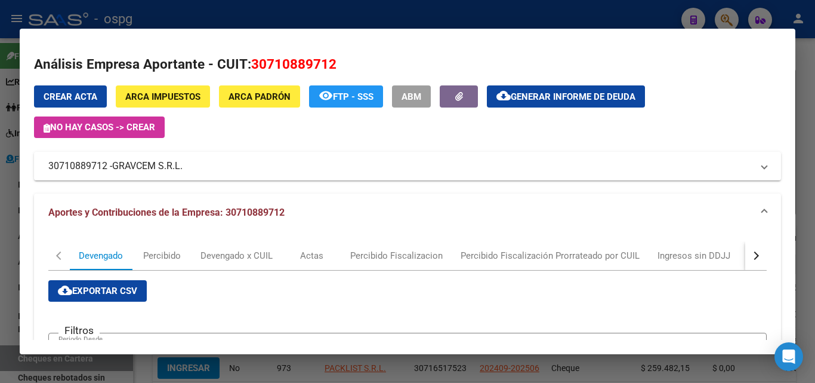
scroll to position [60, 0]
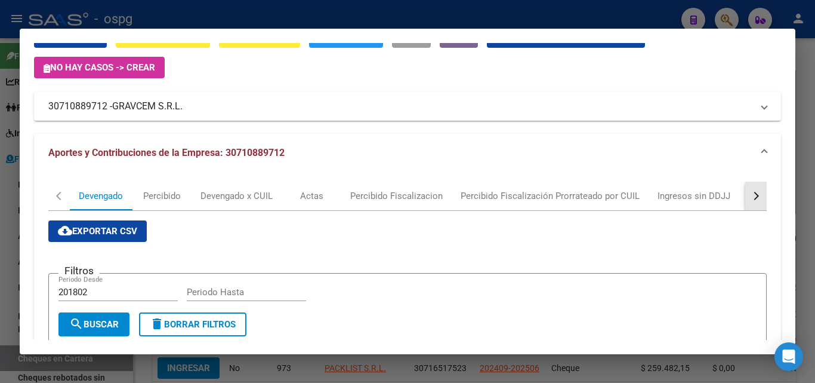
click at [751, 195] on div "button" at bounding box center [755, 196] width 8 height 8
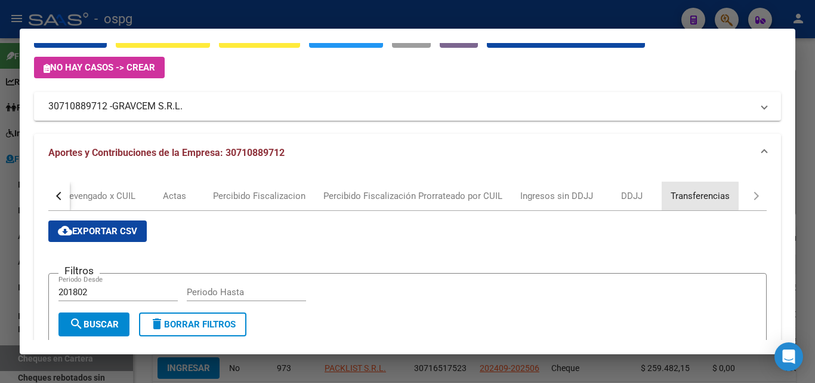
click at [683, 196] on div "Transferencias" at bounding box center [700, 195] width 59 height 13
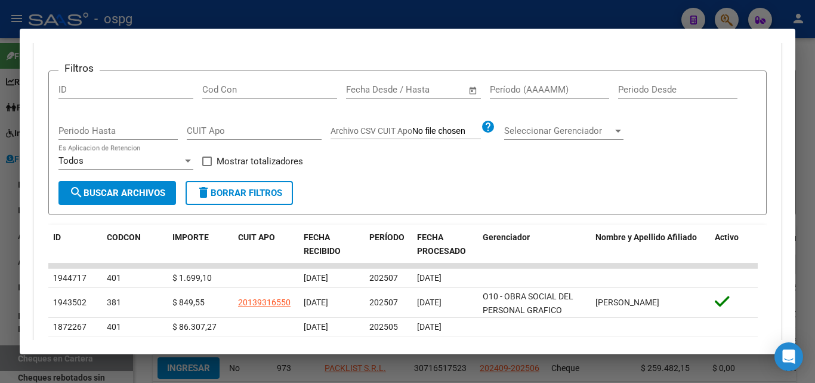
scroll to position [298, 0]
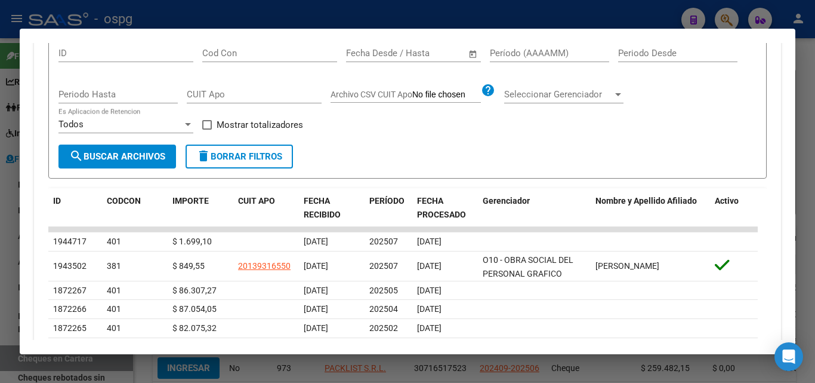
click at [0, 264] on div at bounding box center [407, 191] width 815 height 383
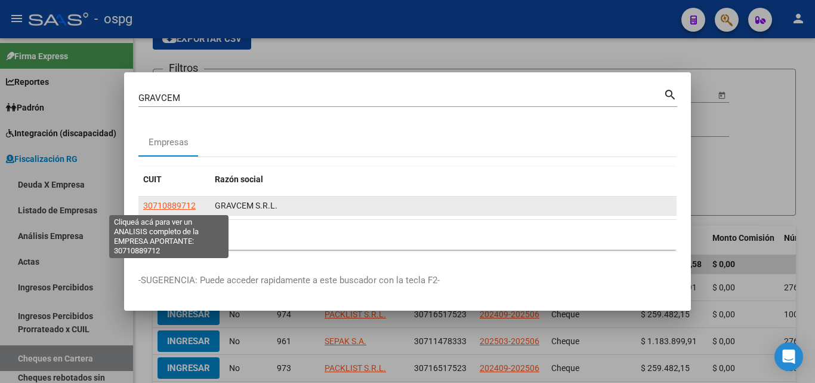
click at [174, 207] on span "30710889712" at bounding box center [169, 206] width 53 height 10
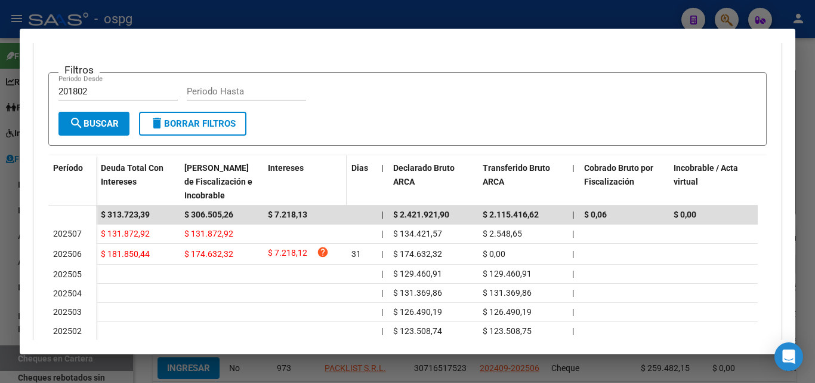
scroll to position [409, 0]
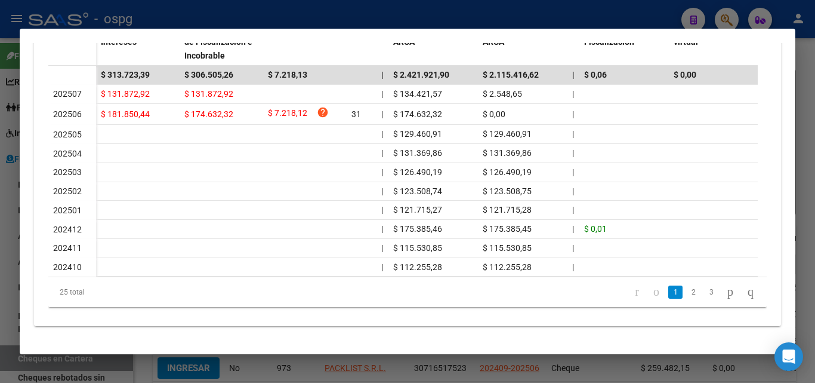
click at [0, 252] on div at bounding box center [407, 191] width 815 height 383
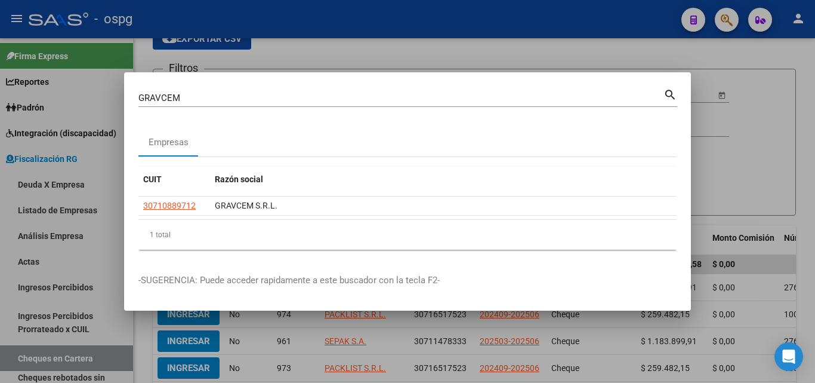
click at [733, 139] on div at bounding box center [407, 191] width 815 height 383
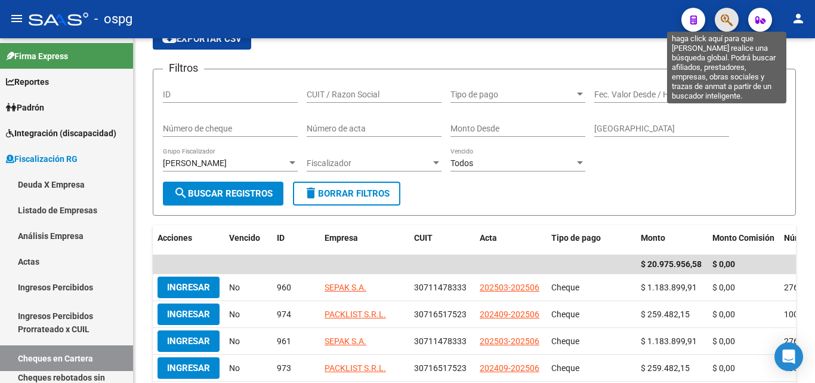
click at [731, 24] on icon "button" at bounding box center [727, 20] width 12 height 14
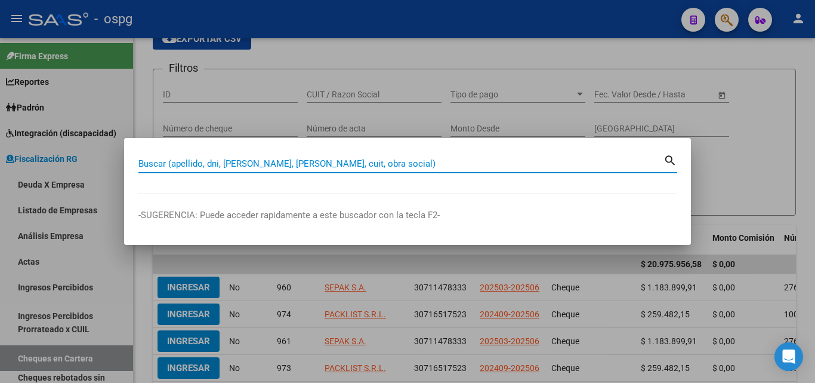
click at [349, 162] on input "Buscar (apellido, dni, [PERSON_NAME], [PERSON_NAME], cuit, obra social)" at bounding box center [400, 163] width 525 height 11
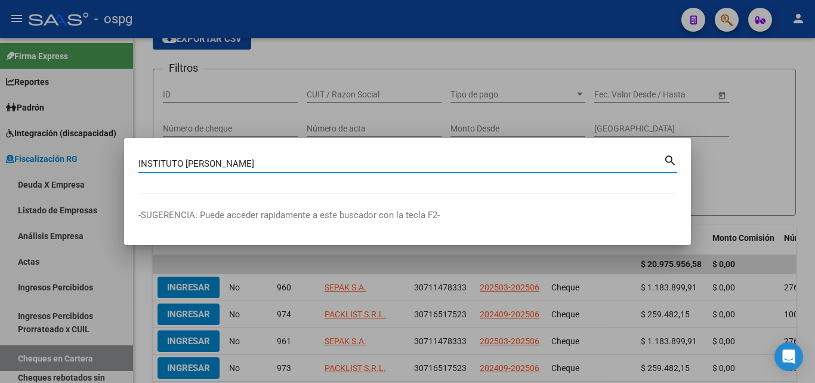
type input "INSTITUTO [PERSON_NAME]"
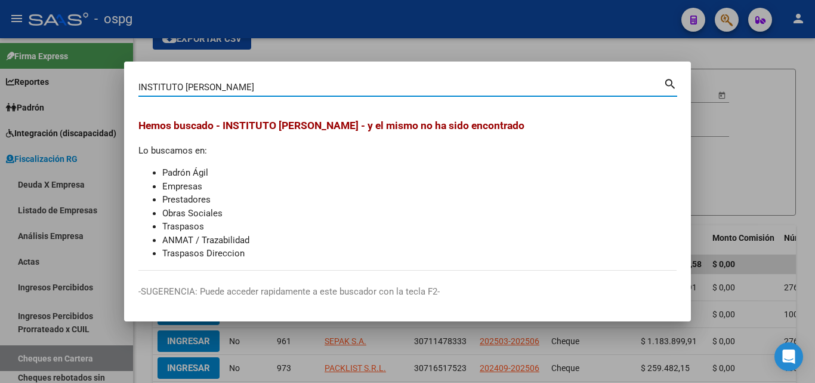
click at [702, 123] on div at bounding box center [407, 191] width 815 height 383
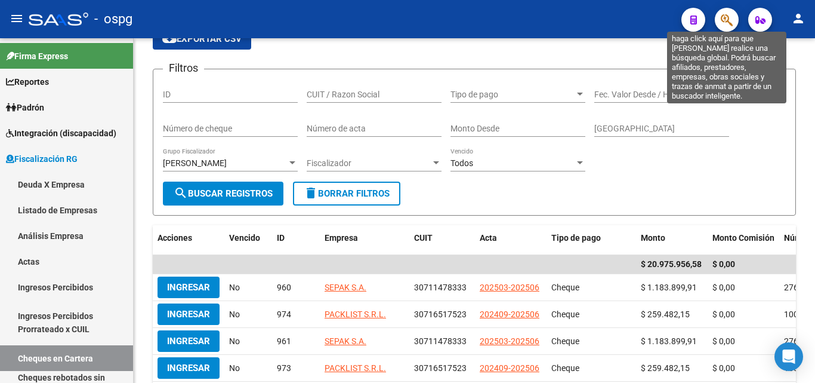
click at [731, 26] on icon "button" at bounding box center [727, 20] width 12 height 14
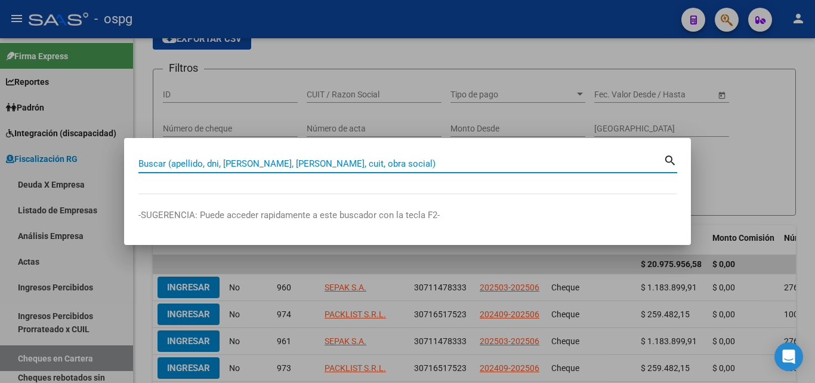
click at [247, 159] on input "Buscar (apellido, dni, [PERSON_NAME], [PERSON_NAME], cuit, obra social)" at bounding box center [400, 163] width 525 height 11
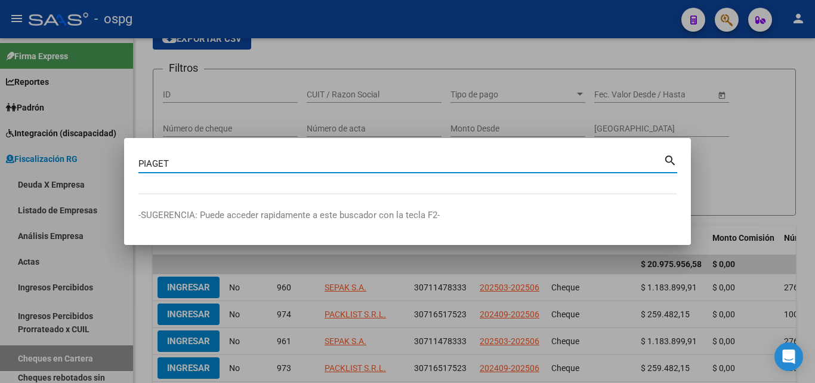
type input "PIAGET"
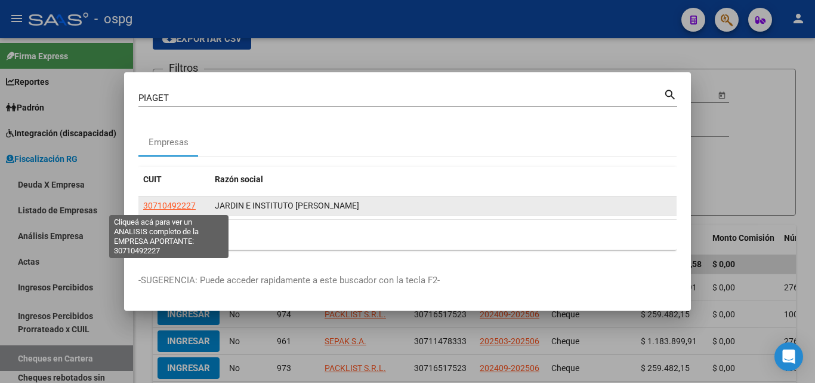
click at [187, 206] on span "30710492227" at bounding box center [169, 206] width 53 height 10
type textarea "30710492227"
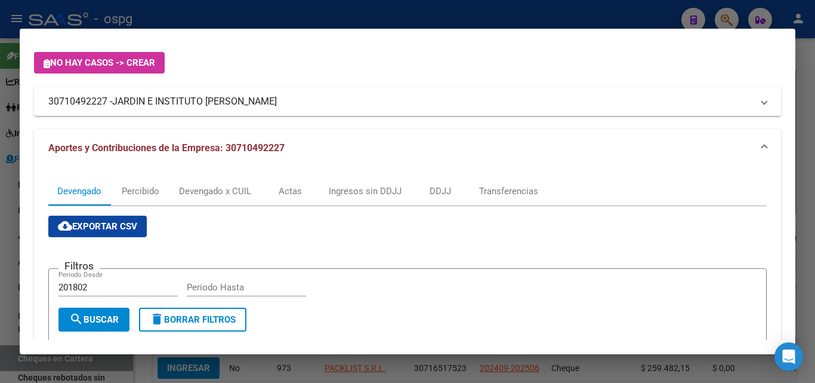
scroll to position [0, 0]
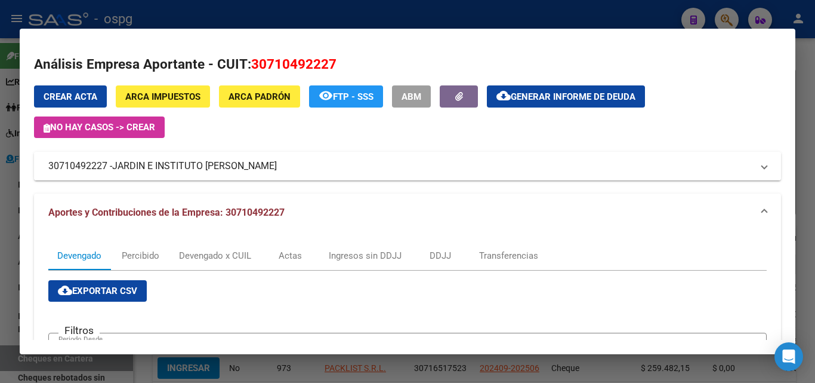
drag, startPoint x: 108, startPoint y: 169, endPoint x: 38, endPoint y: 166, distance: 69.9
click at [38, 166] on mat-expansion-panel-header "30710492227 - JARDIN E INSTITUTO [PERSON_NAME]" at bounding box center [407, 166] width 747 height 29
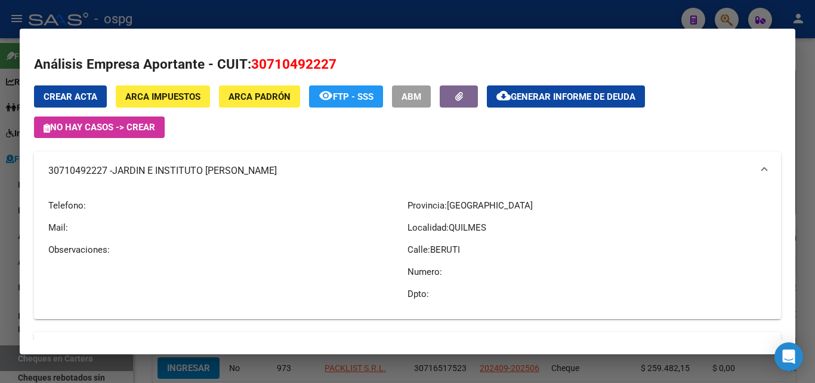
copy mat-panel-title "30710492227"
click at [10, 184] on div at bounding box center [407, 191] width 815 height 383
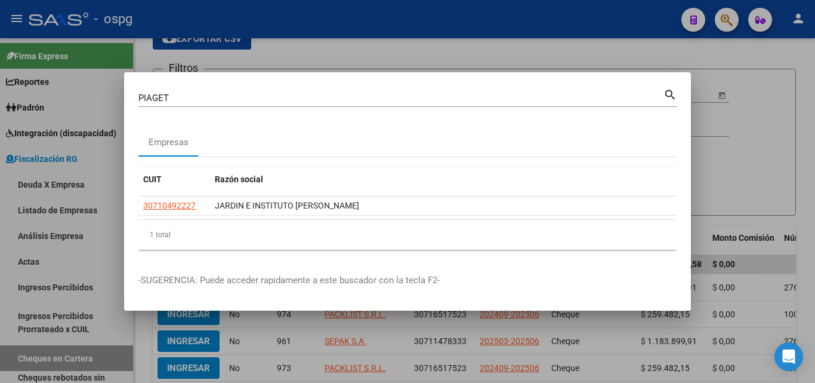
click at [702, 57] on div at bounding box center [407, 191] width 815 height 383
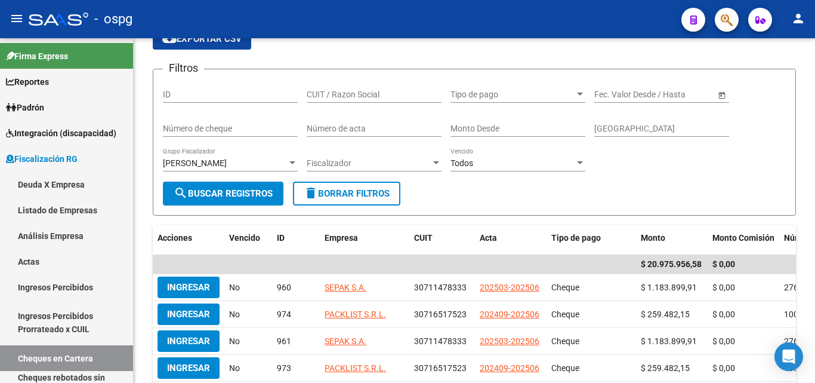
click at [702, 57] on app-list-header "FISCALIZACION REGIMEN GENERAL -> Cheques en Cartera cloud_download Exportar CSV…" at bounding box center [474, 107] width 643 height 218
click at [733, 16] on button "button" at bounding box center [727, 20] width 24 height 24
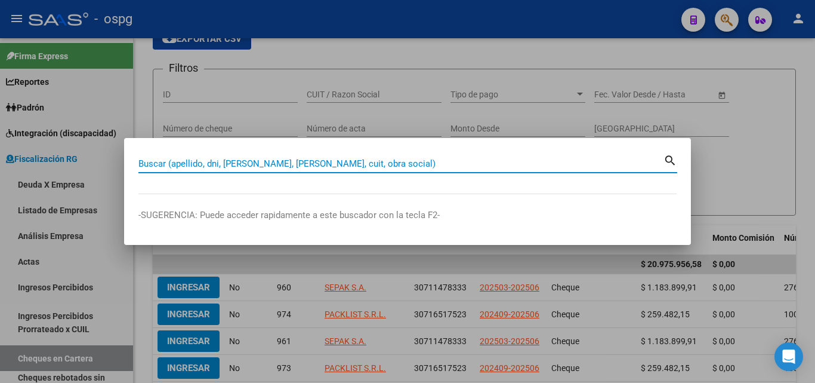
paste input "30709083852"
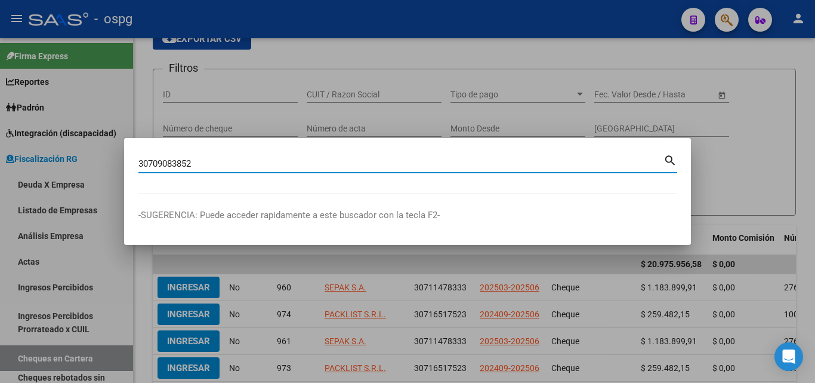
type input "30709083852"
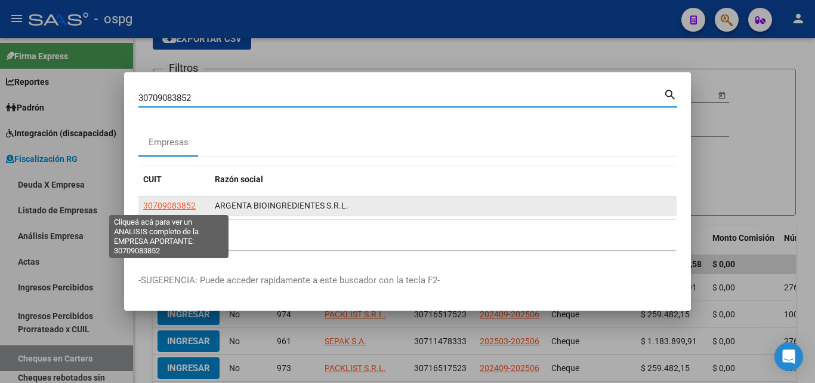
click at [184, 207] on span "30709083852" at bounding box center [169, 206] width 53 height 10
type textarea "30709083852"
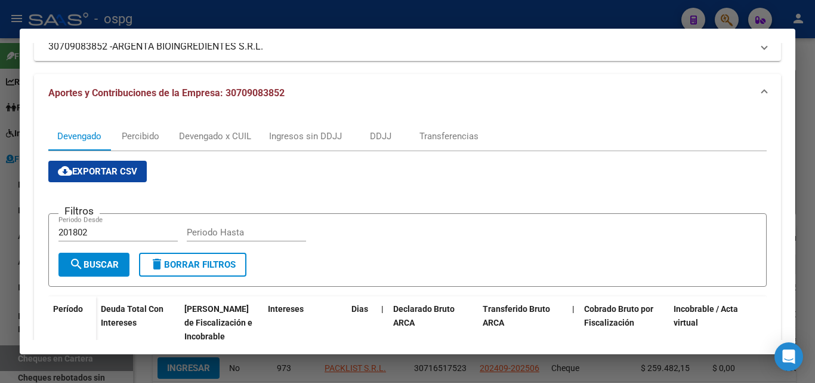
scroll to position [117, 0]
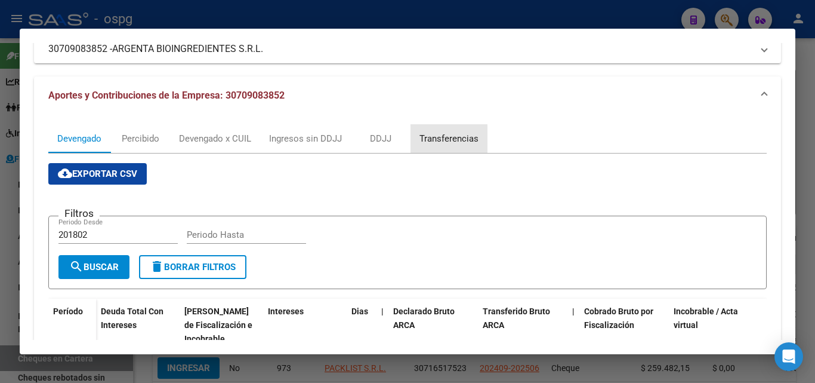
click at [451, 133] on div "Transferencias" at bounding box center [449, 138] width 59 height 13
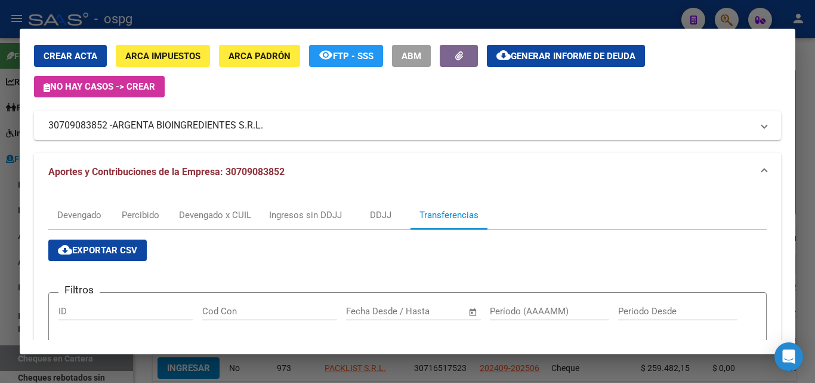
scroll to position [0, 0]
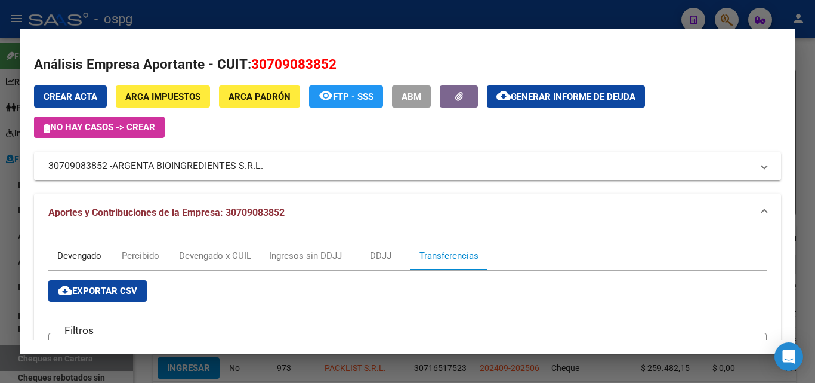
click at [81, 257] on div "Devengado" at bounding box center [79, 255] width 44 height 13
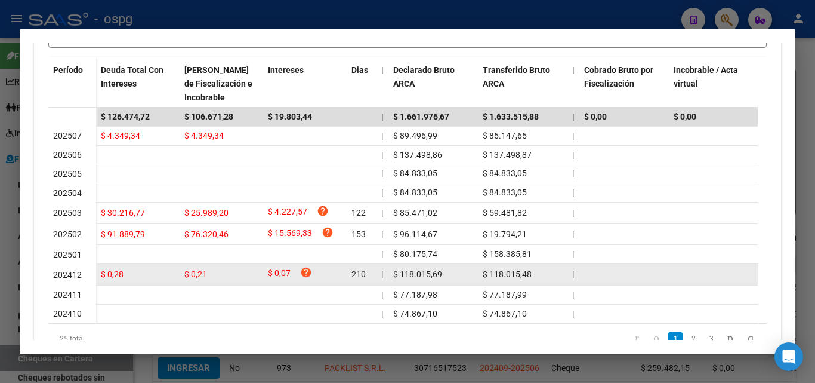
scroll to position [415, 0]
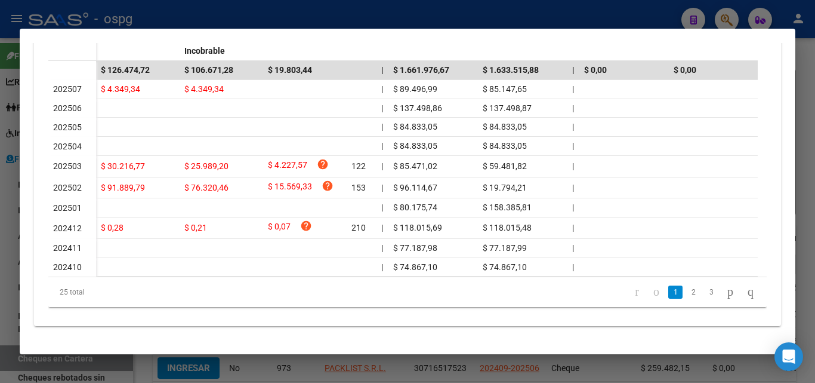
click at [702, 295] on li "3" at bounding box center [711, 292] width 18 height 20
click at [704, 292] on link "3" at bounding box center [711, 291] width 14 height 13
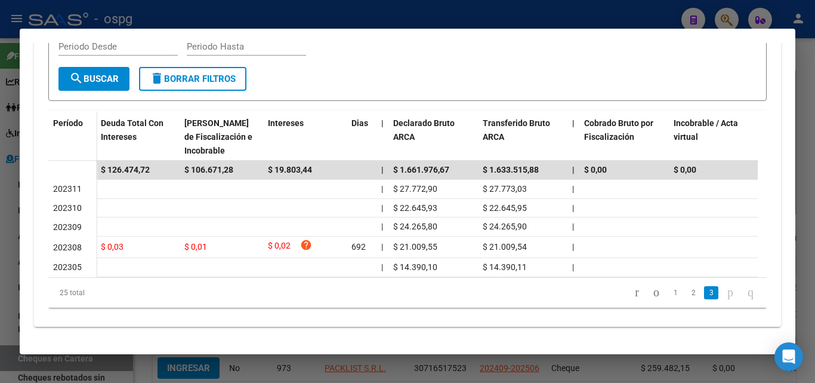
scroll to position [314, 0]
click at [686, 298] on link "2" at bounding box center [693, 292] width 14 height 13
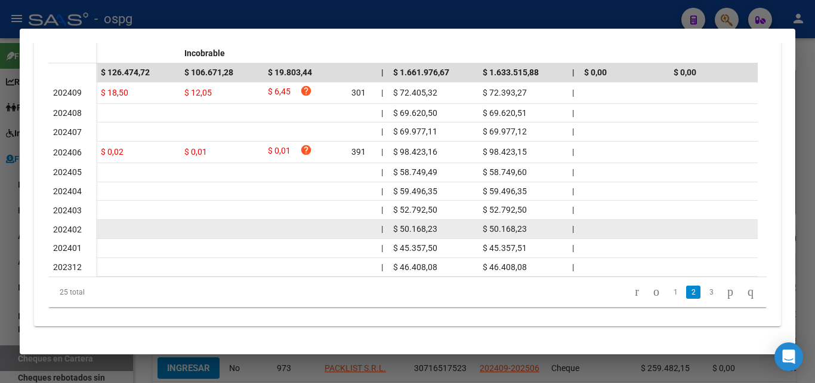
scroll to position [412, 0]
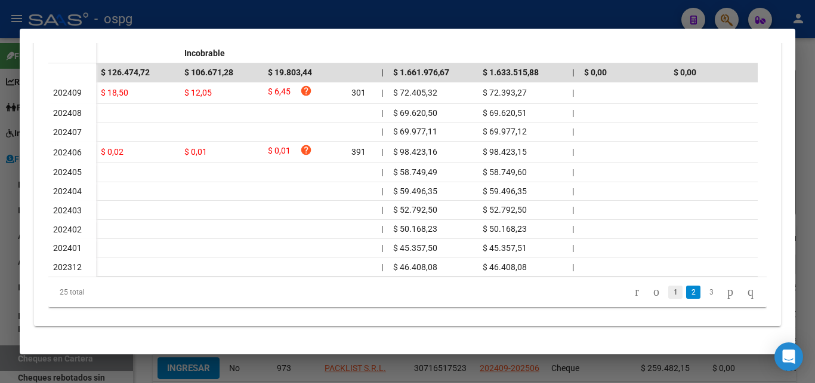
click at [668, 294] on link "1" at bounding box center [675, 291] width 14 height 13
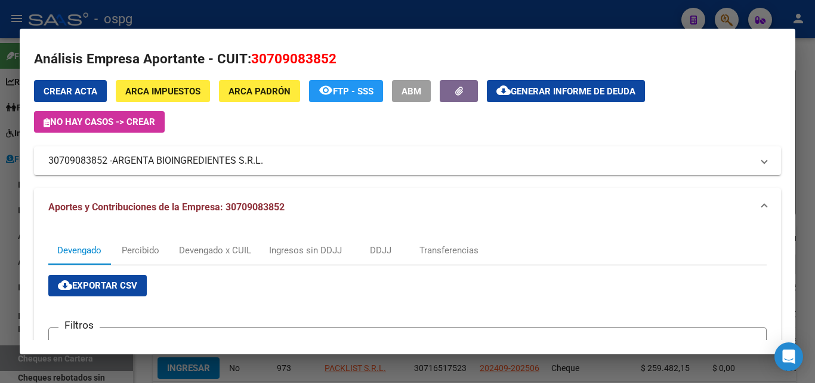
scroll to position [0, 0]
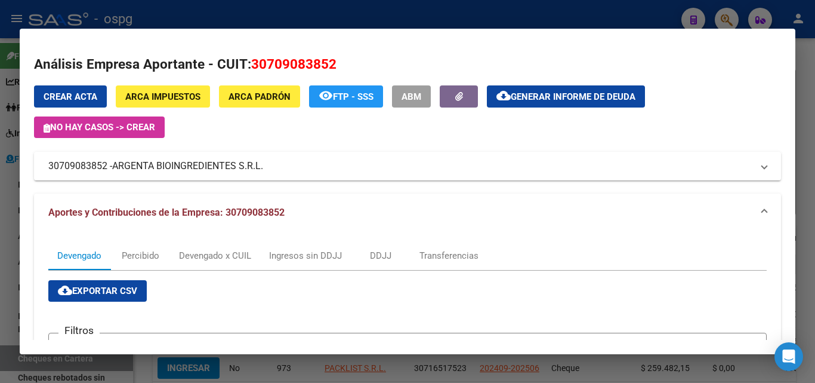
click at [533, 100] on span "Generar informe de deuda" at bounding box center [573, 96] width 125 height 11
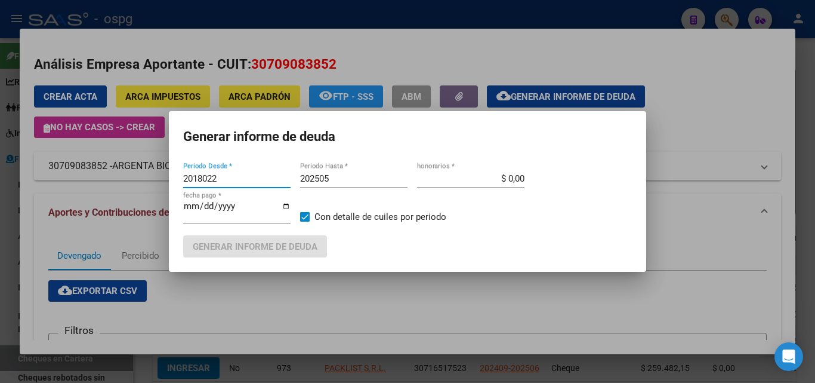
drag, startPoint x: 238, startPoint y: 181, endPoint x: 110, endPoint y: 176, distance: 127.8
click at [110, 176] on div "30709083852 Buscar (apellido, dni, cuil, [PERSON_NAME], cuit, obra social) sear…" at bounding box center [407, 191] width 815 height 383
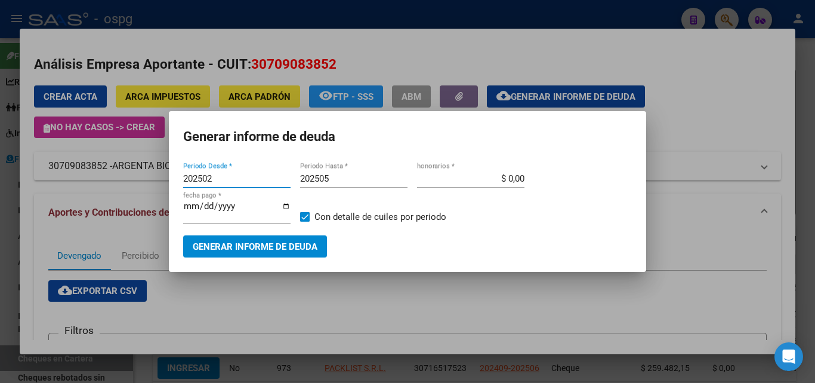
type input "202502"
click at [343, 174] on input "202505" at bounding box center [353, 178] width 107 height 11
type input "202507"
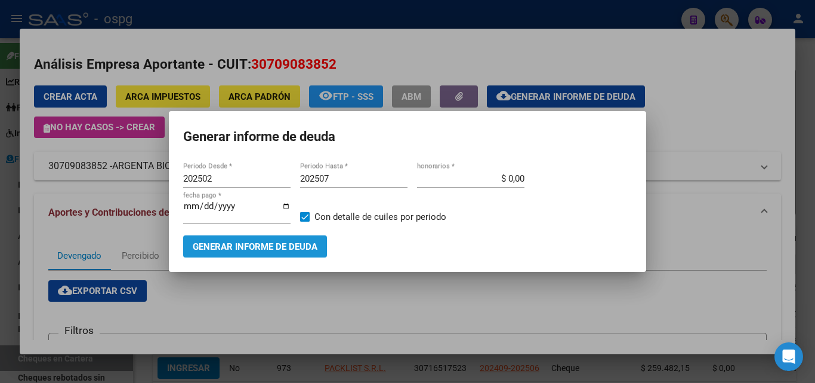
click at [268, 248] on span "Generar informe de deuda" at bounding box center [255, 246] width 125 height 11
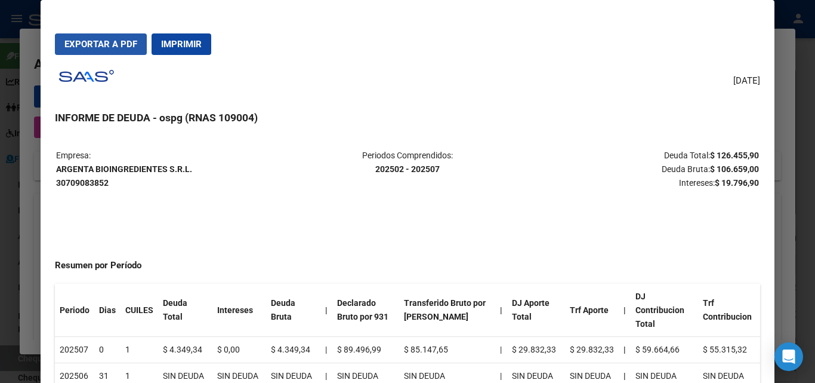
click at [84, 41] on span "Exportar a PDF" at bounding box center [100, 44] width 73 height 11
click at [60, 39] on button "Exportar a PDF" at bounding box center [101, 43] width 92 height 21
click at [7, 215] on div at bounding box center [407, 191] width 815 height 383
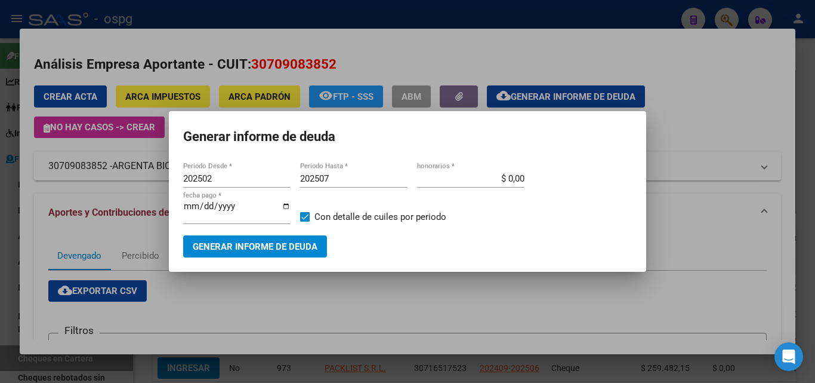
click at [7, 215] on div at bounding box center [407, 191] width 815 height 383
